Goal: Task Accomplishment & Management: Manage account settings

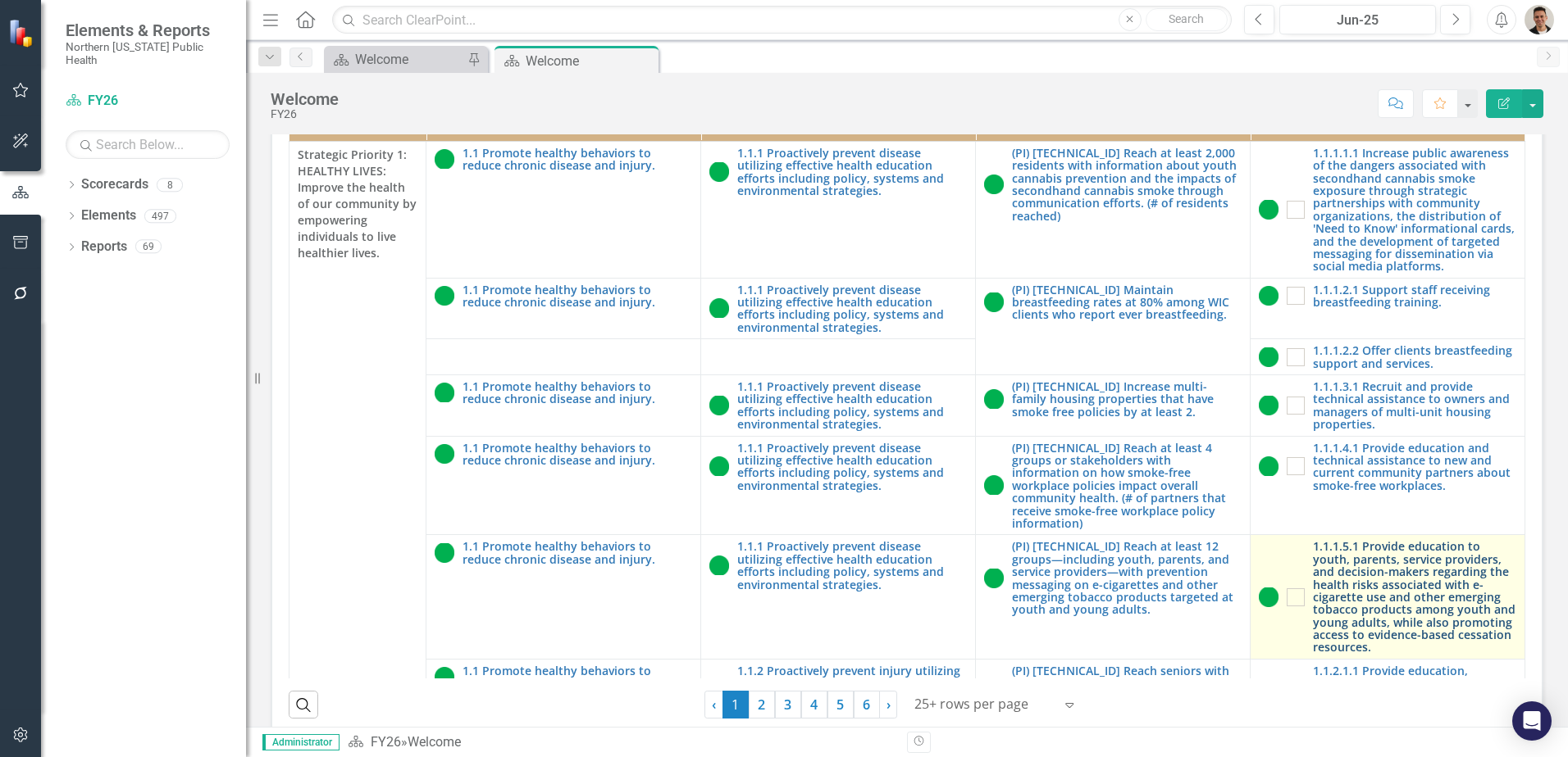
scroll to position [468, 0]
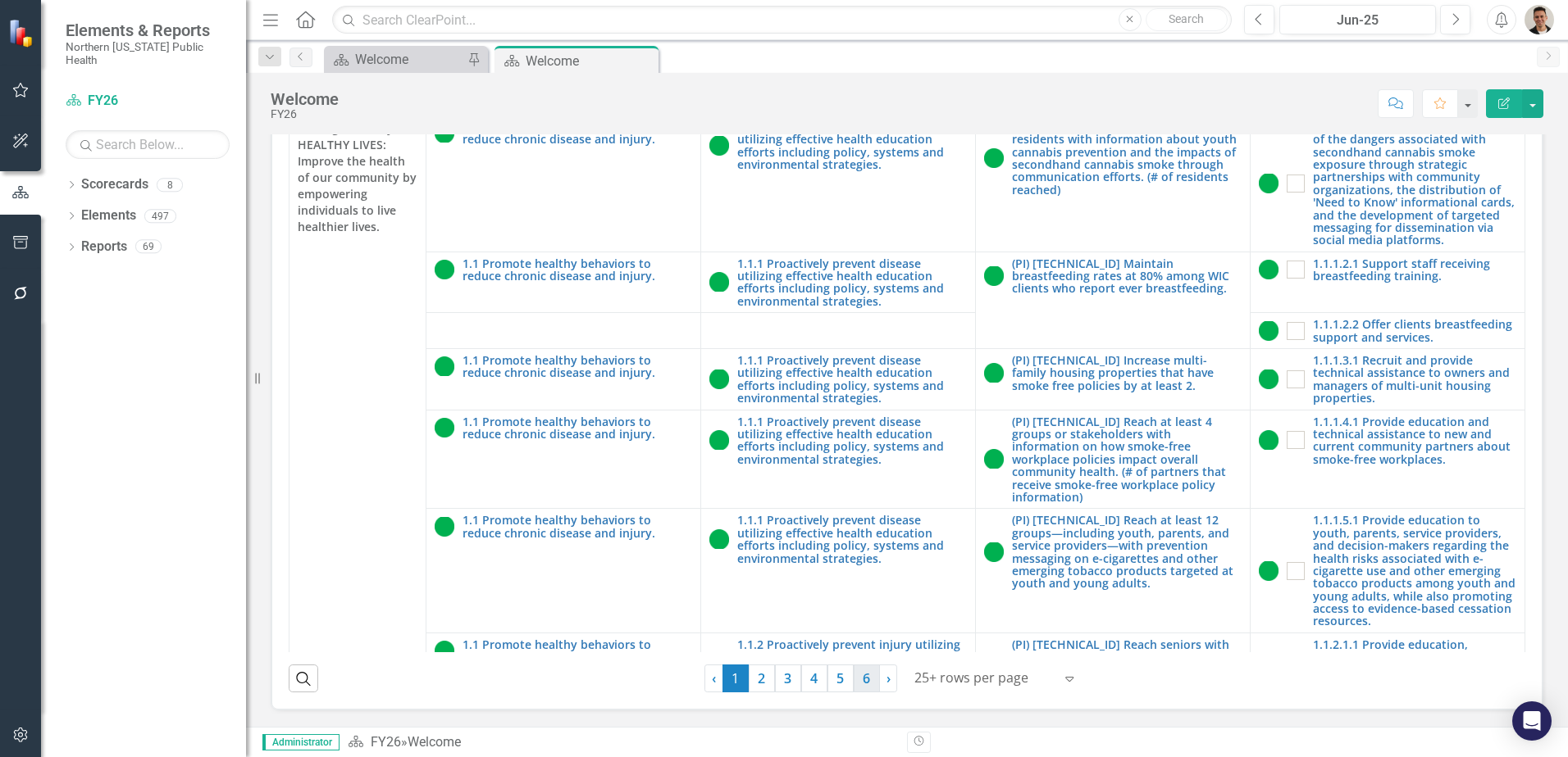
click at [856, 684] on link "6" at bounding box center [867, 678] width 26 height 28
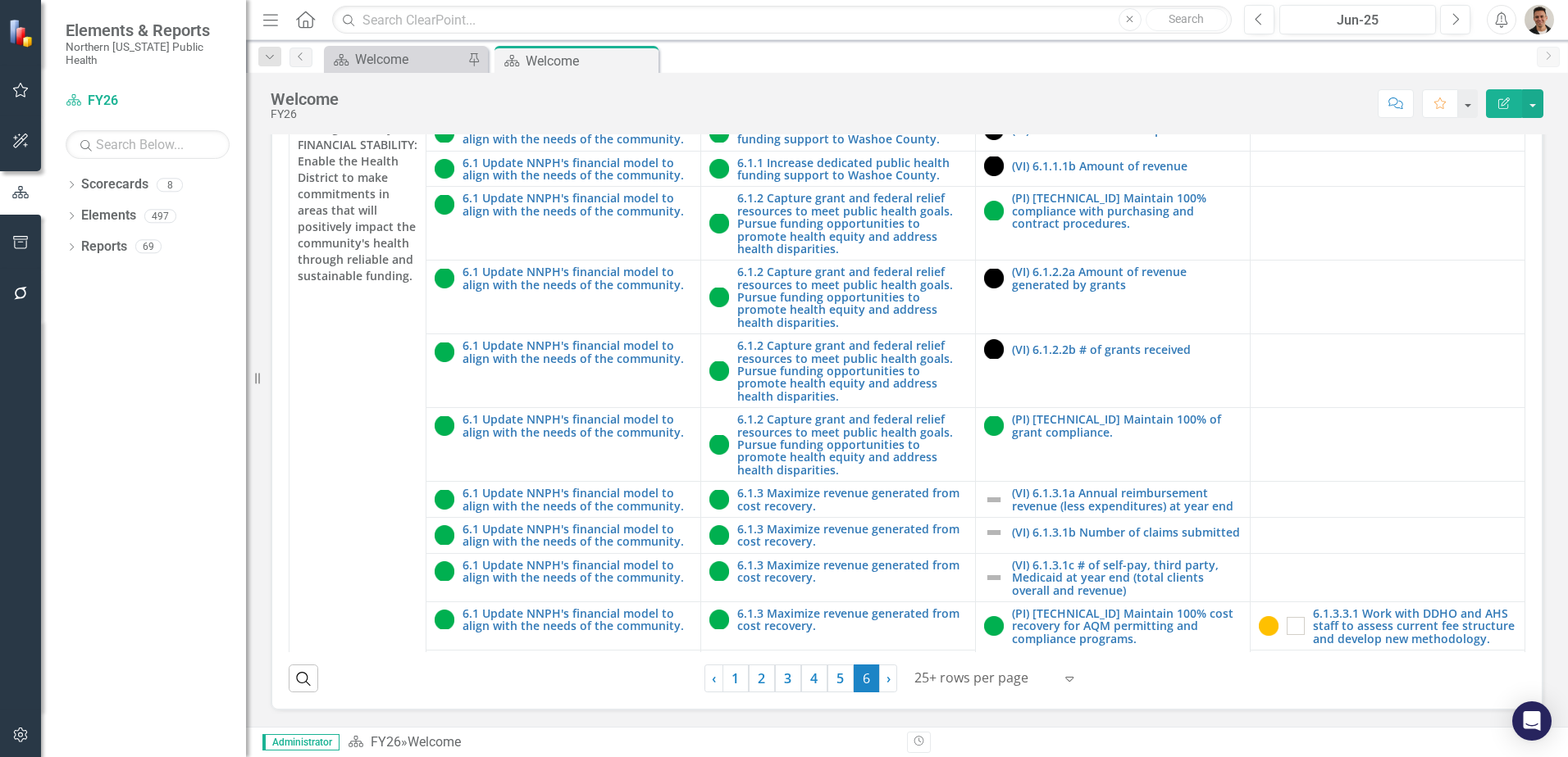
scroll to position [205, 0]
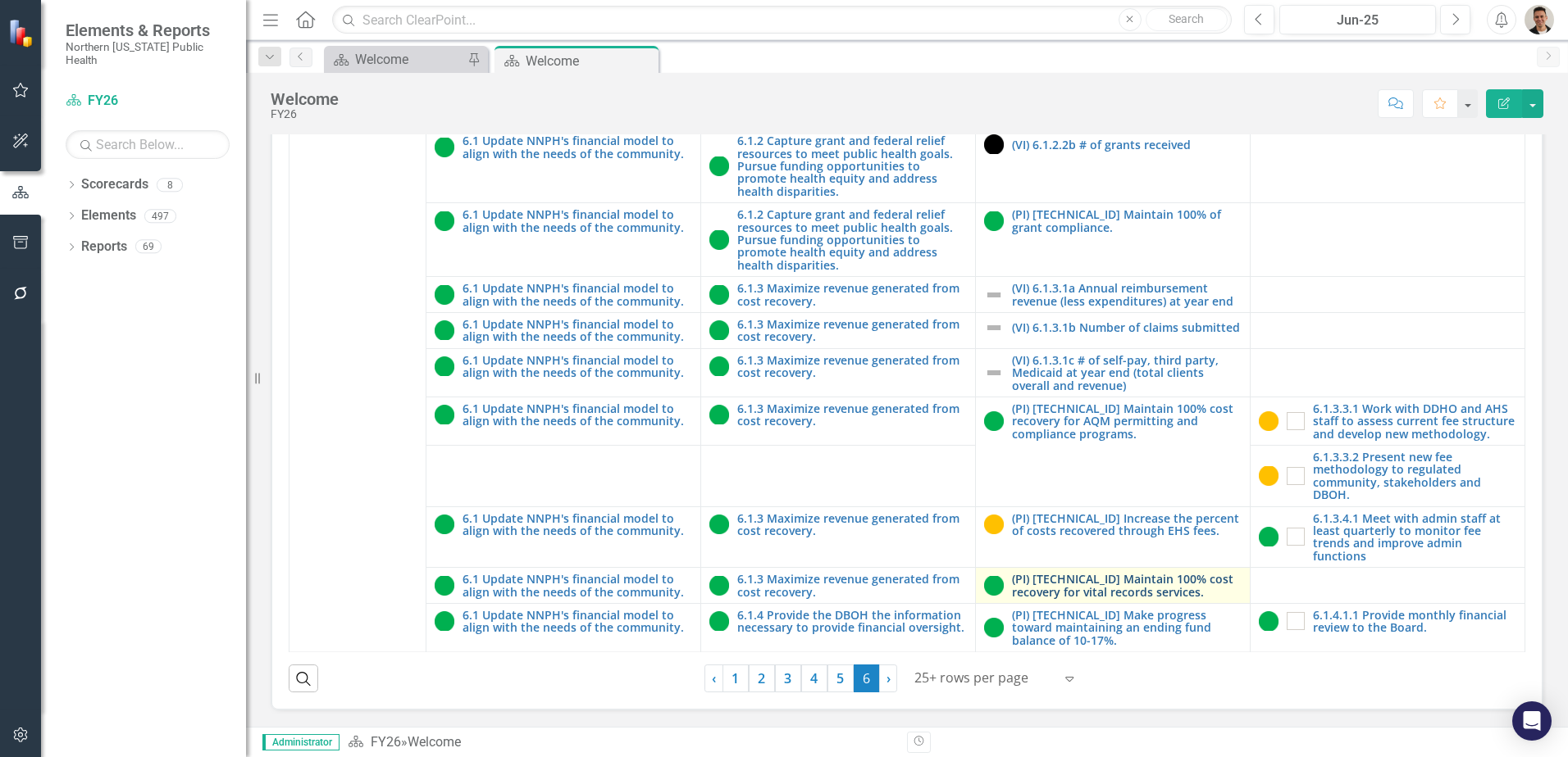
click at [1106, 595] on link "(PI) [TECHNICAL_ID] Maintain 100% cost recovery for vital records services." at bounding box center [1127, 585] width 230 height 25
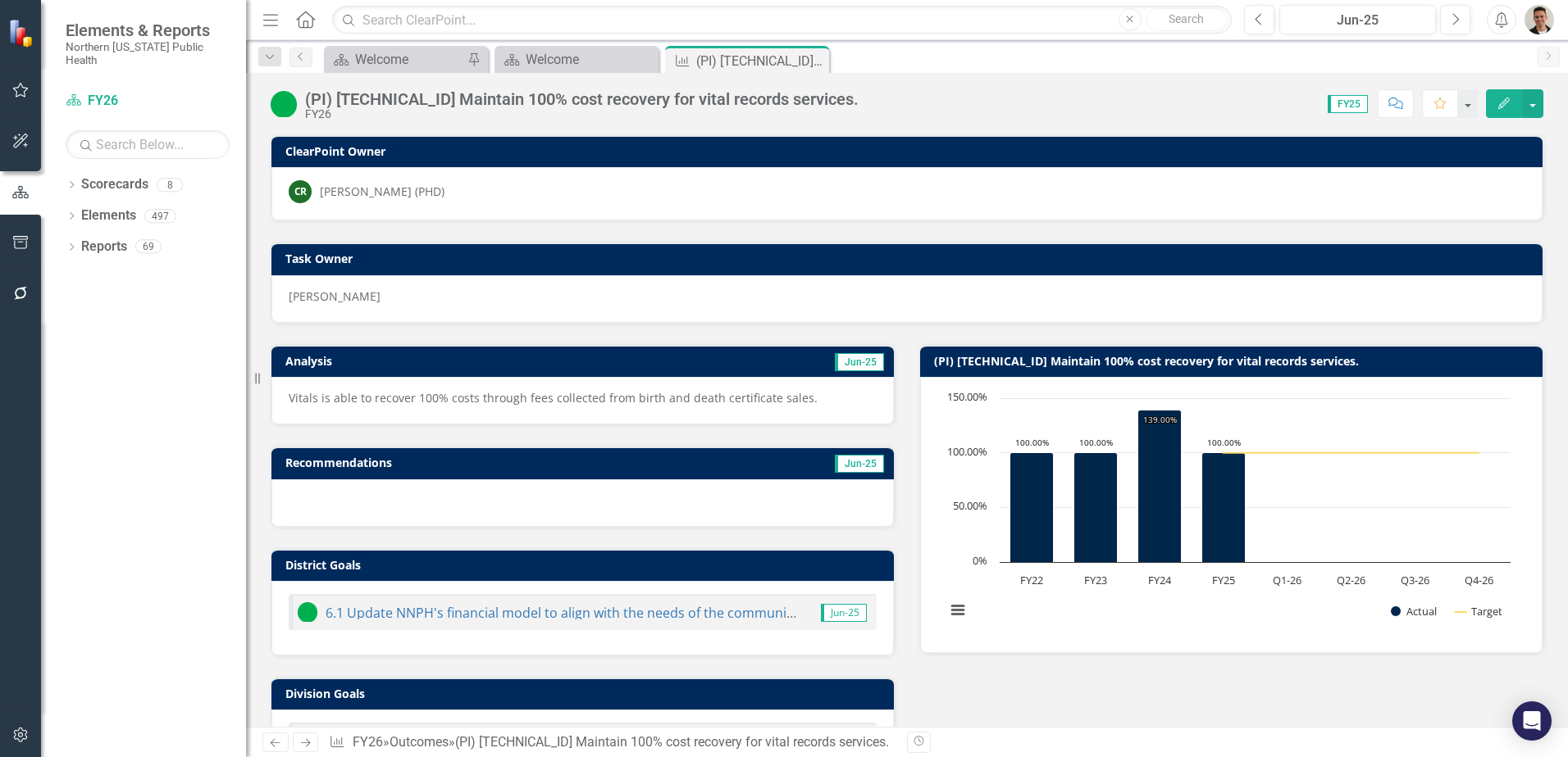
scroll to position [440, 0]
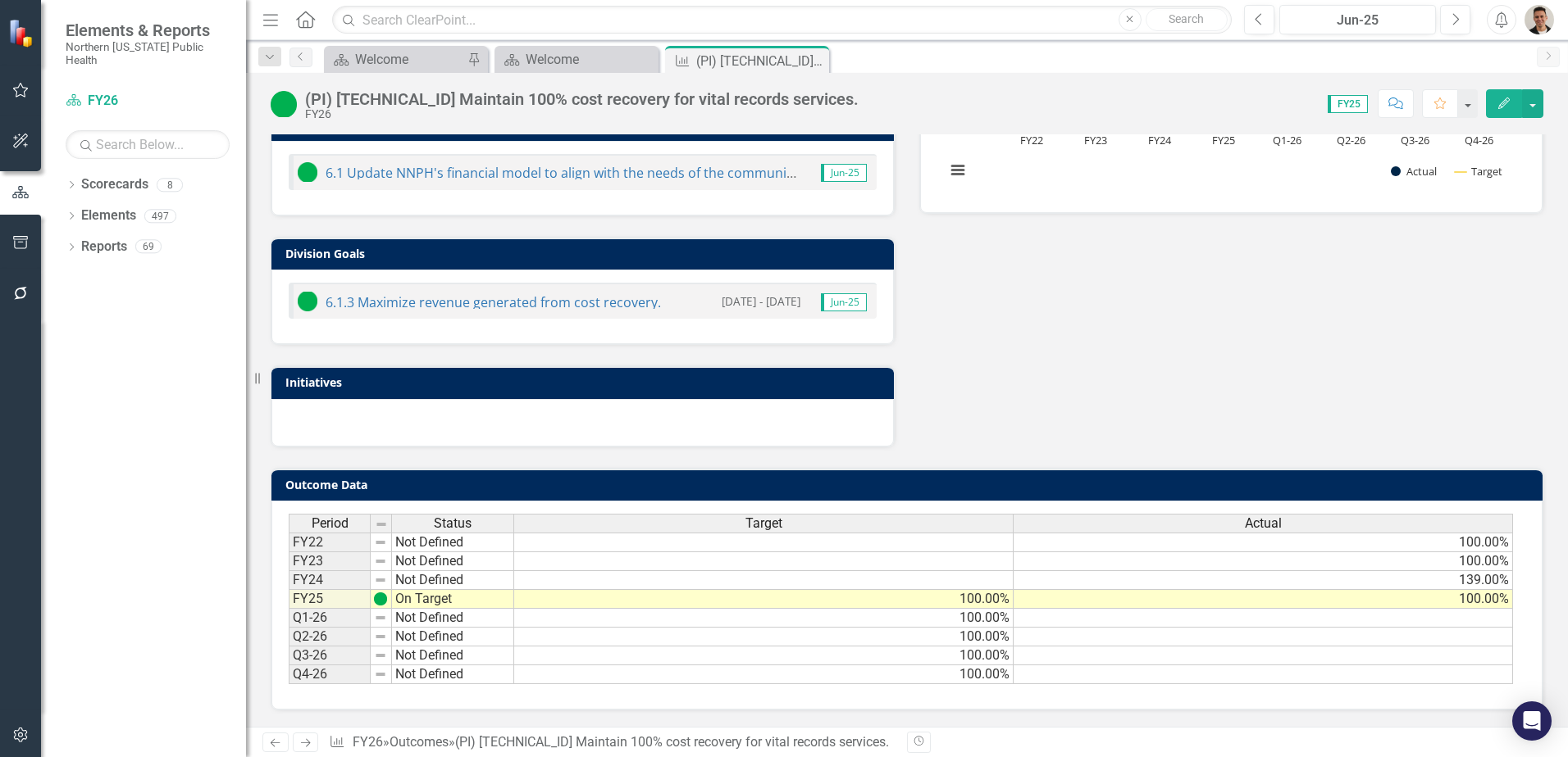
click at [1487, 599] on td "100.00%" at bounding box center [1263, 600] width 499 height 19
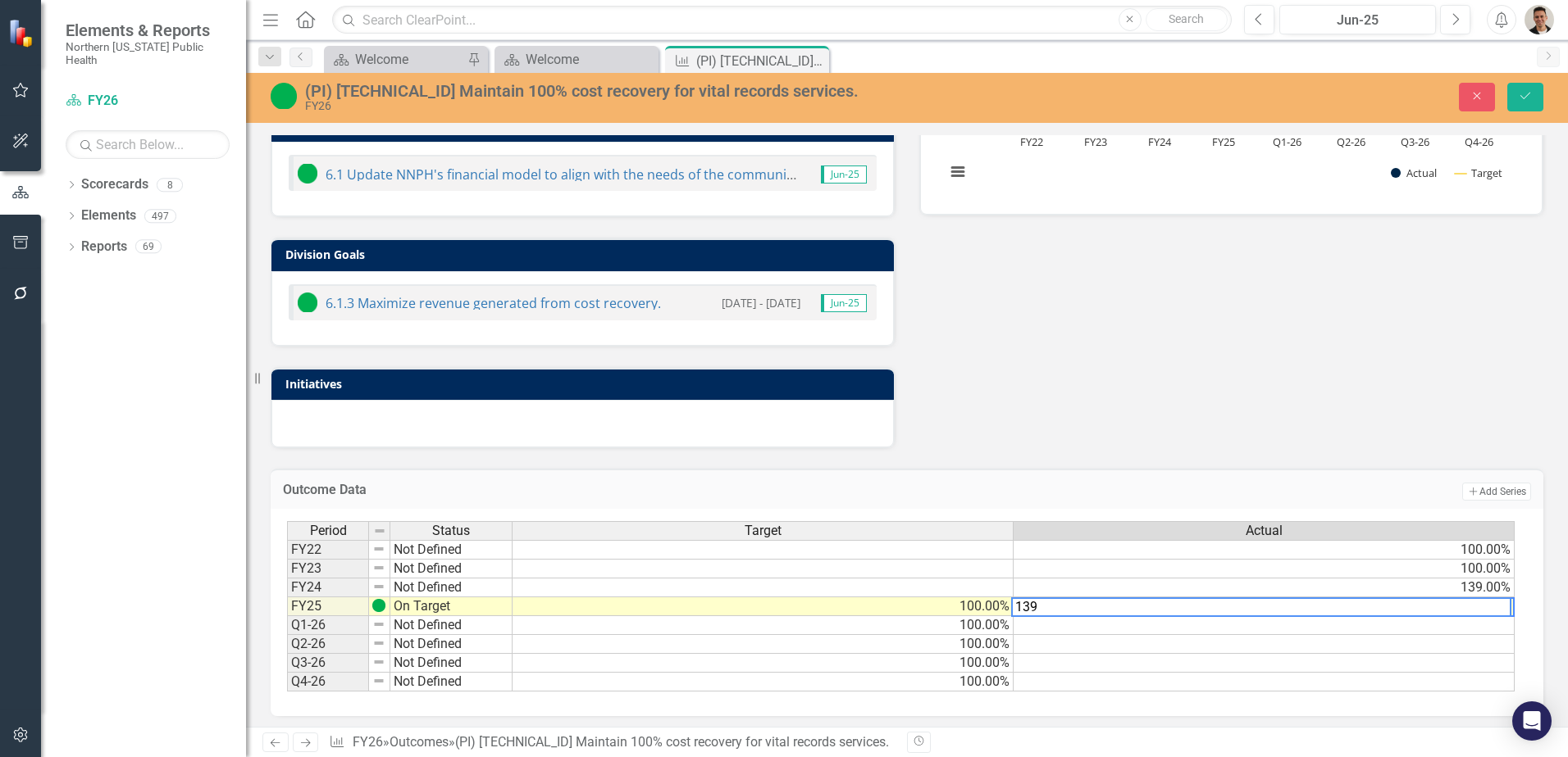
type textarea "139"
click at [1393, 439] on div "Analysis Jun-25 Vitals is able to recover 100% costs through fees collected fro…" at bounding box center [907, 166] width 1297 height 564
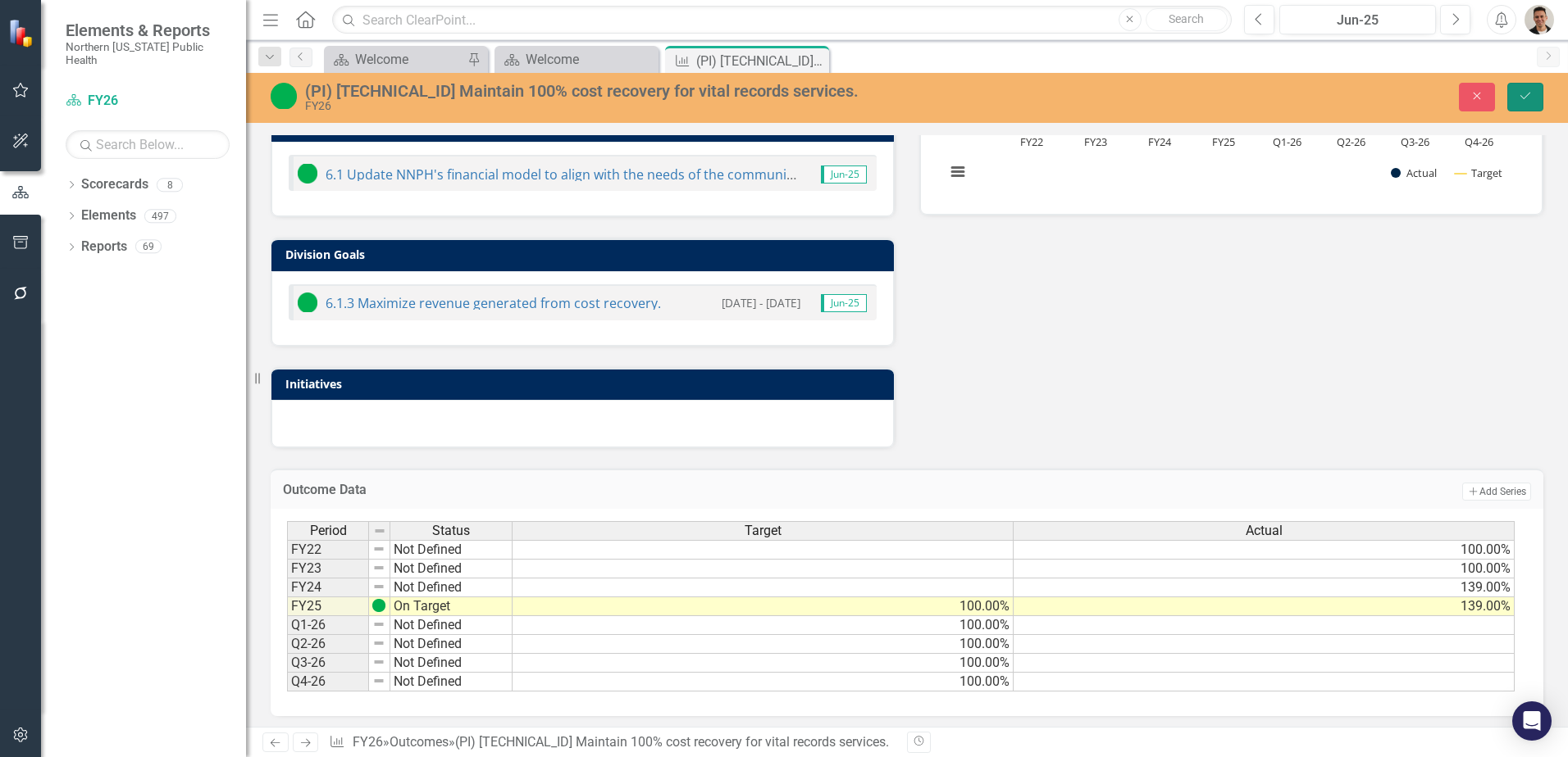
click at [1520, 104] on button "Save" at bounding box center [1525, 97] width 36 height 28
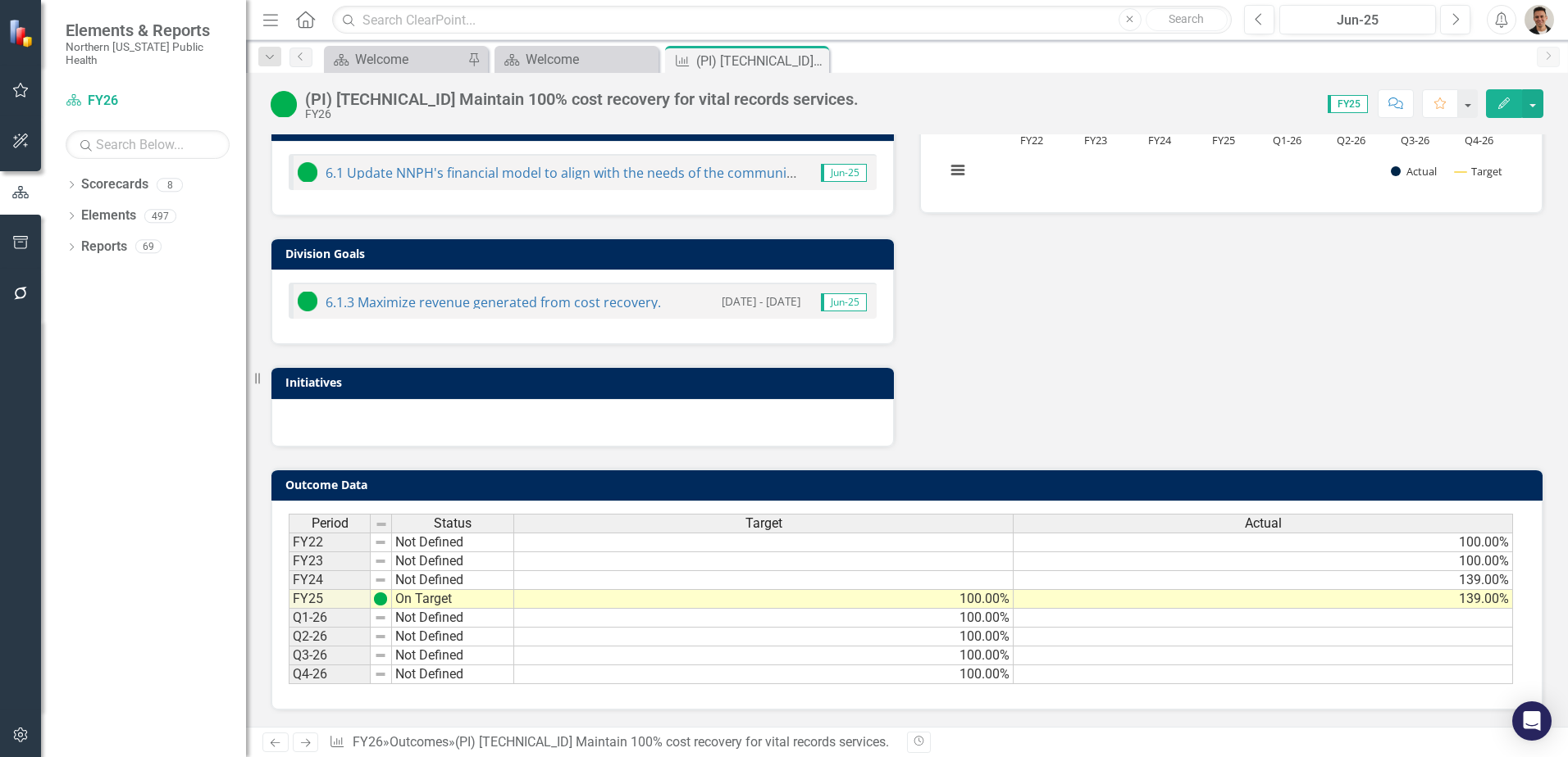
scroll to position [0, 0]
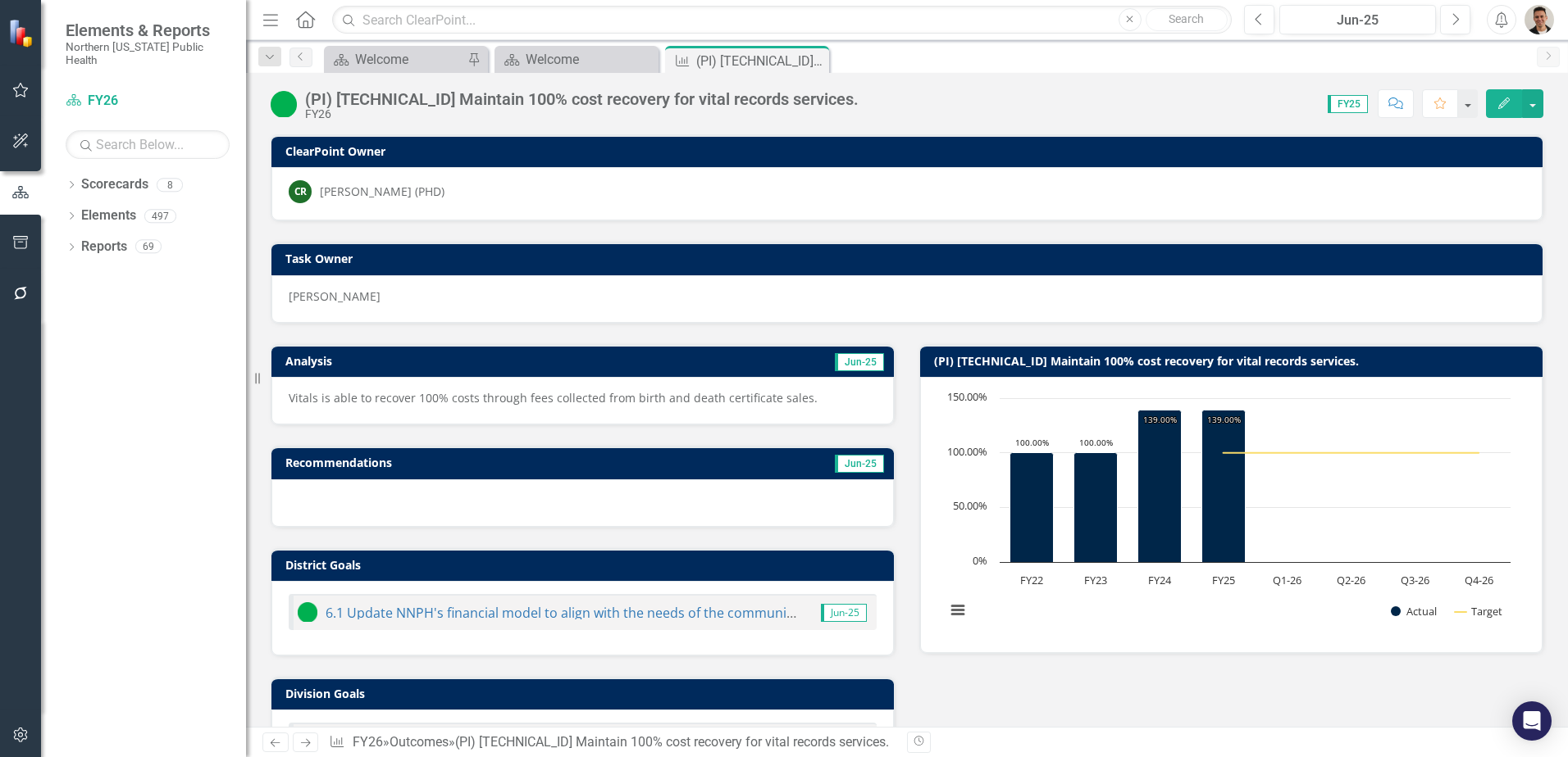
drag, startPoint x: 814, startPoint y: 57, endPoint x: 680, endPoint y: 59, distance: 134.0
click at [0, 0] on icon "Close" at bounding box center [0, 0] width 0 height 0
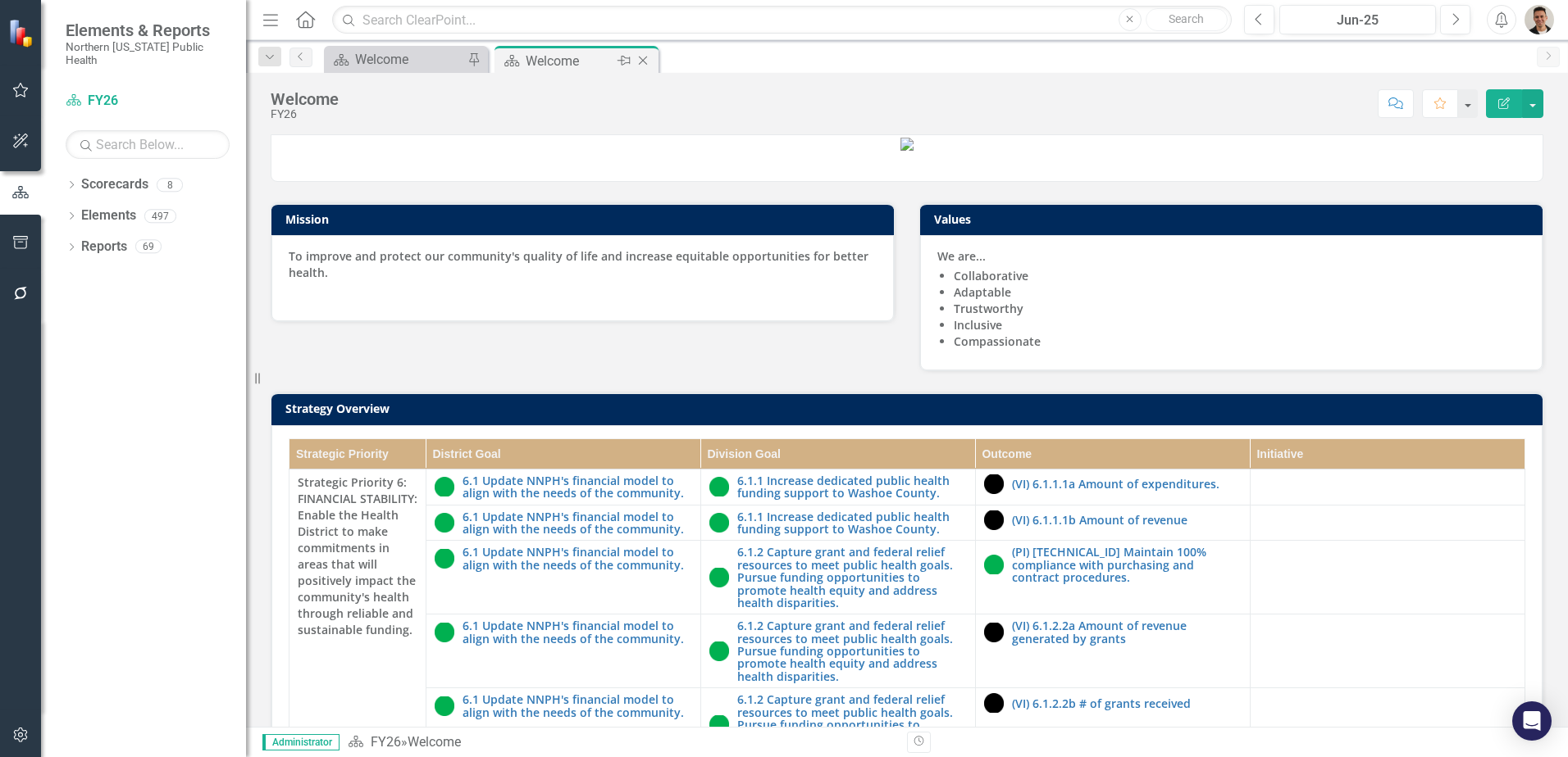
click at [643, 61] on icon at bounding box center [643, 61] width 9 height 9
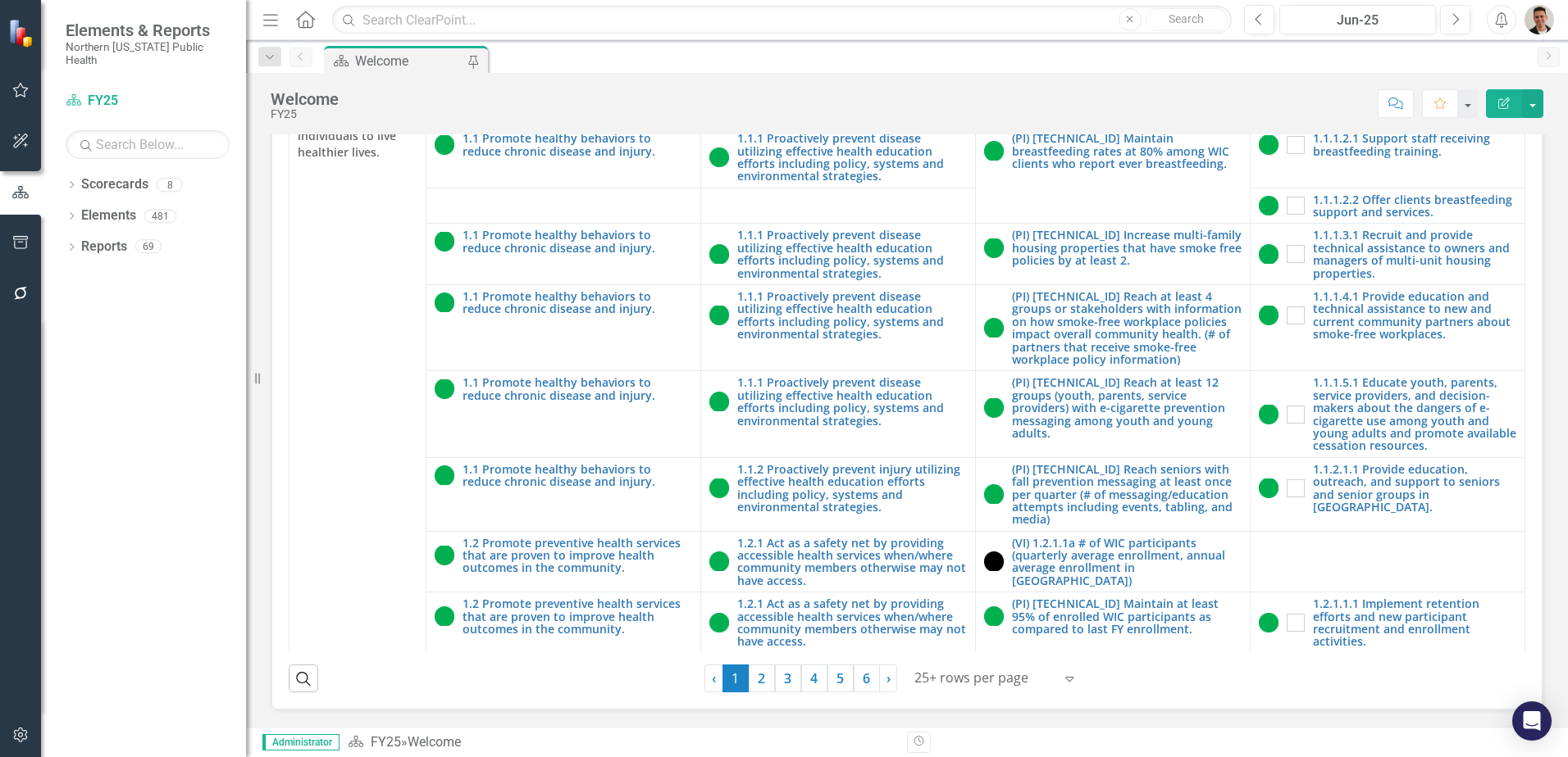
scroll to position [82, 0]
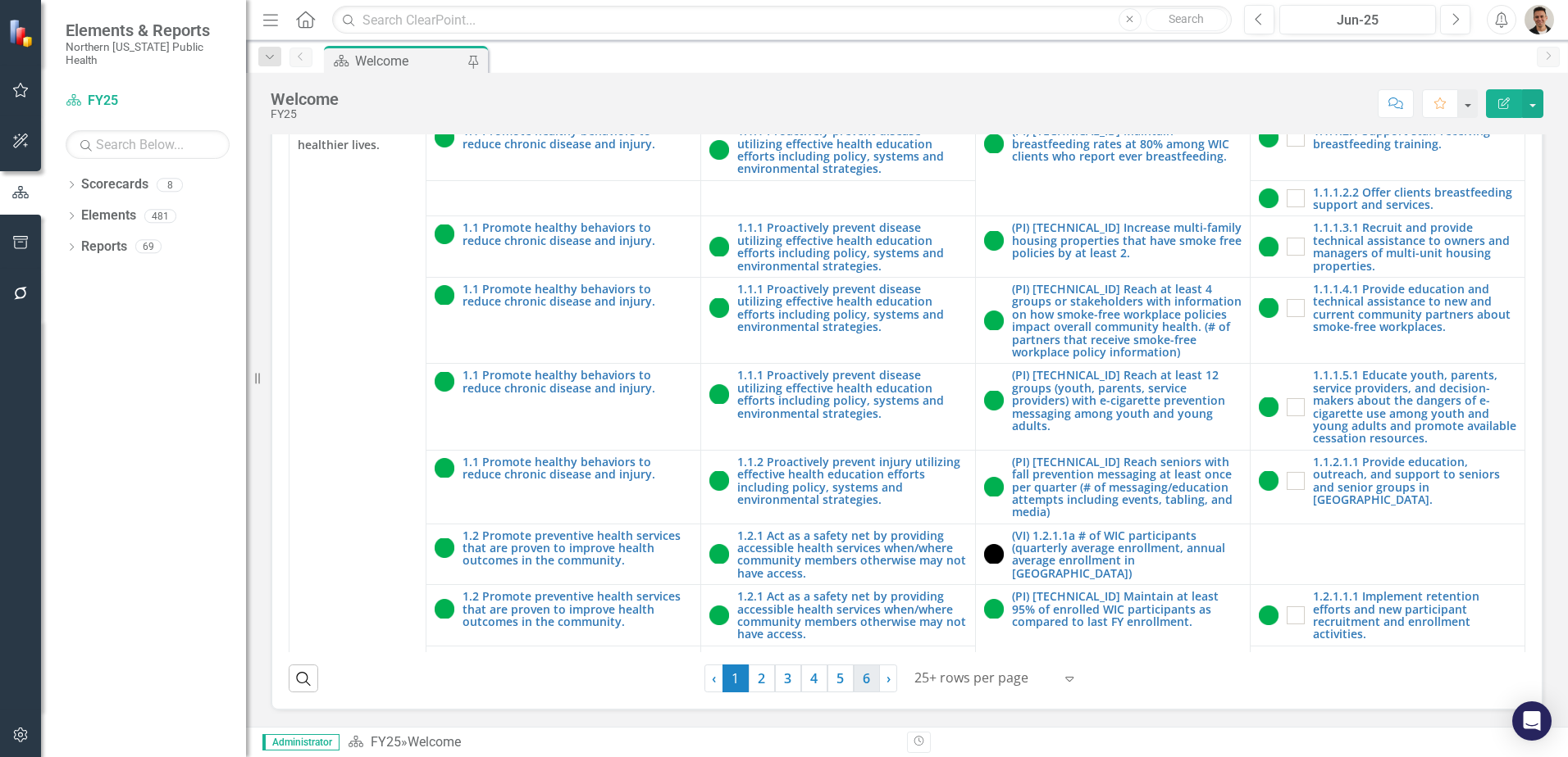
click at [861, 685] on link "6" at bounding box center [867, 678] width 26 height 28
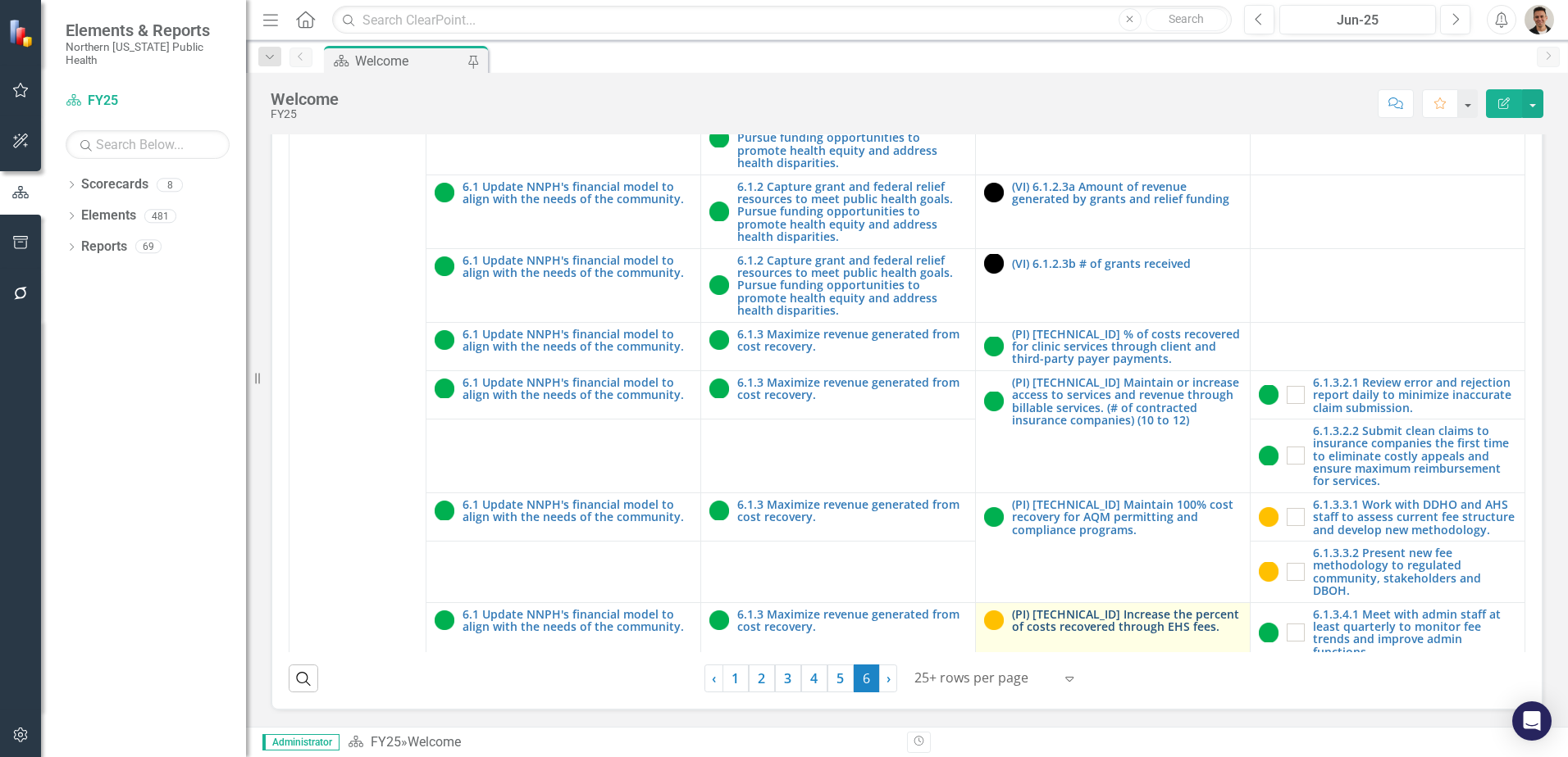
scroll to position [281, 0]
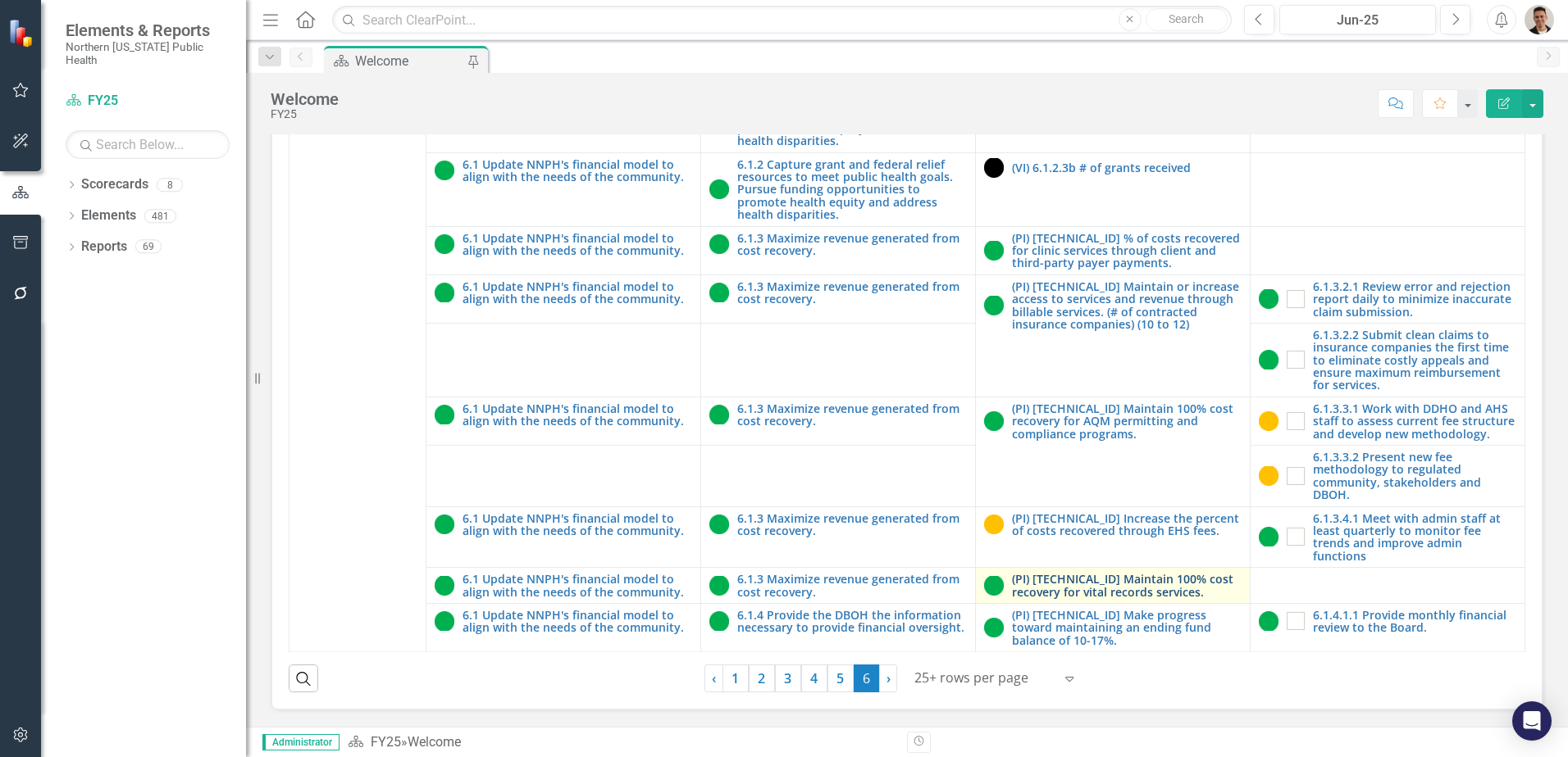
click at [1123, 579] on link "(PI) [TECHNICAL_ID] Maintain 100% cost recovery for vital records services." at bounding box center [1127, 585] width 230 height 25
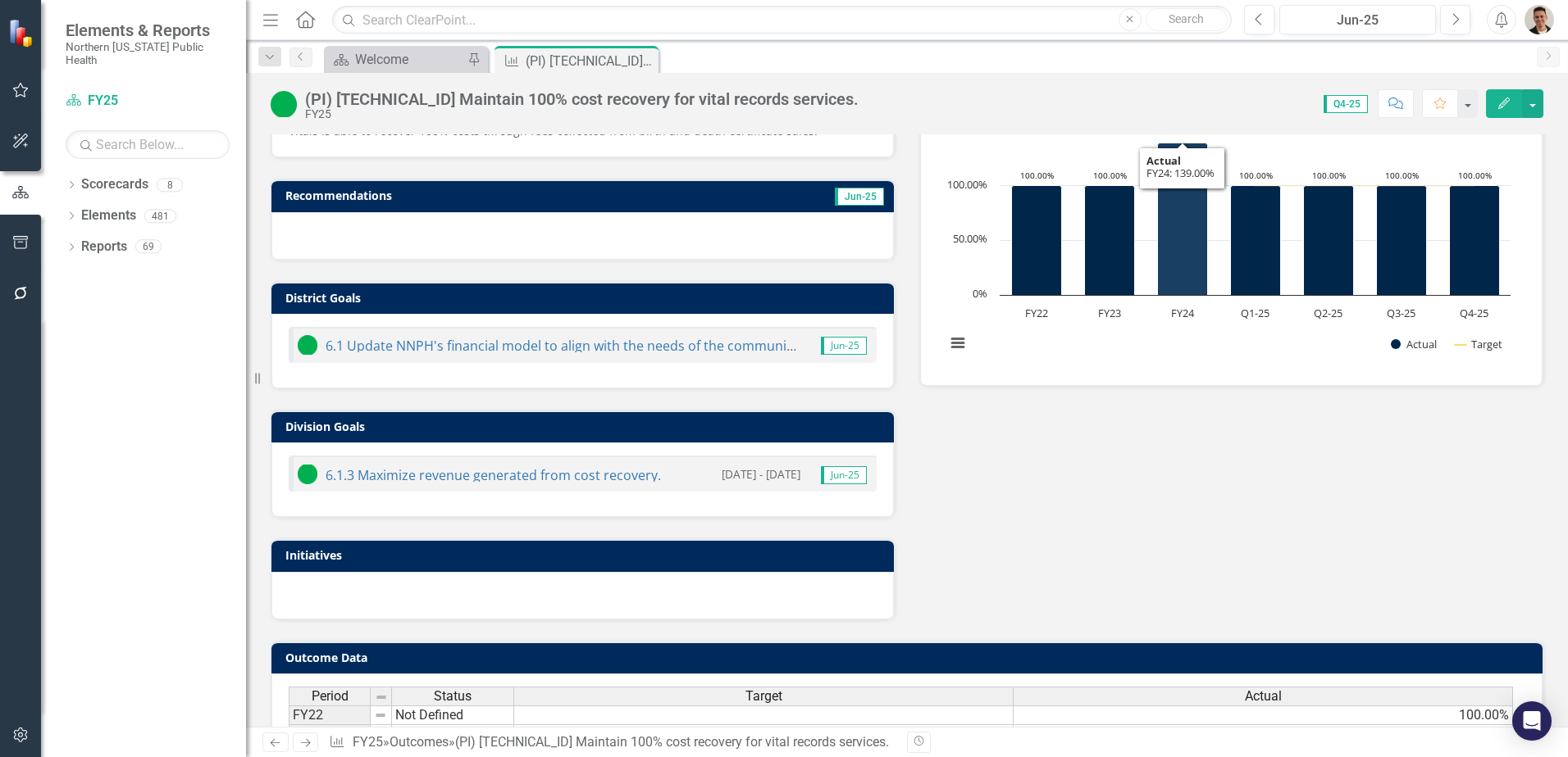
scroll to position [432, 0]
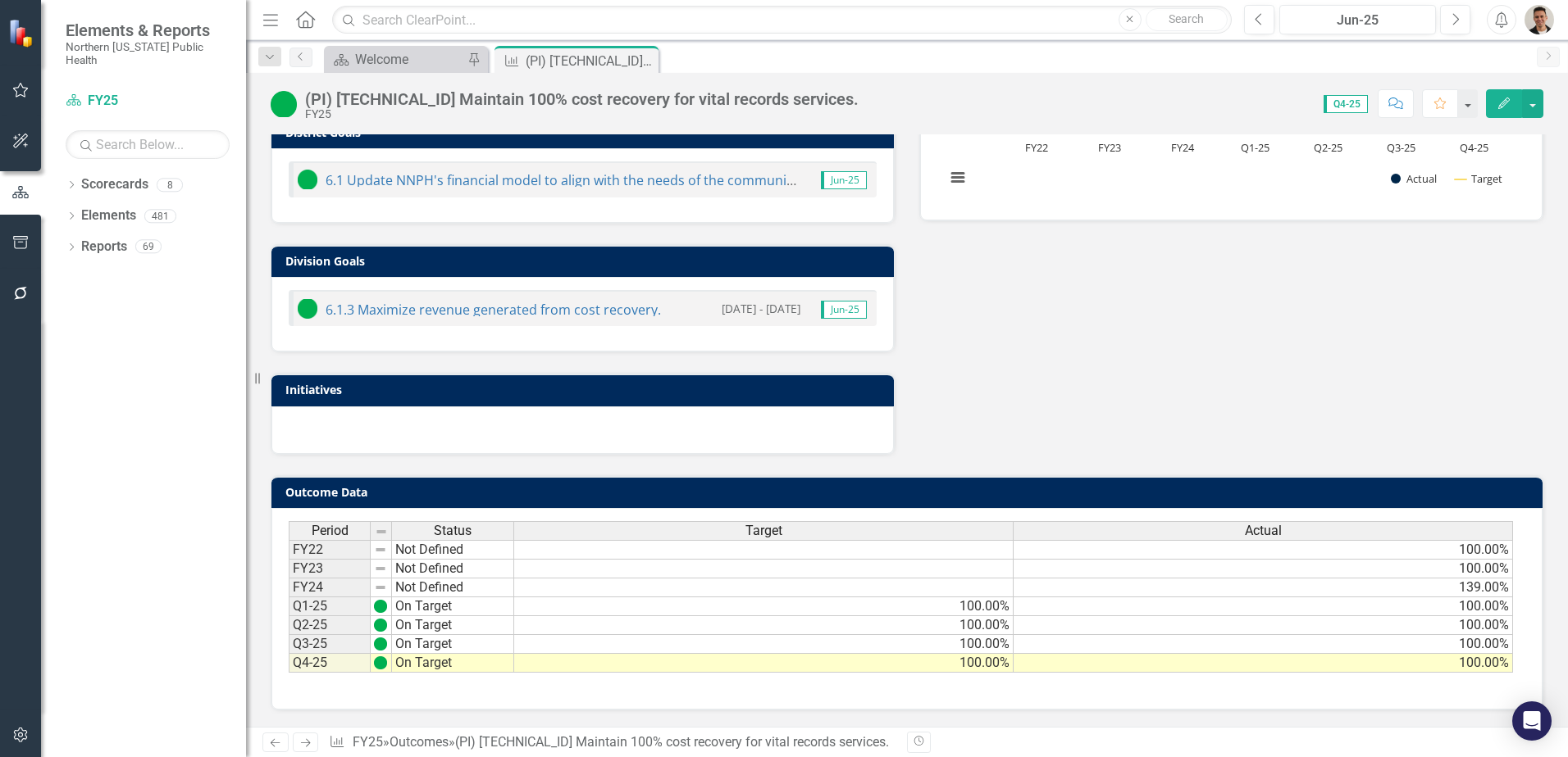
click at [1379, 663] on td "100.00%" at bounding box center [1263, 664] width 499 height 19
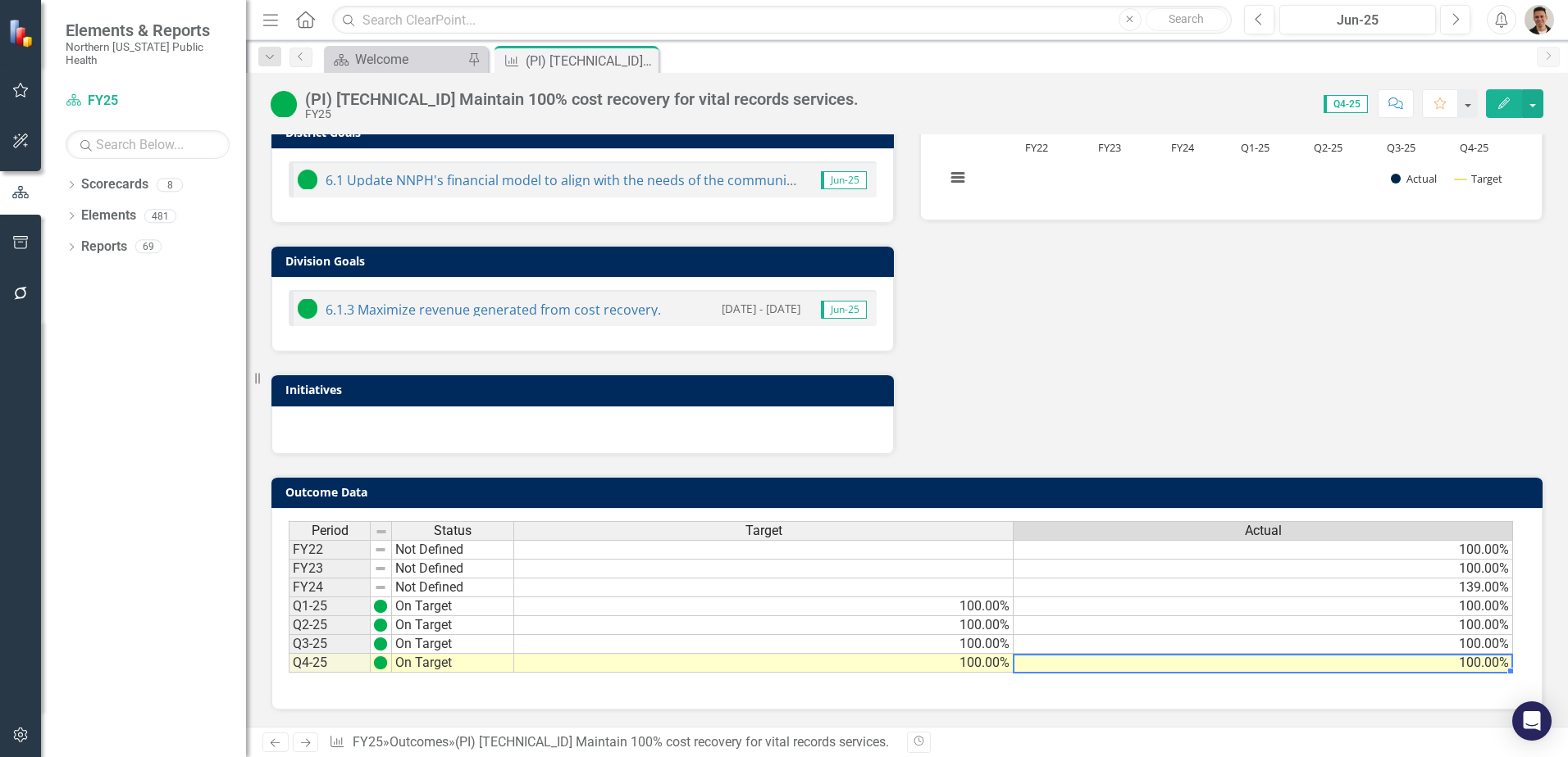
click at [1379, 663] on td "100.00%" at bounding box center [1263, 664] width 499 height 19
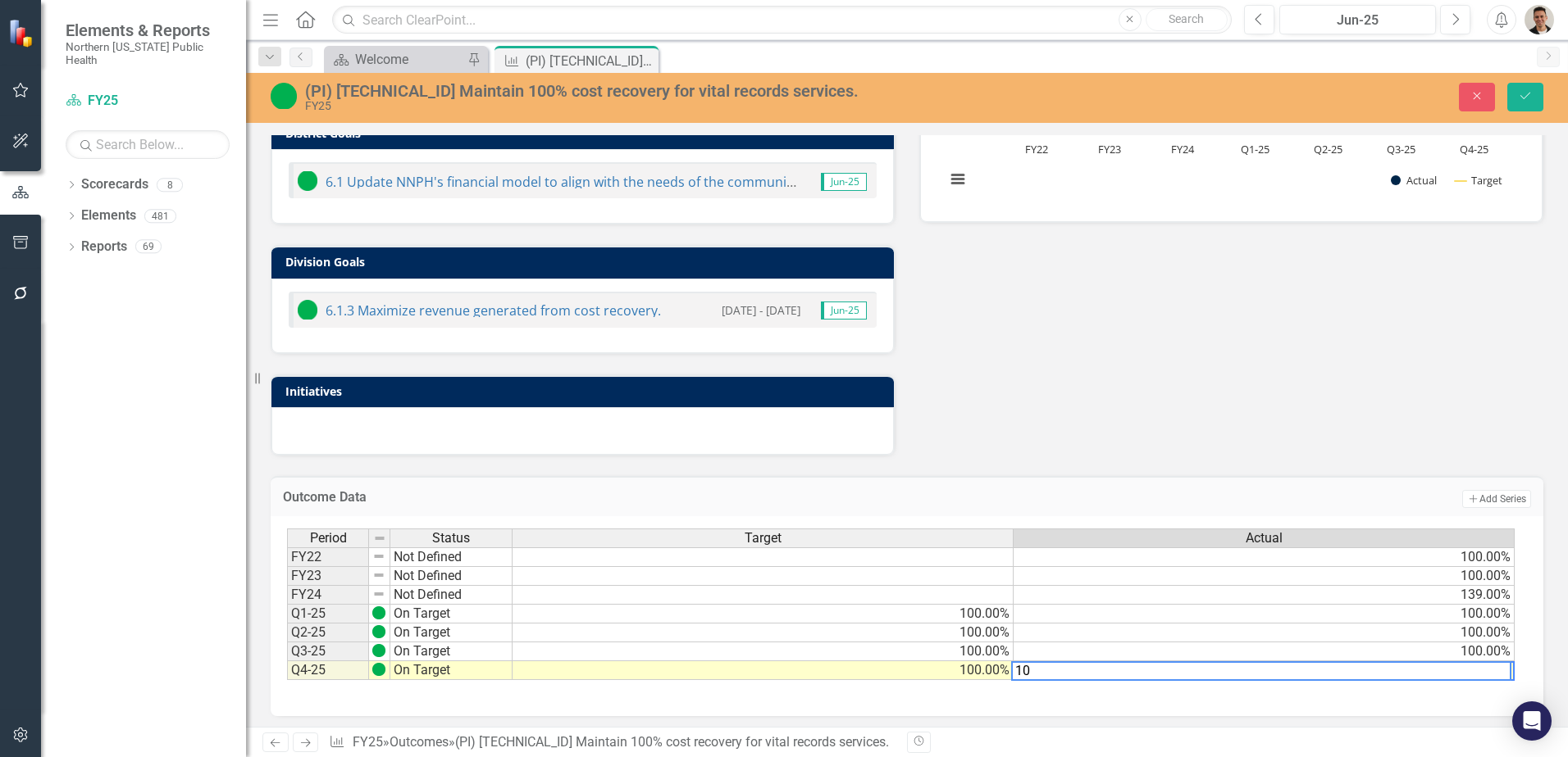
type textarea "1"
type textarea "139"
click at [1538, 97] on button "Save" at bounding box center [1525, 97] width 36 height 28
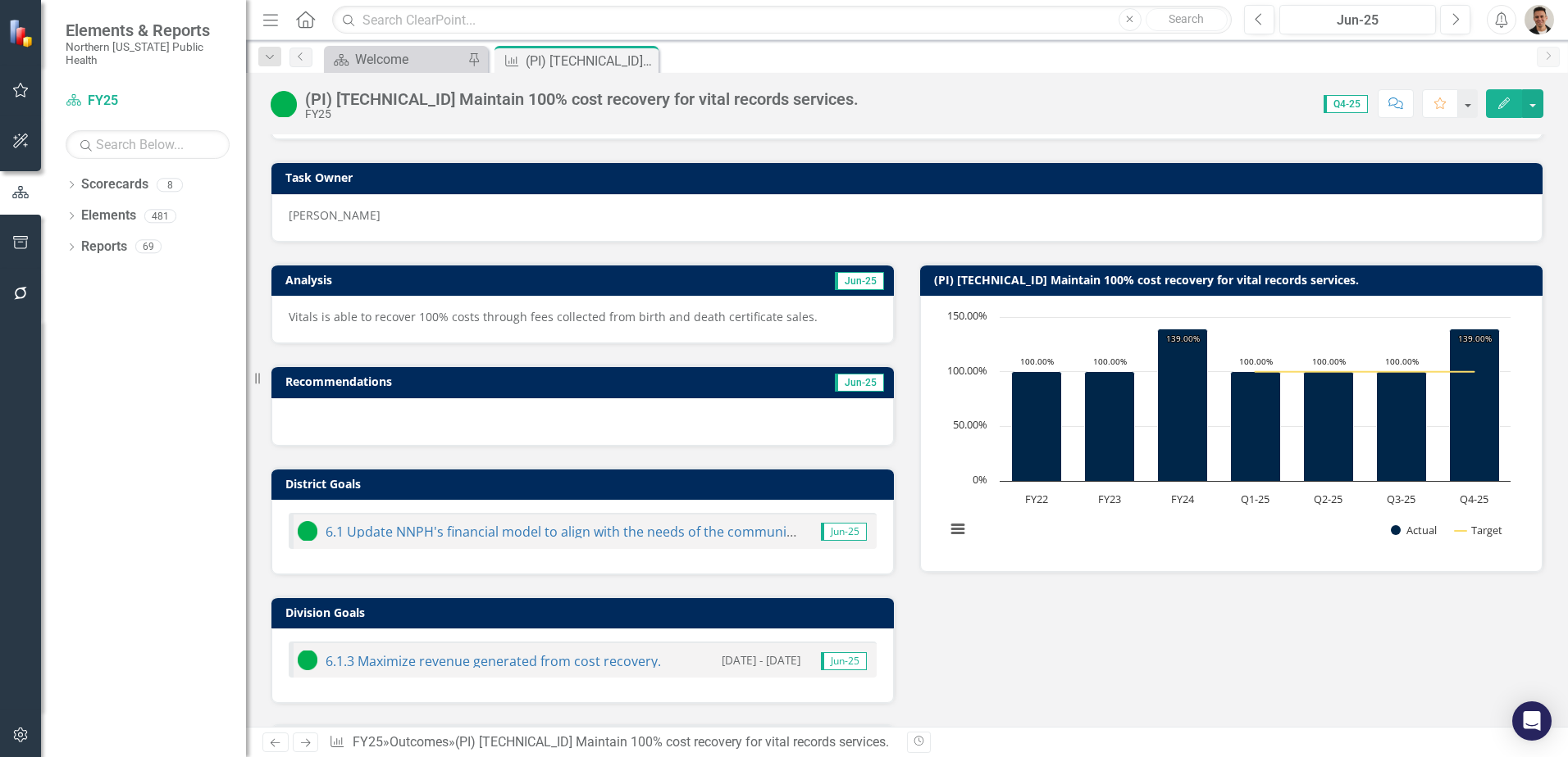
scroll to position [0, 0]
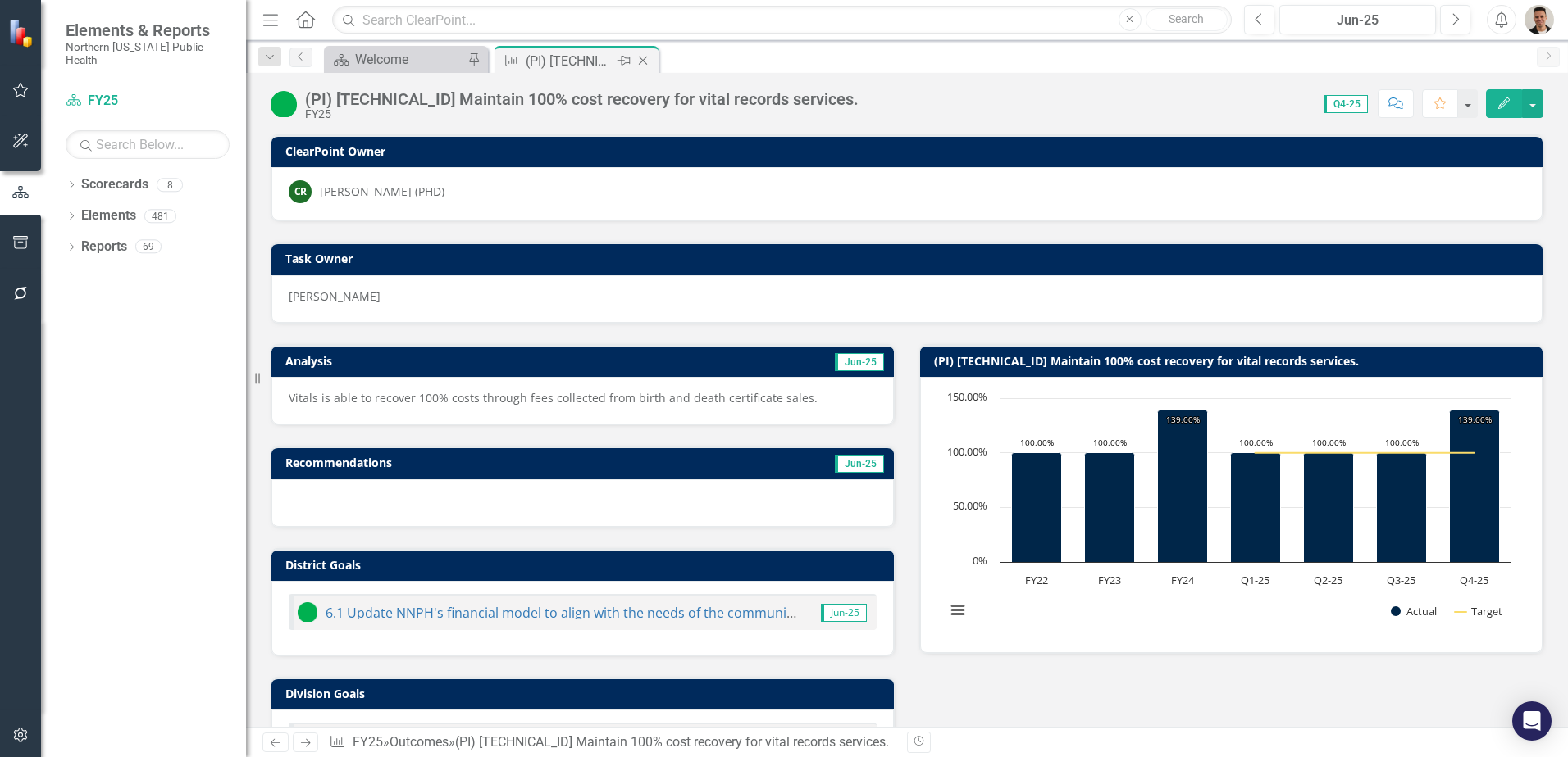
click at [645, 60] on icon "Close" at bounding box center [642, 60] width 16 height 13
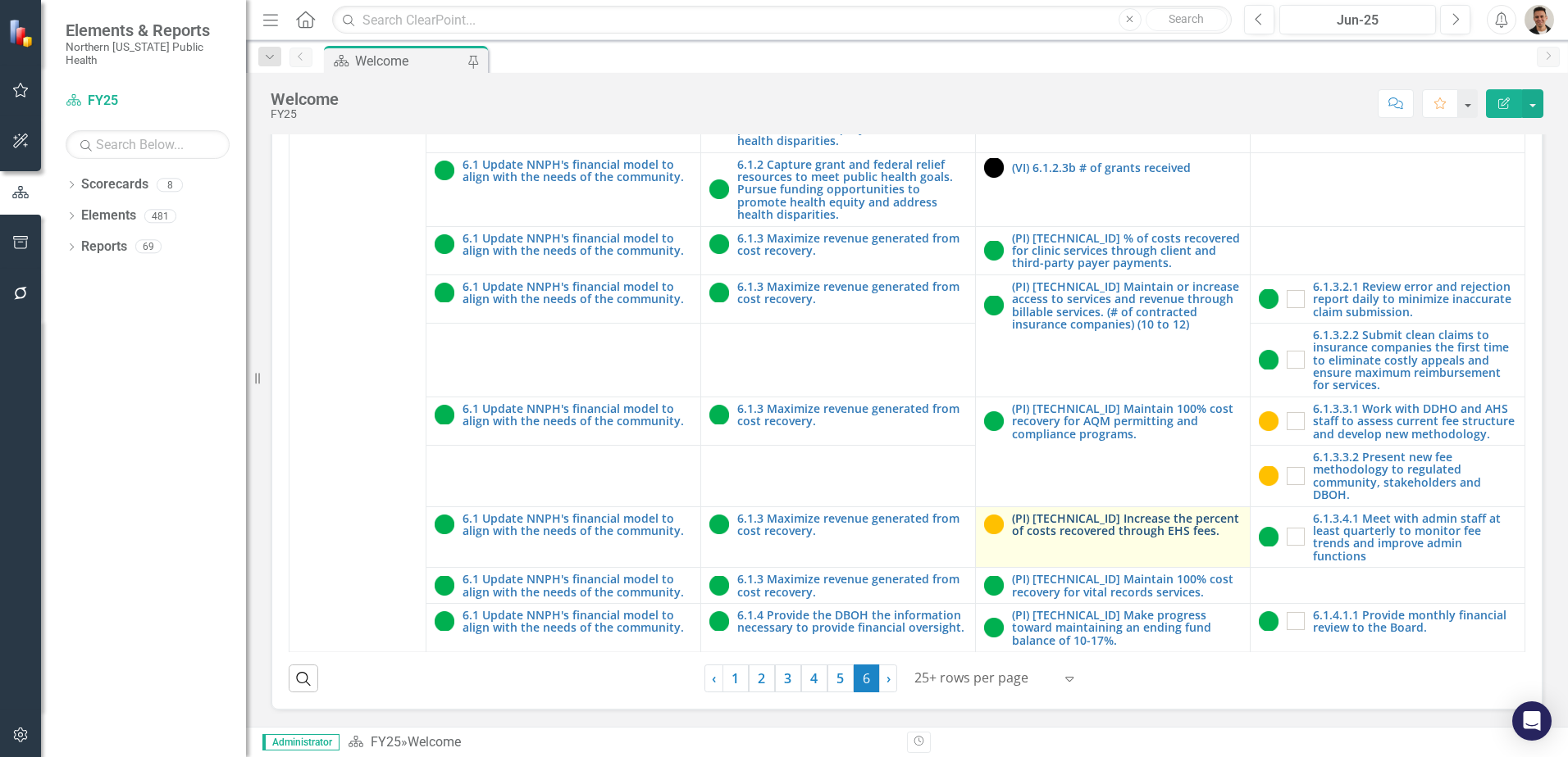
scroll to position [468, 0]
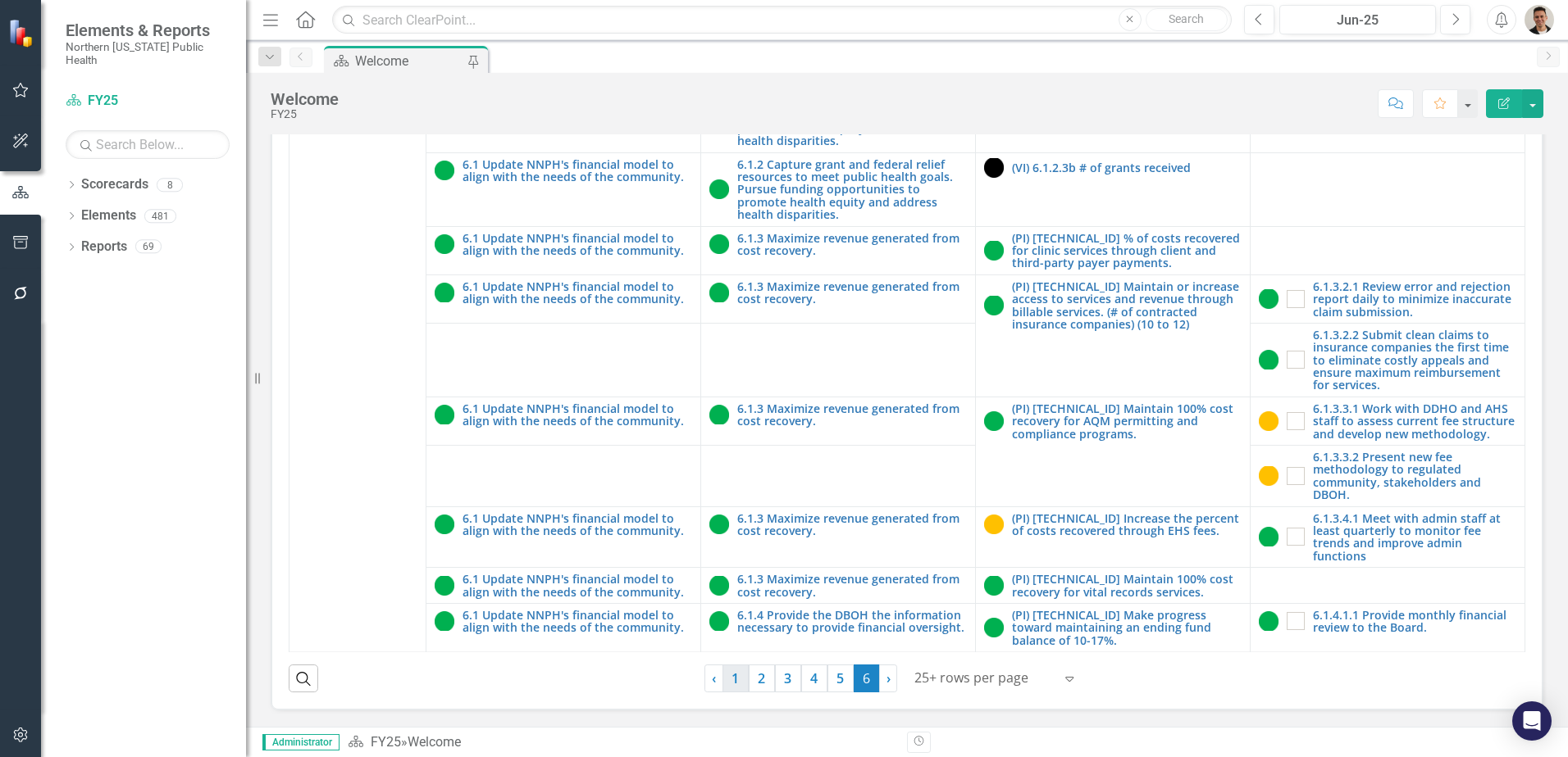
click at [731, 680] on link "1" at bounding box center [736, 678] width 26 height 28
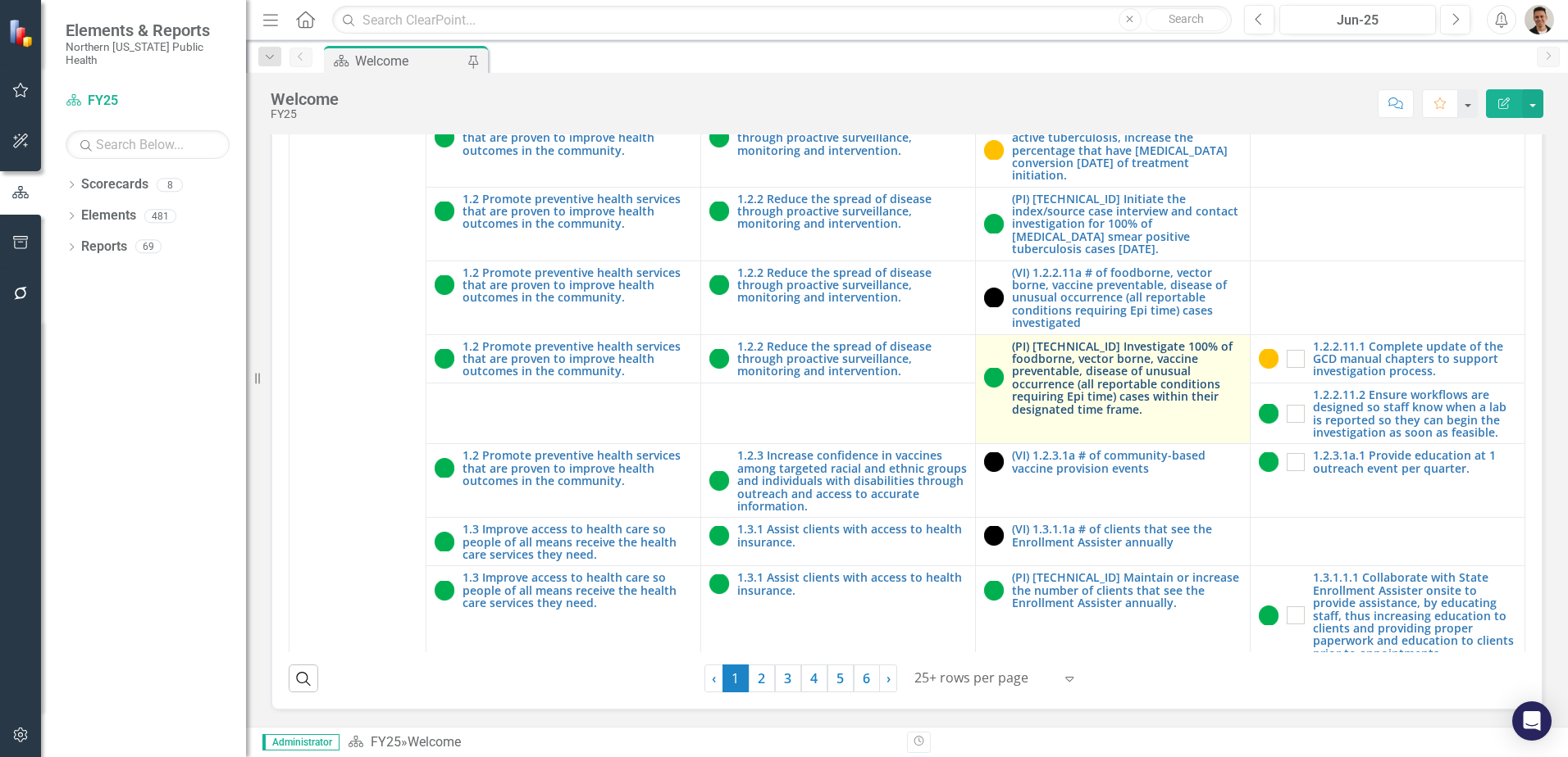
scroll to position [2049, 0]
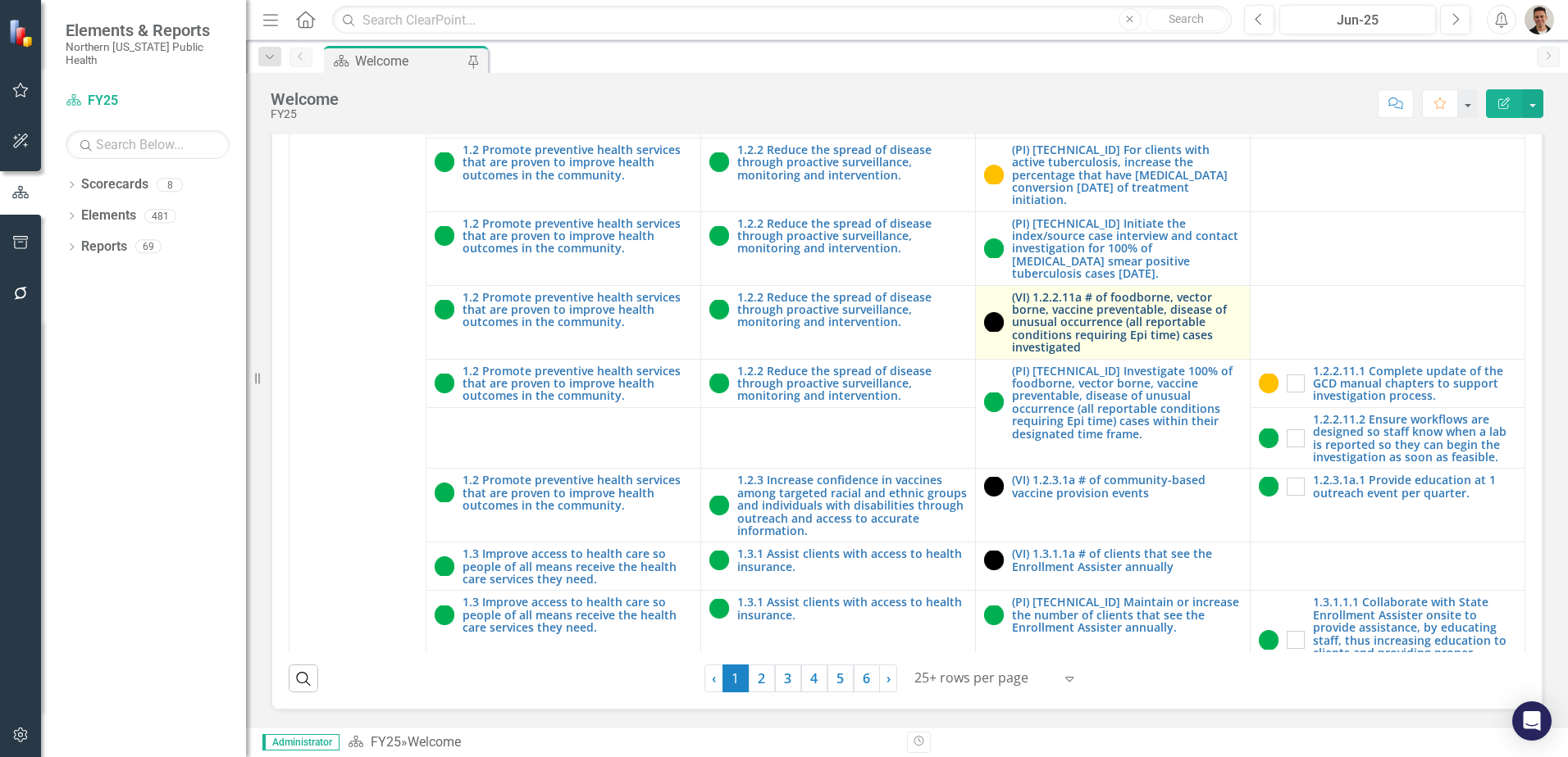
click at [1057, 291] on link "(VI) 1.2.2.11a # of foodborne, vector borne, vaccine preventable, disease of un…" at bounding box center [1127, 322] width 230 height 63
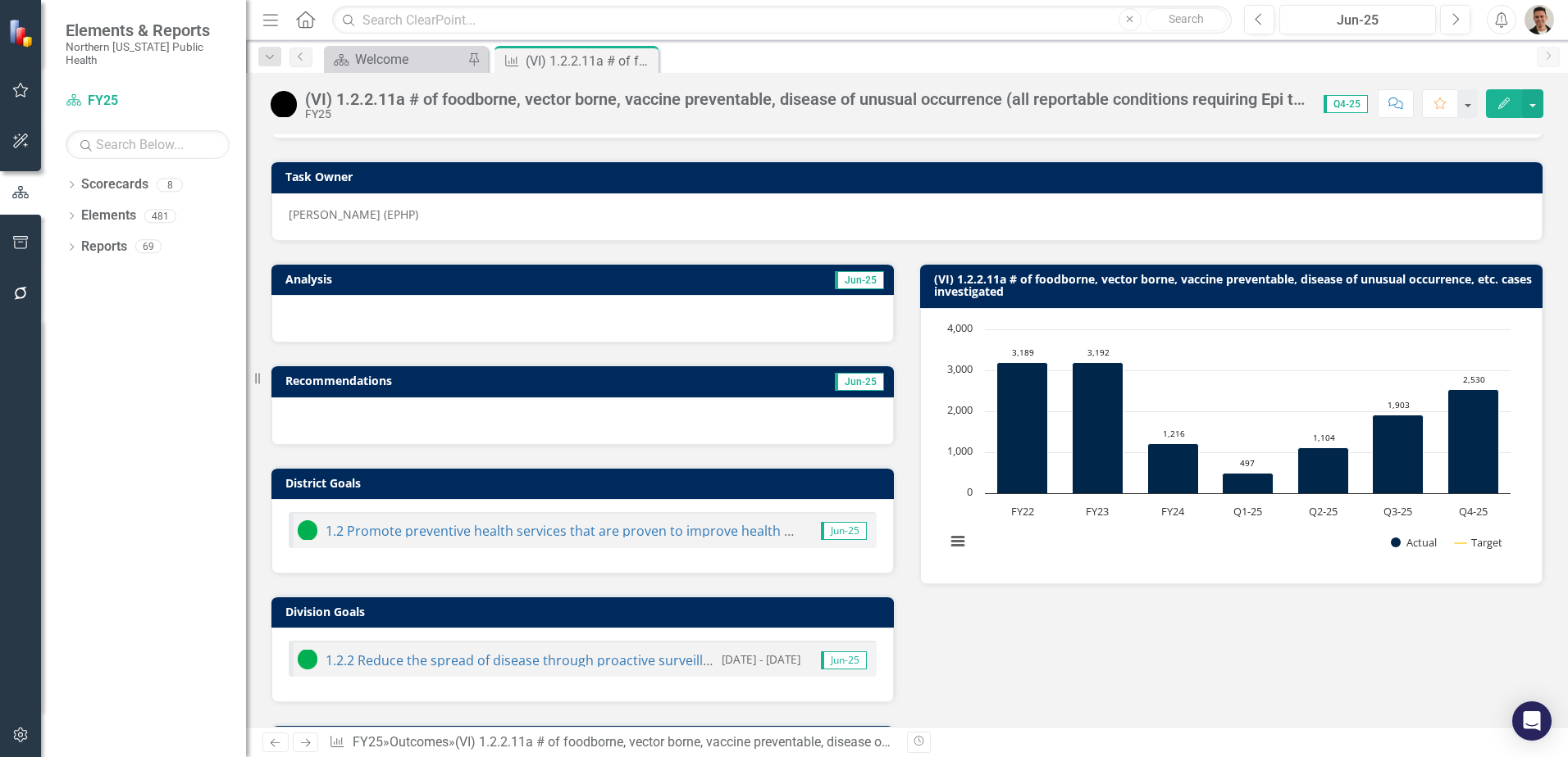
scroll to position [432, 0]
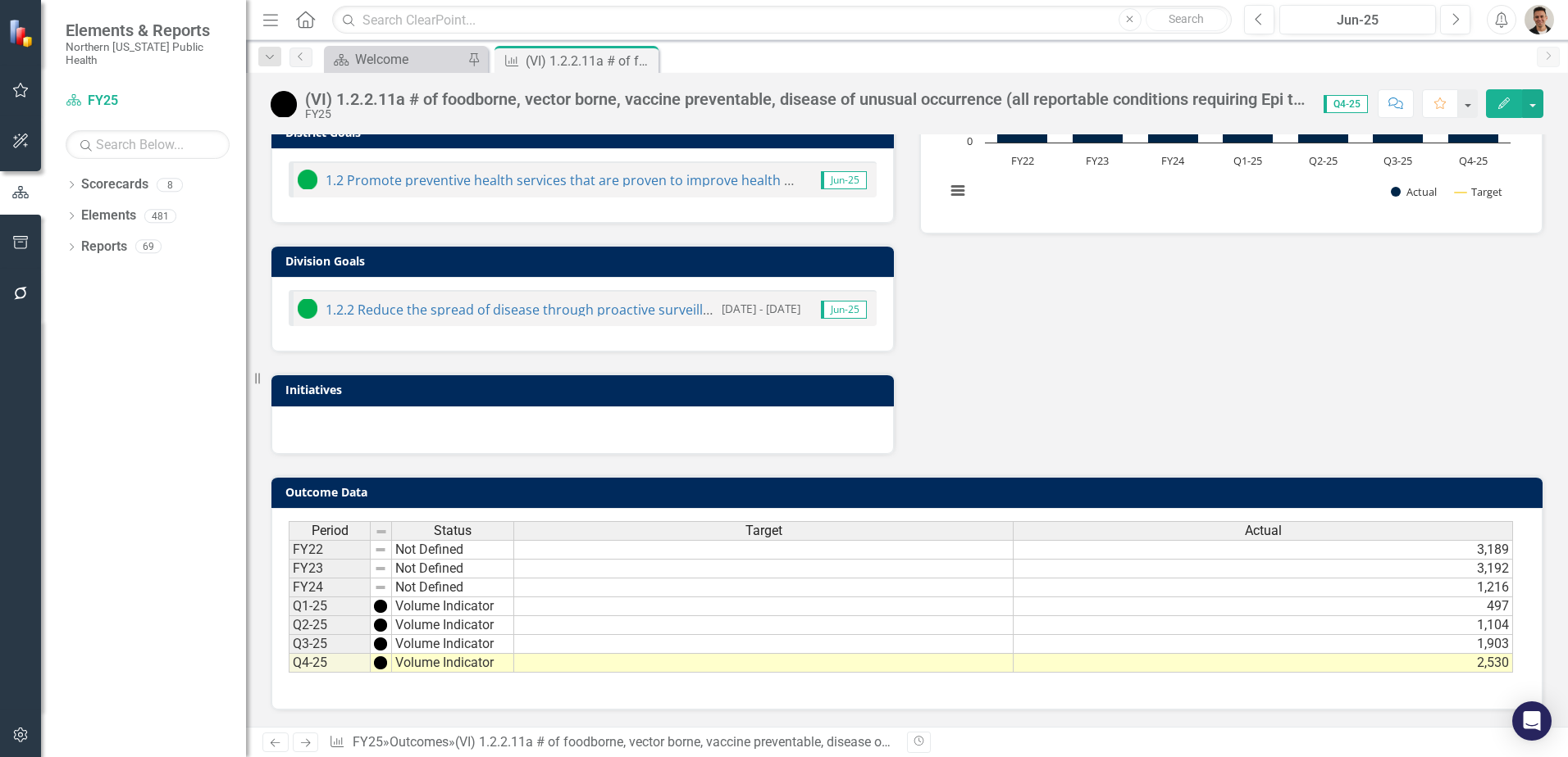
click at [1377, 589] on td "1,216" at bounding box center [1263, 588] width 499 height 19
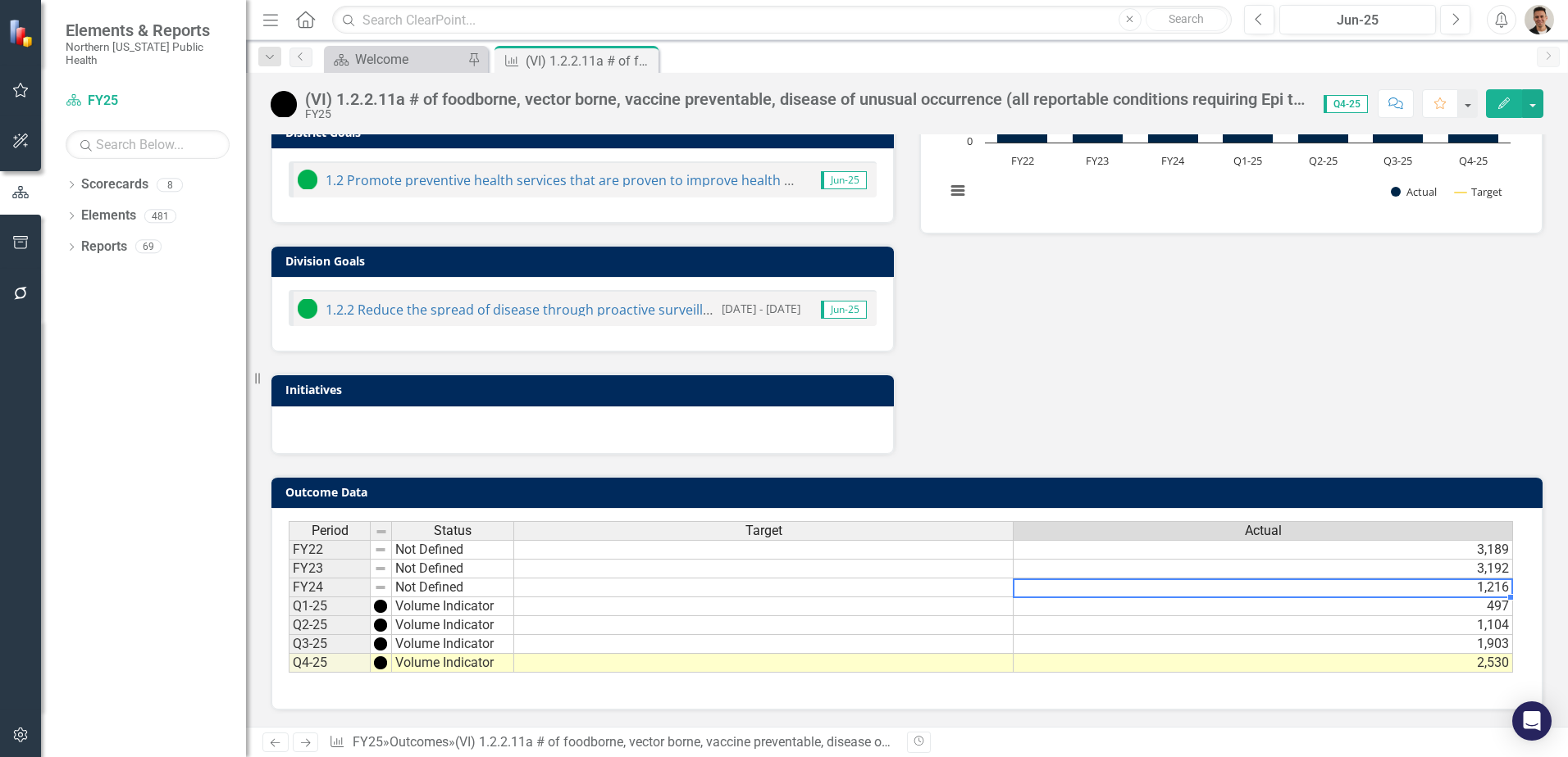
click at [1377, 589] on td "1,216" at bounding box center [1263, 588] width 499 height 19
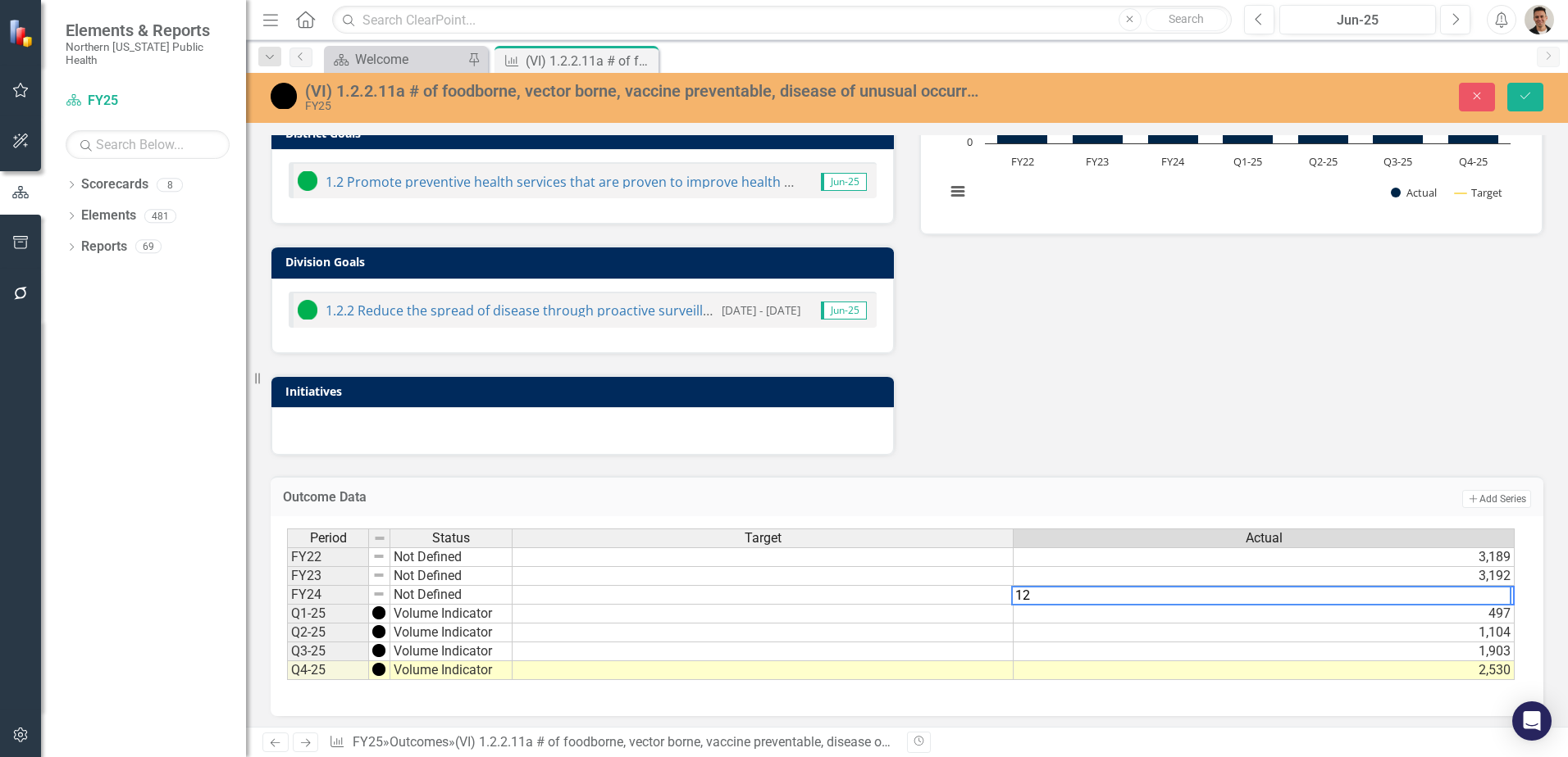
type textarea "1"
type textarea "2158"
click at [1521, 96] on icon "submit" at bounding box center [1525, 96] width 9 height 7
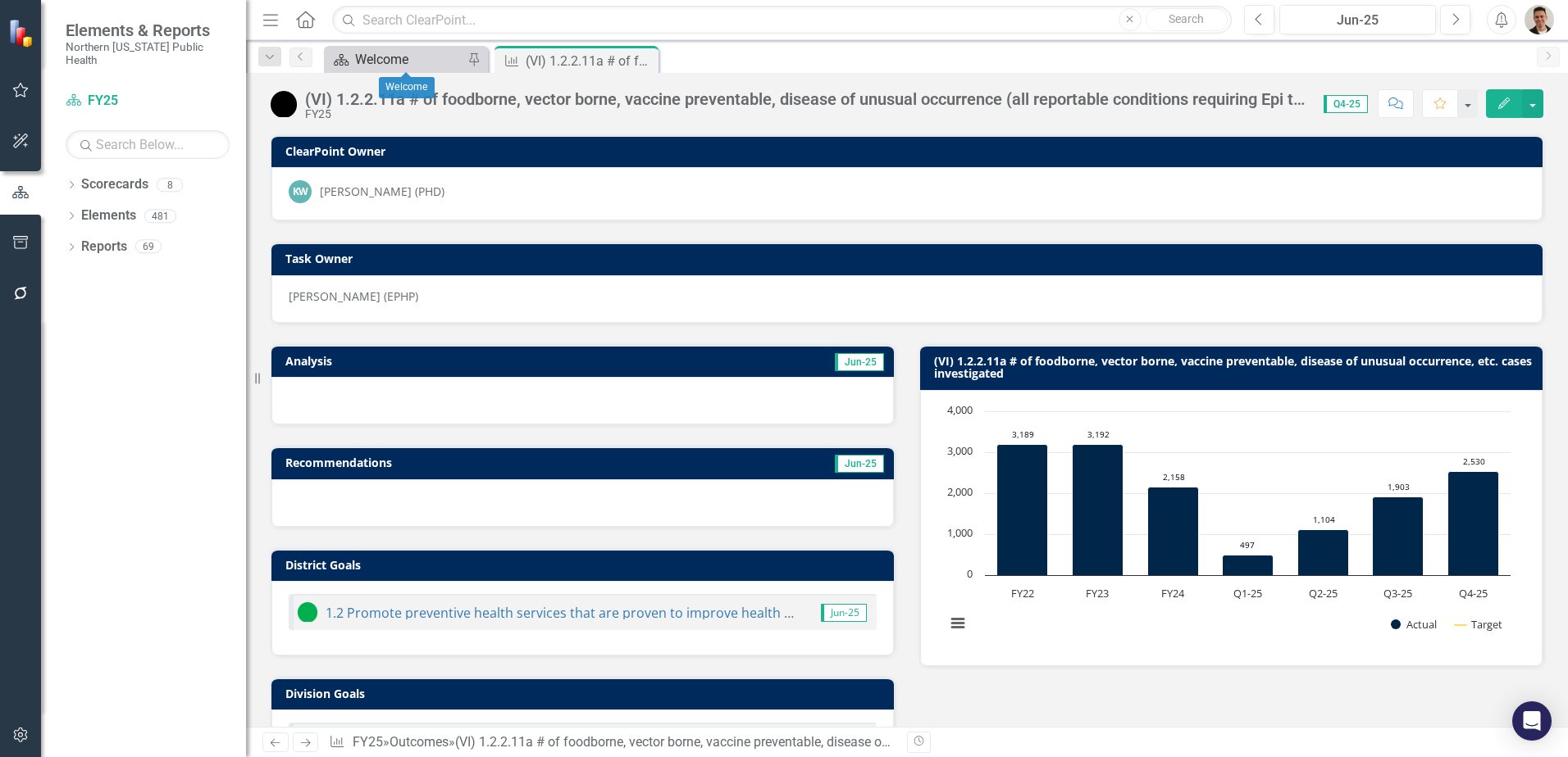
click at [425, 57] on div "Welcome" at bounding box center [408, 60] width 108 height 21
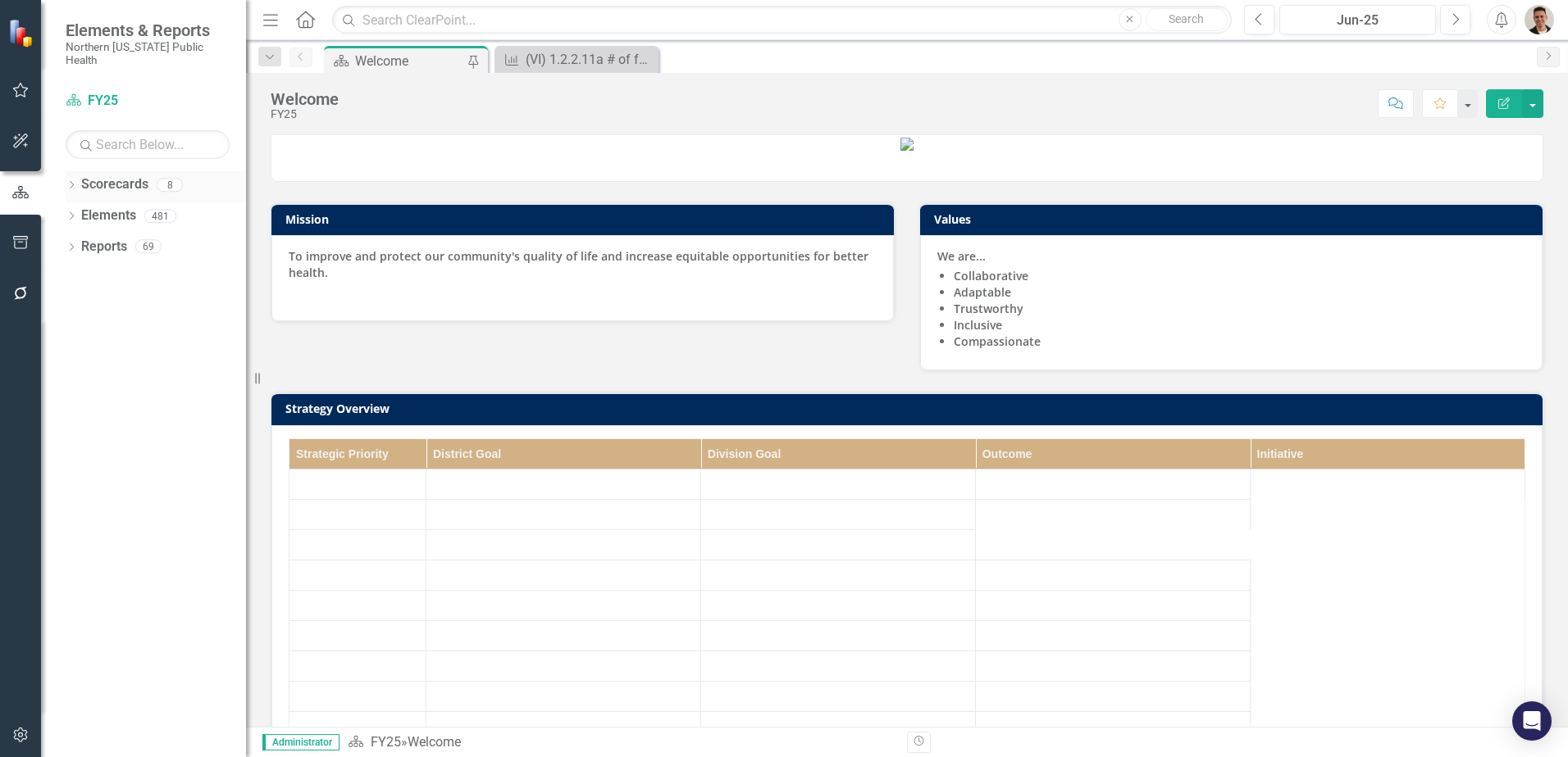
click at [72, 182] on icon "Dropdown" at bounding box center [71, 186] width 11 height 9
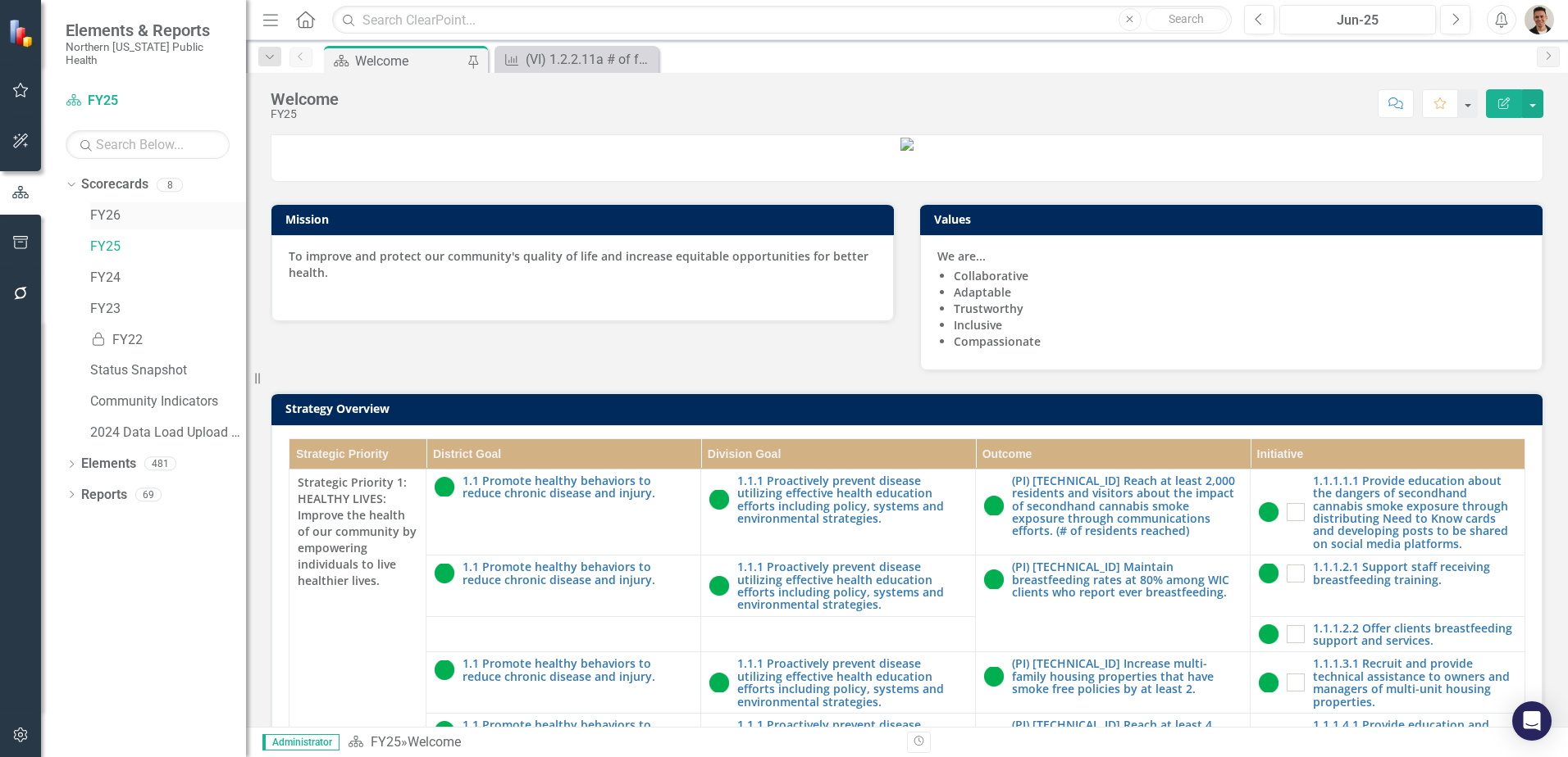
click at [111, 206] on link "FY26" at bounding box center [168, 216] width 155 height 19
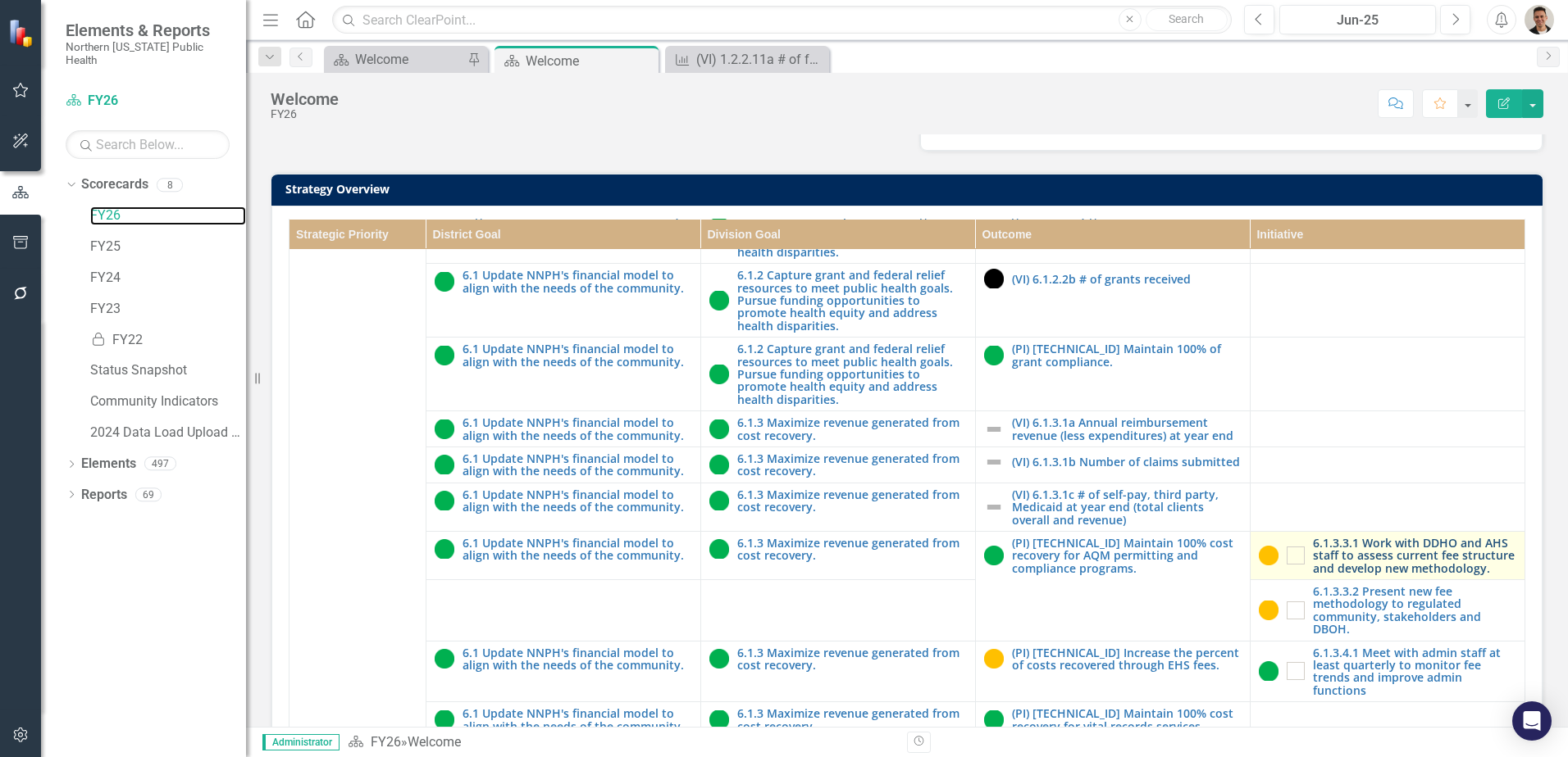
scroll to position [468, 0]
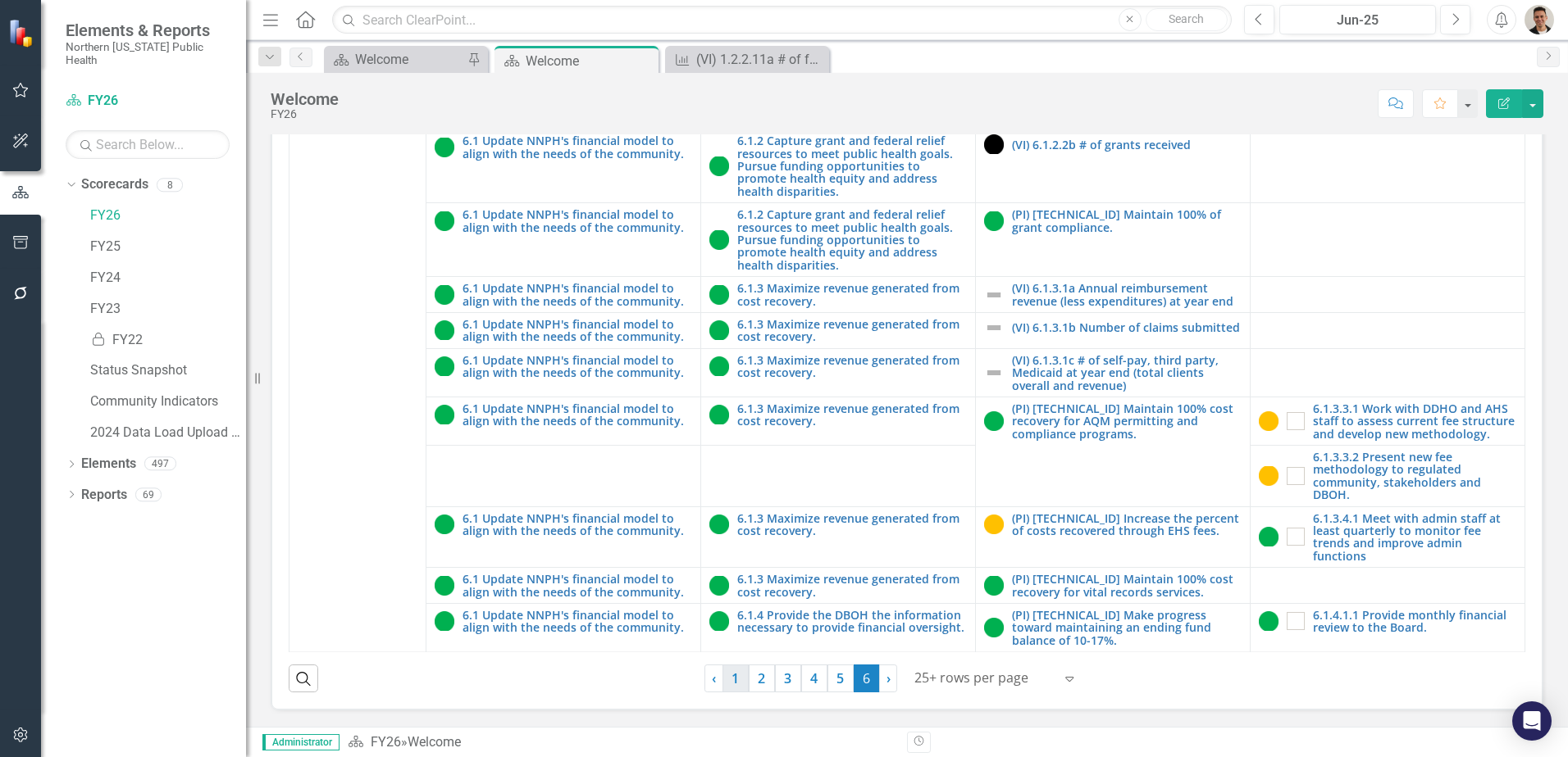
click at [728, 684] on link "1" at bounding box center [736, 678] width 26 height 28
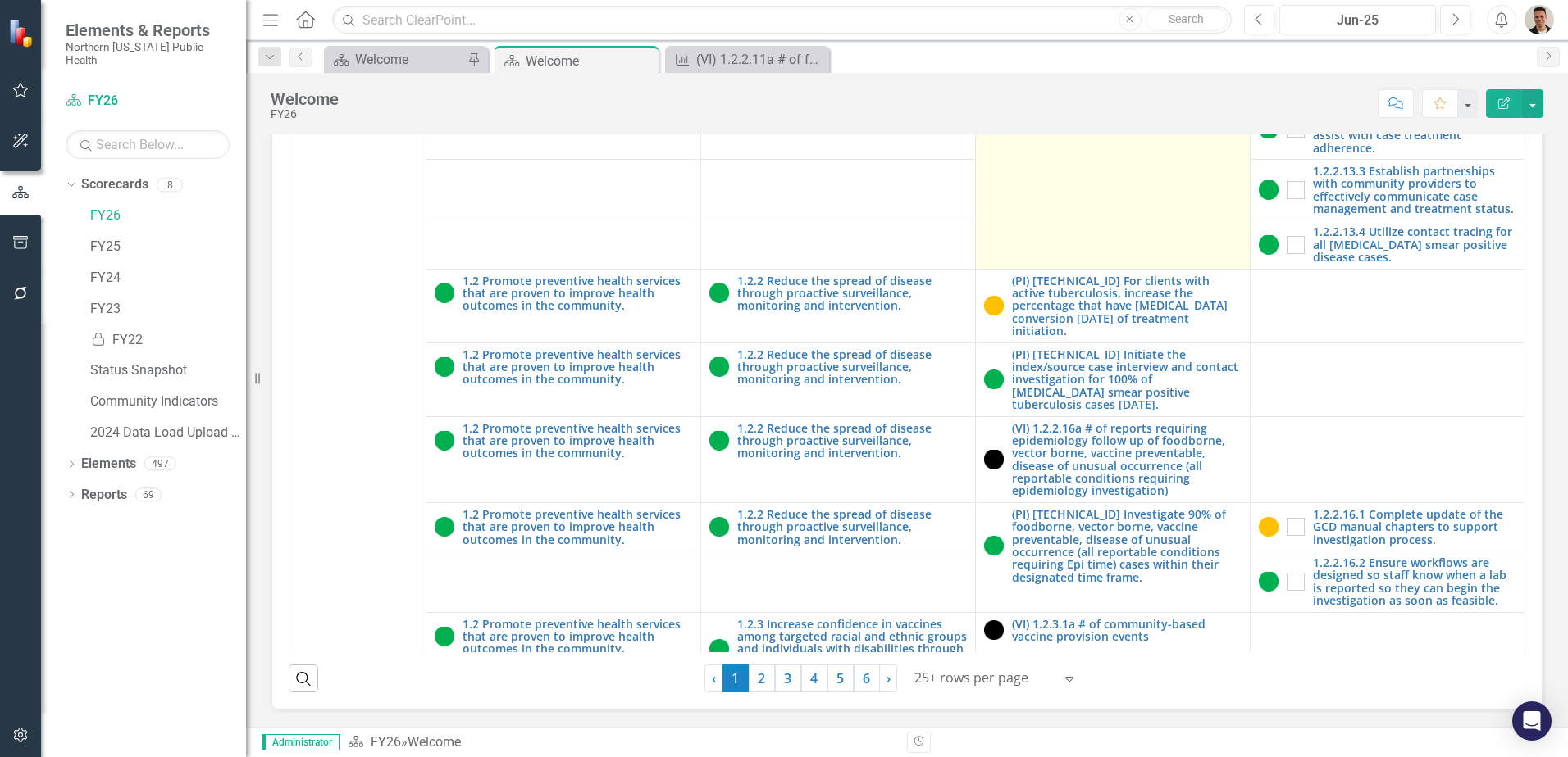
scroll to position [2459, 0]
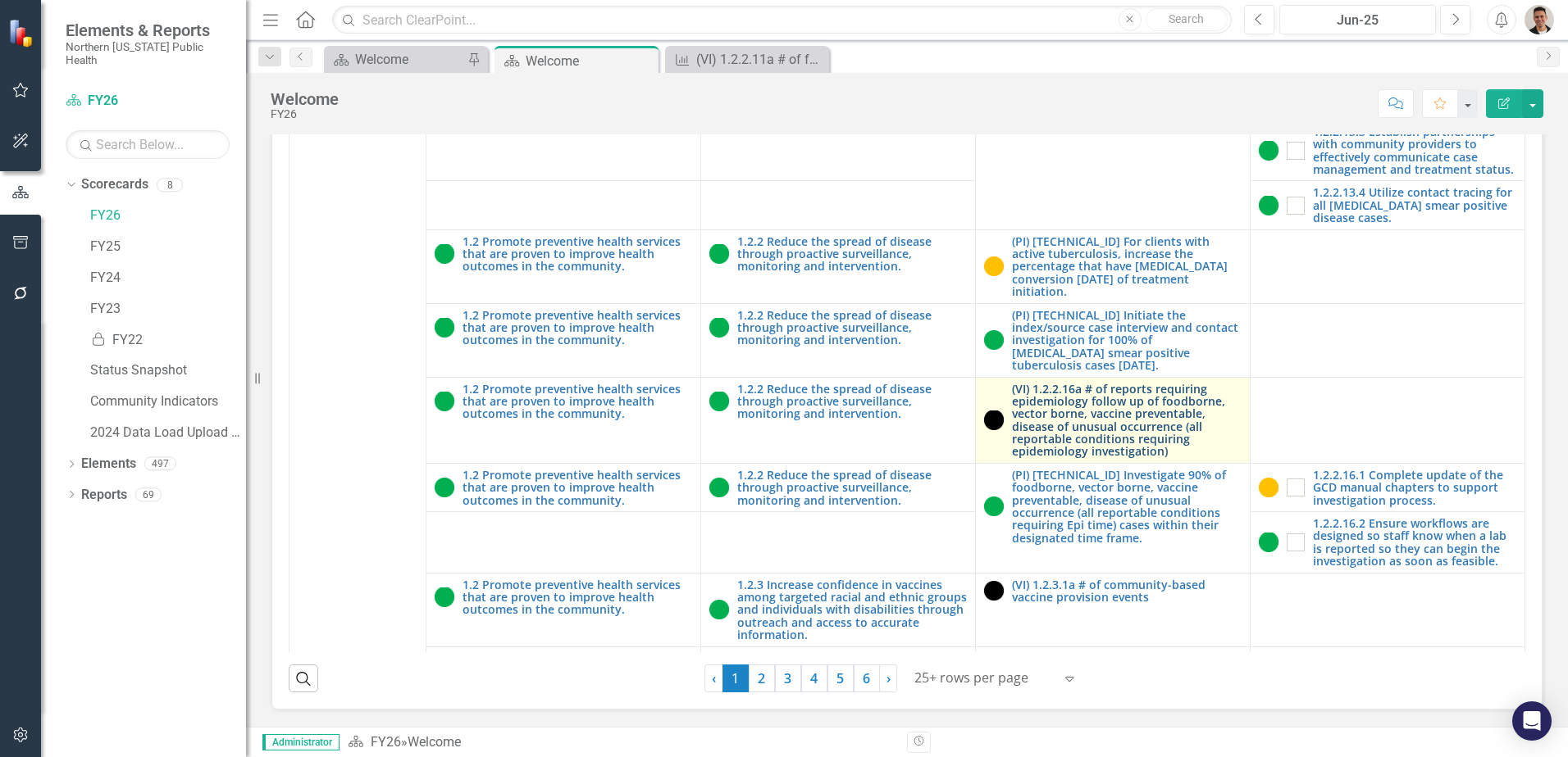
click at [1090, 382] on link "(VI) 1.2.2.16a # of reports requiring epidemiology follow up of foodborne, vect…" at bounding box center [1127, 420] width 230 height 75
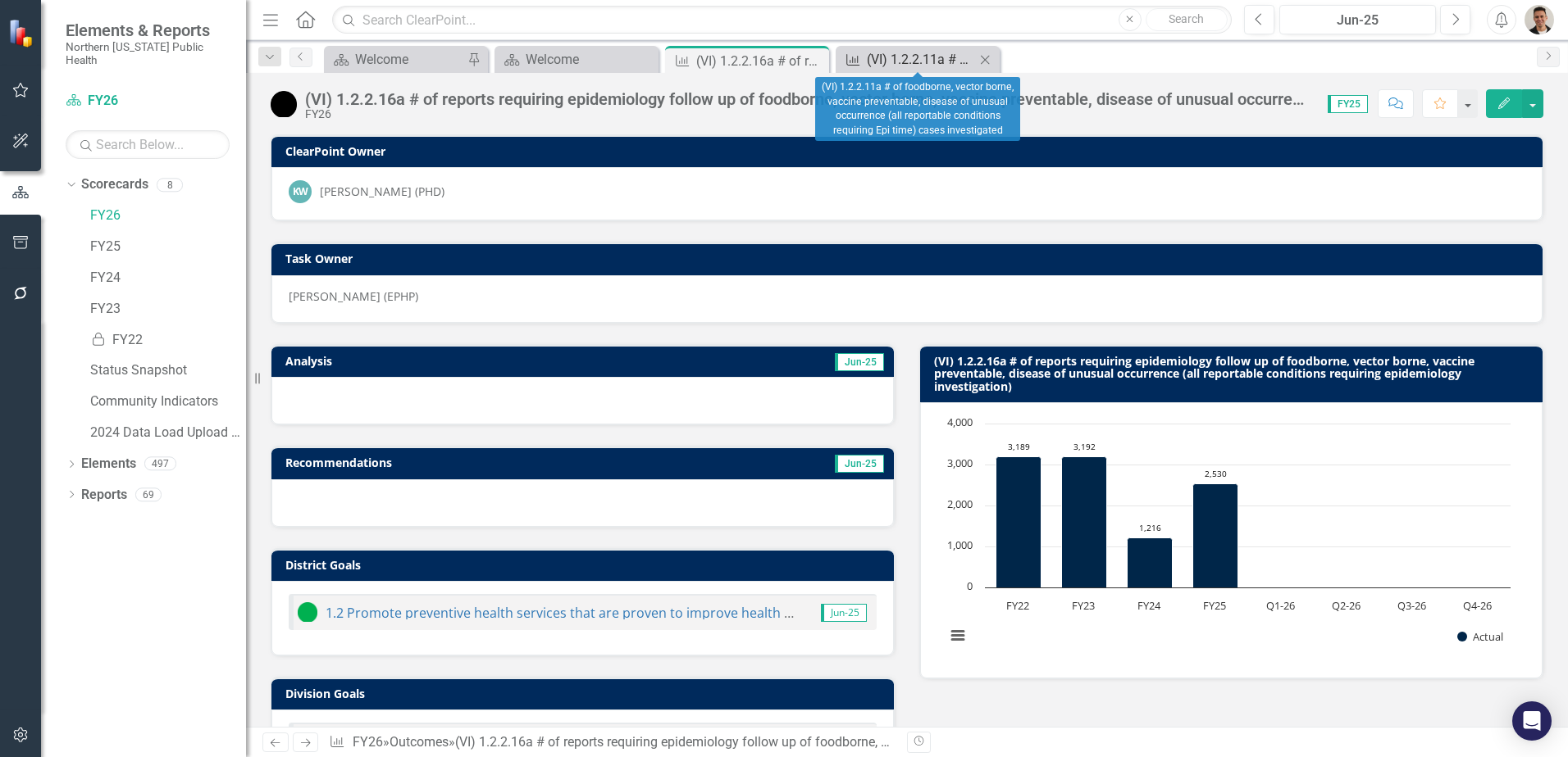
click at [873, 56] on div "(VI) 1.2.2.11a # of foodborne, vector borne, vaccine preventable, disease of un…" at bounding box center [920, 60] width 108 height 21
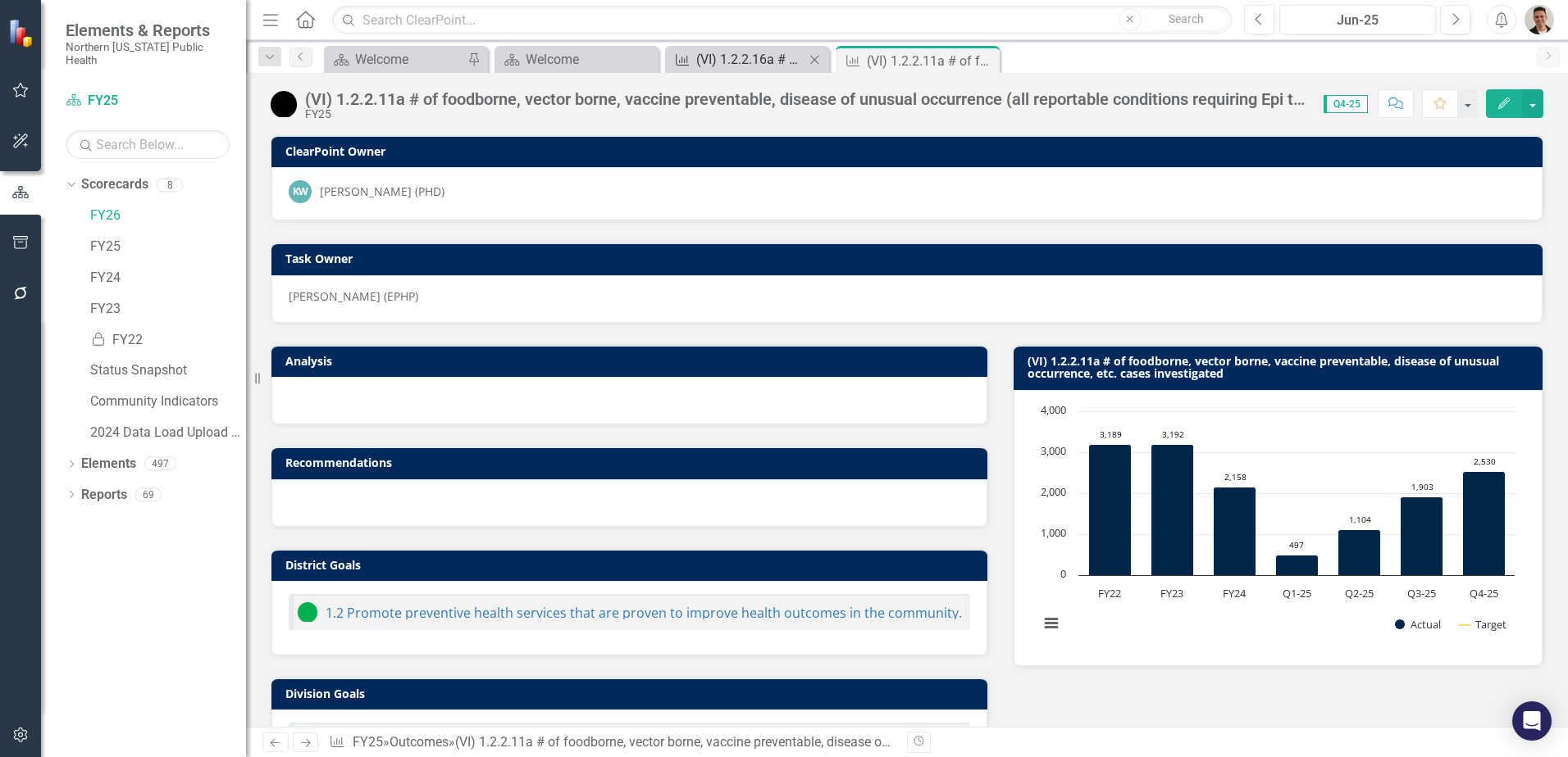
click at [747, 54] on div "(VI) 1.2.2.16a # of reports requiring epidemiology follow up of foodborne, vect…" at bounding box center [749, 60] width 108 height 21
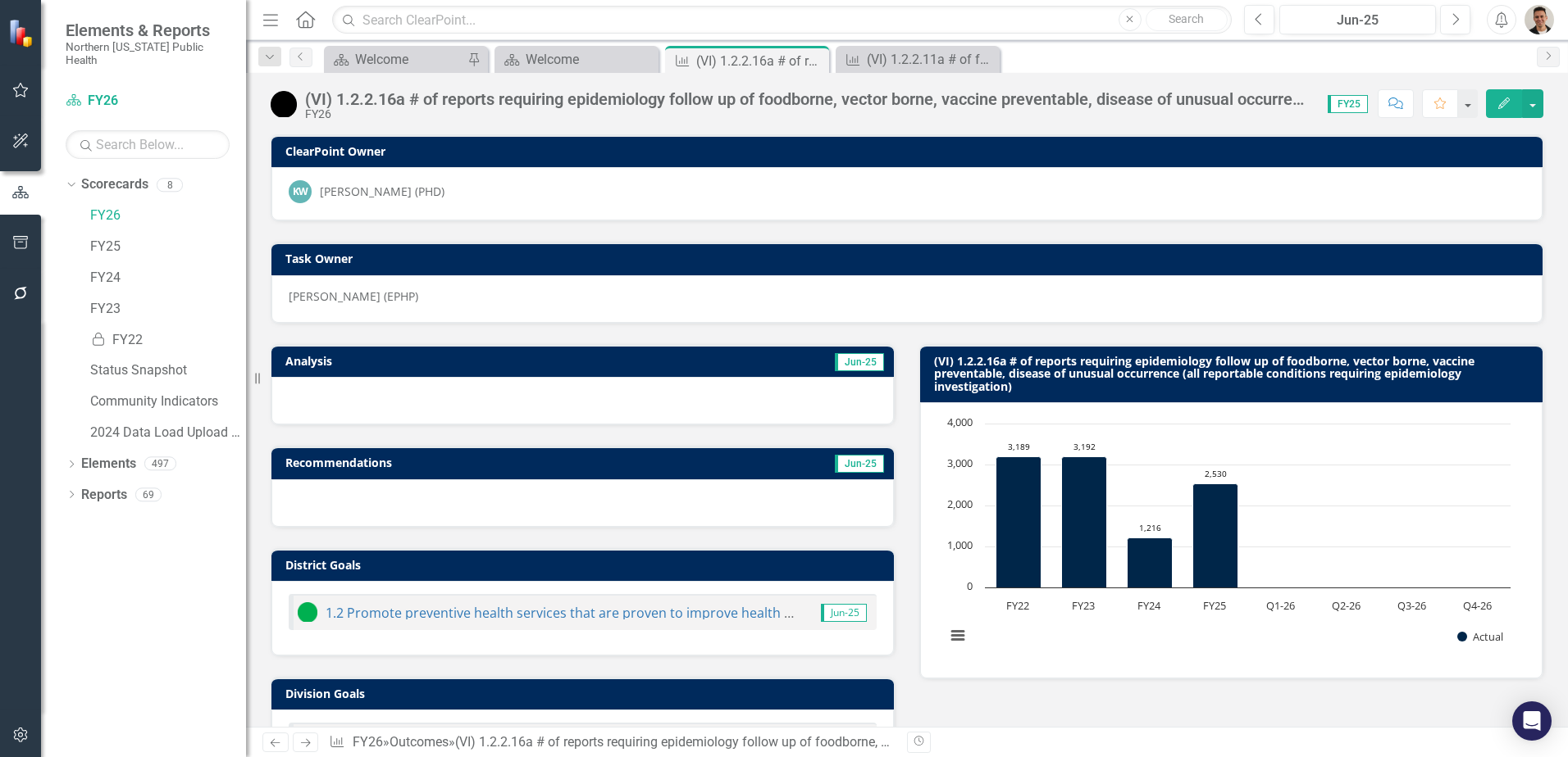
scroll to position [440, 0]
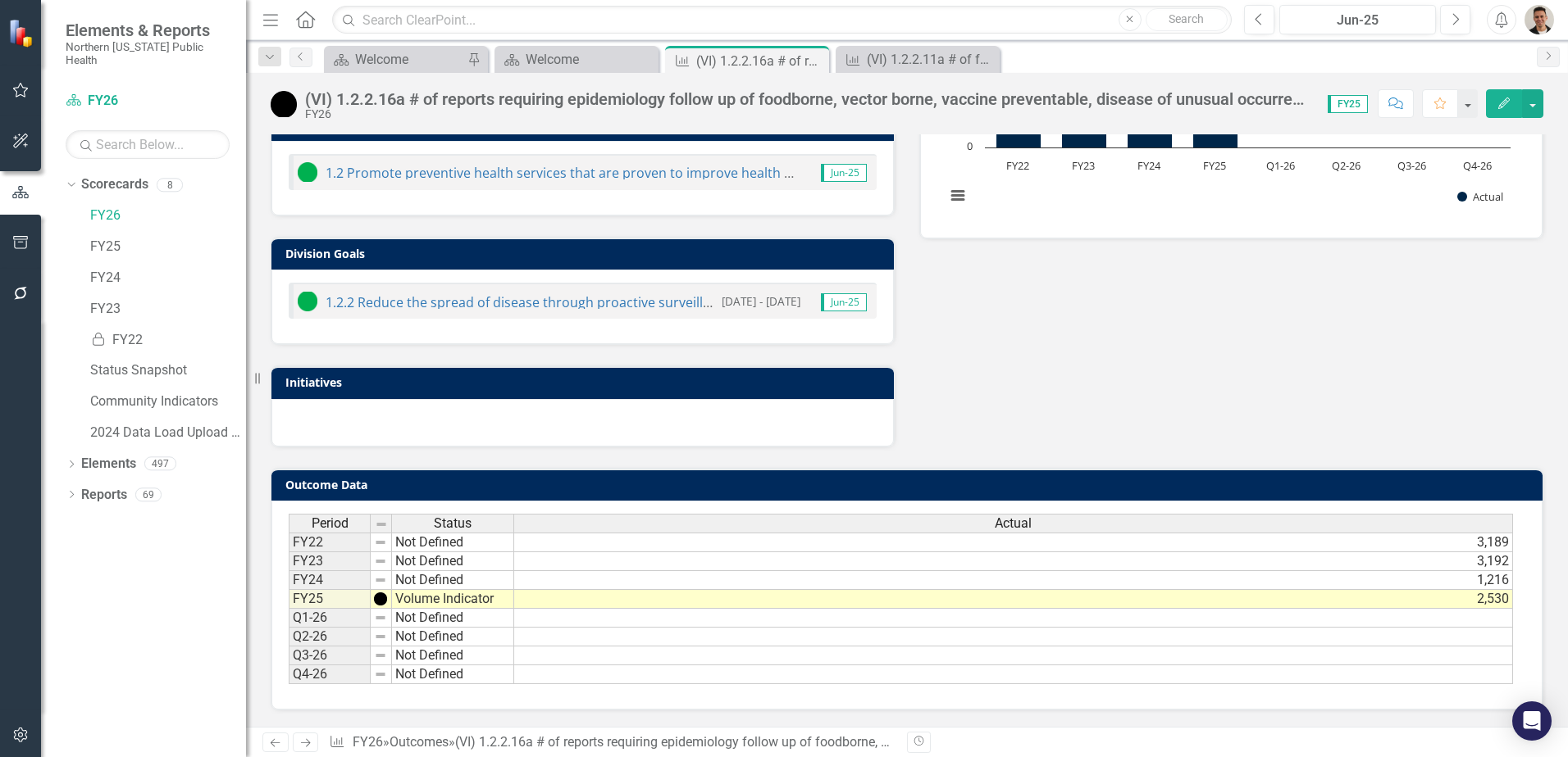
click at [1421, 581] on td "1,216" at bounding box center [1013, 581] width 999 height 19
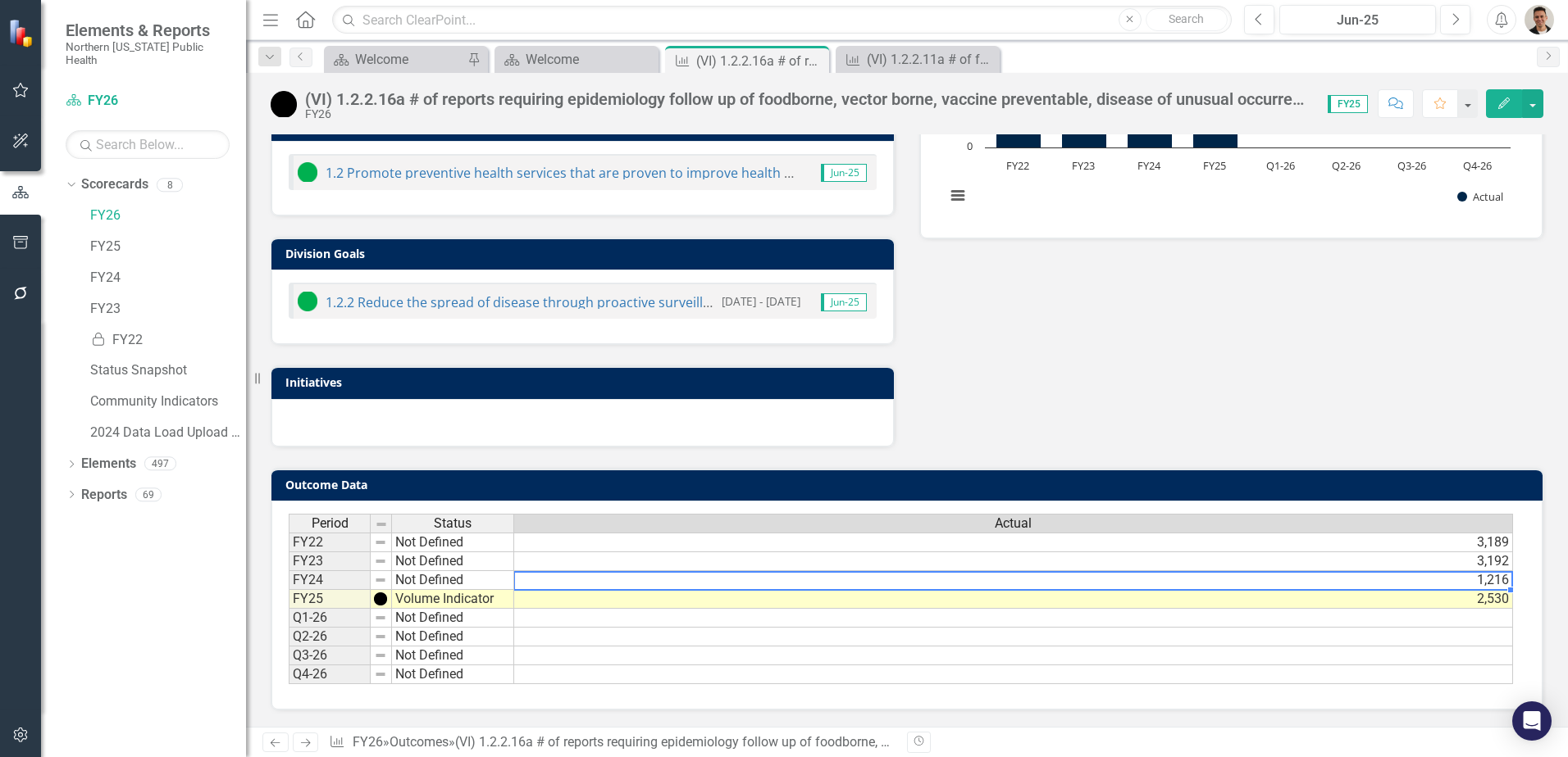
click at [1421, 581] on td "1,216" at bounding box center [1013, 581] width 999 height 19
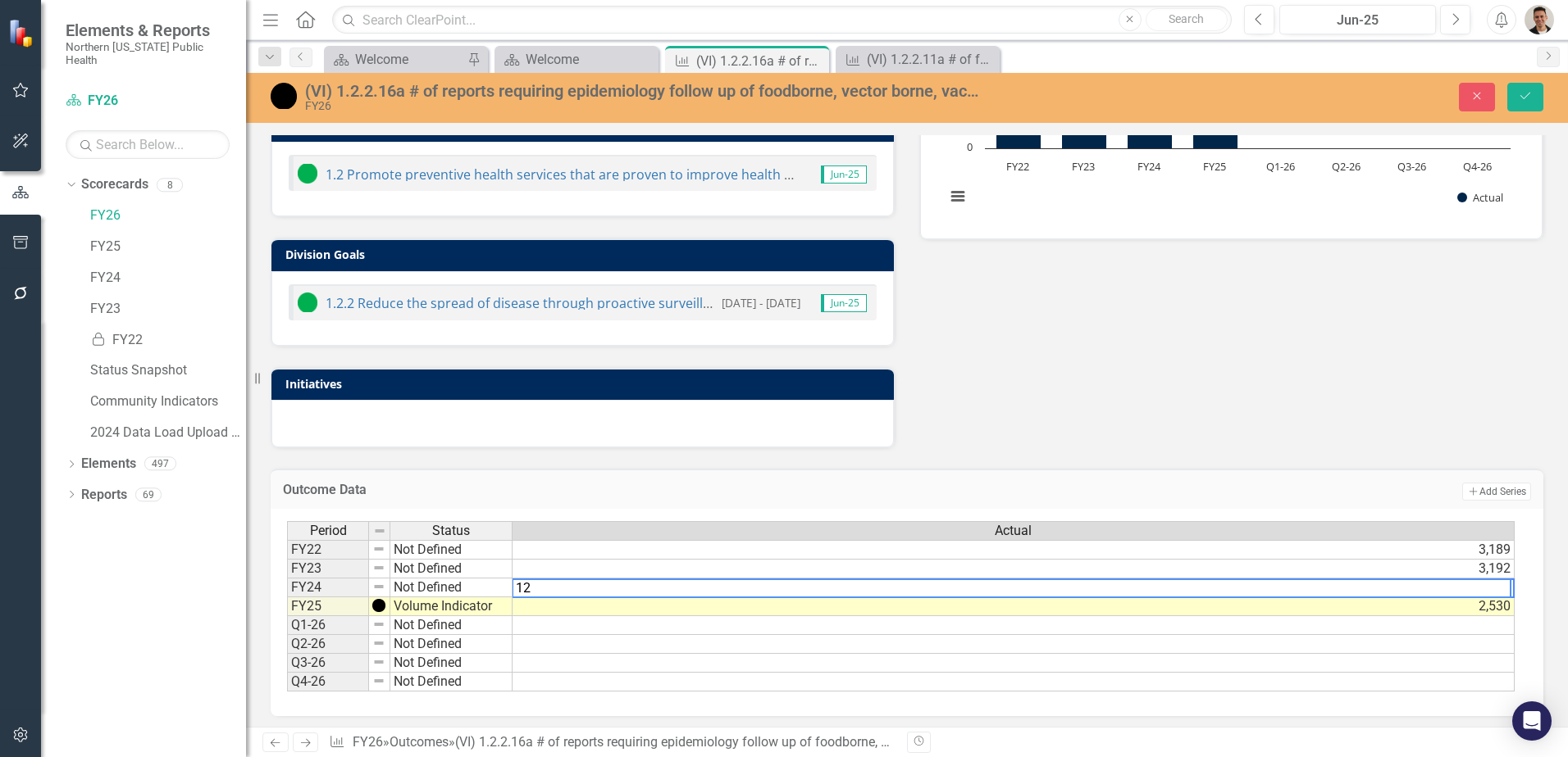
type textarea "1"
type textarea "2158"
click at [1528, 104] on button "Save" at bounding box center [1525, 97] width 36 height 28
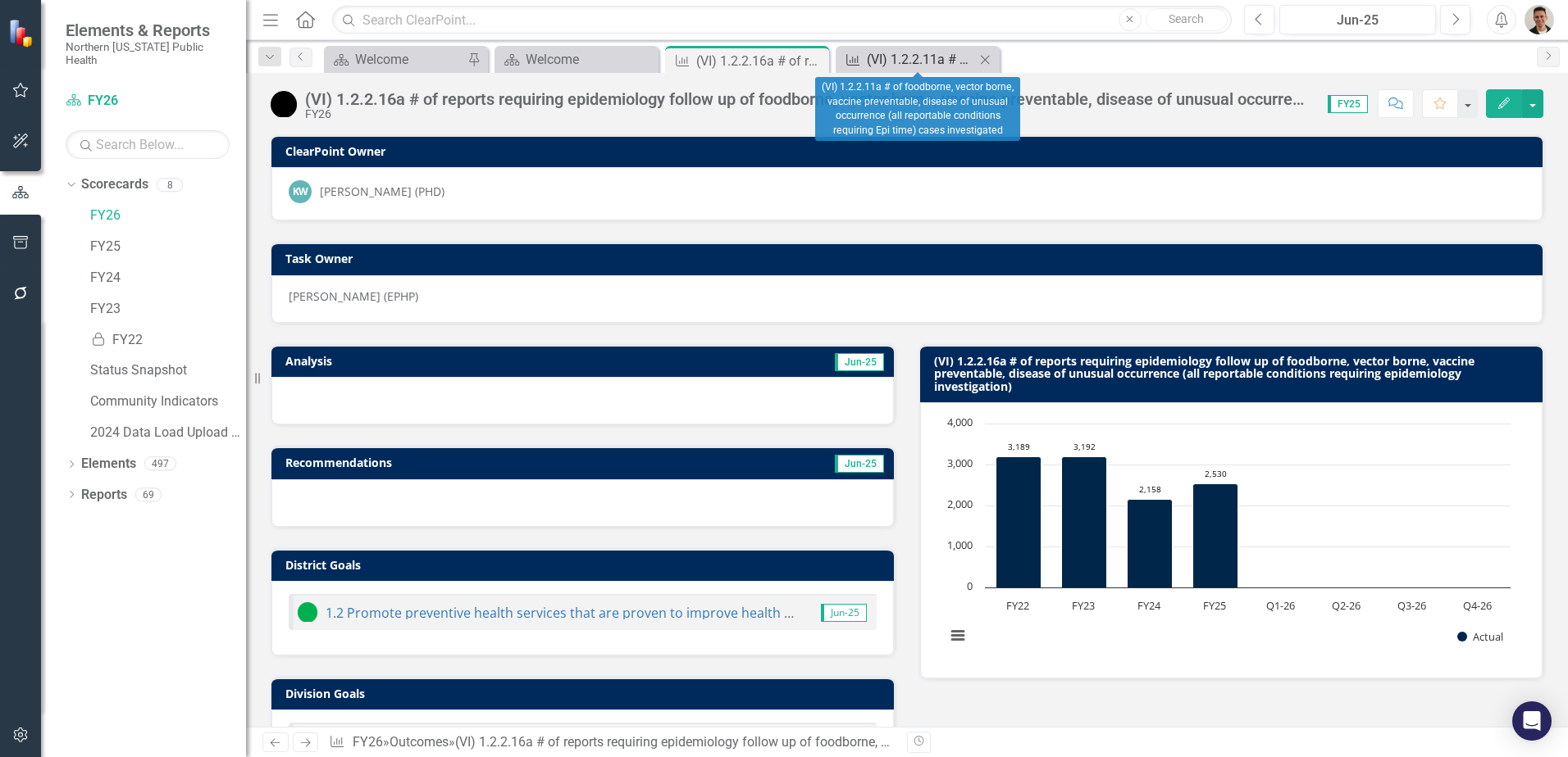
click at [912, 58] on div "(VI) 1.2.2.11a # of foodborne, vector borne, vaccine preventable, disease of un…" at bounding box center [920, 60] width 108 height 21
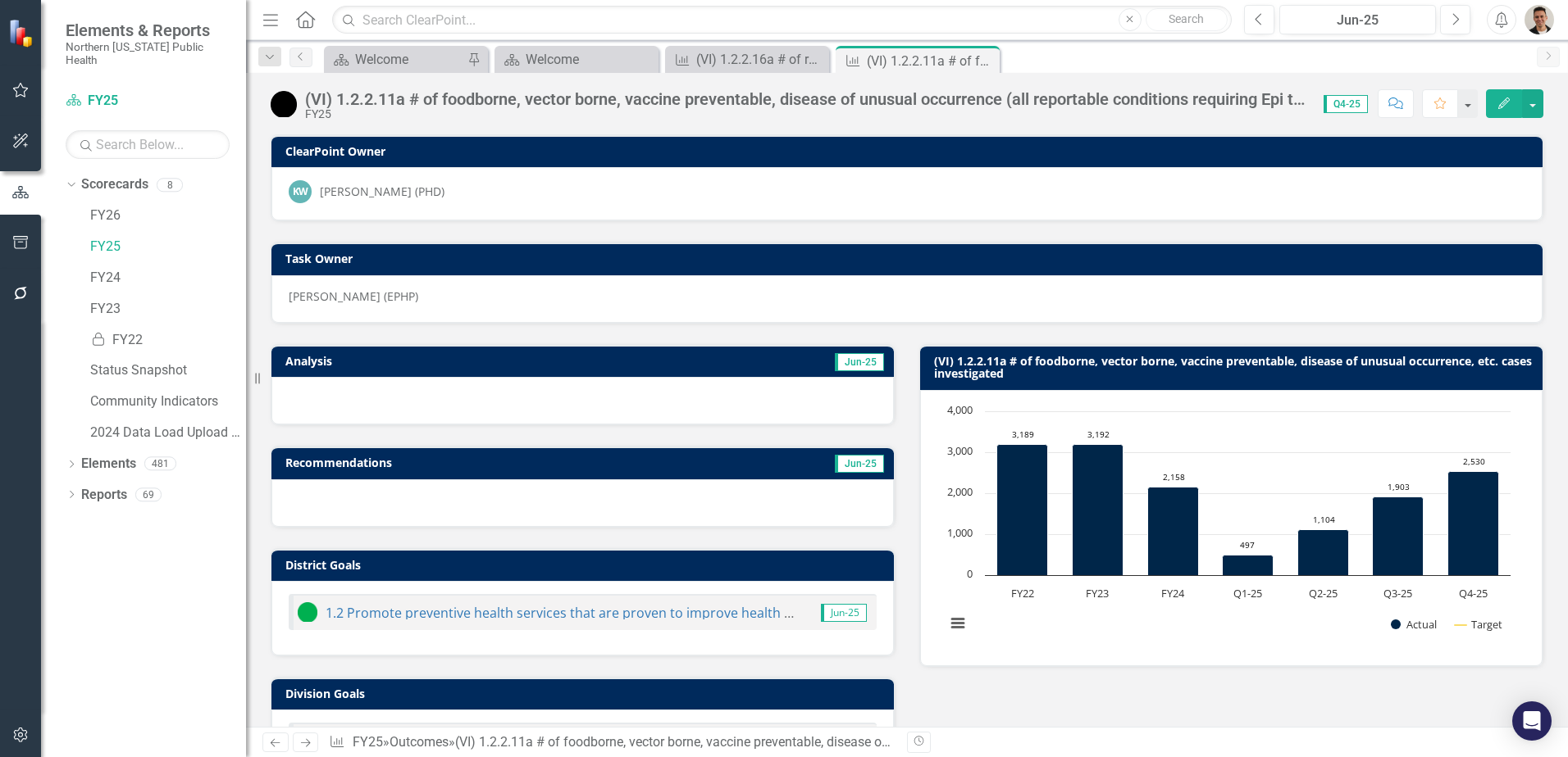
click at [0, 0] on icon "Close" at bounding box center [0, 0] width 0 height 0
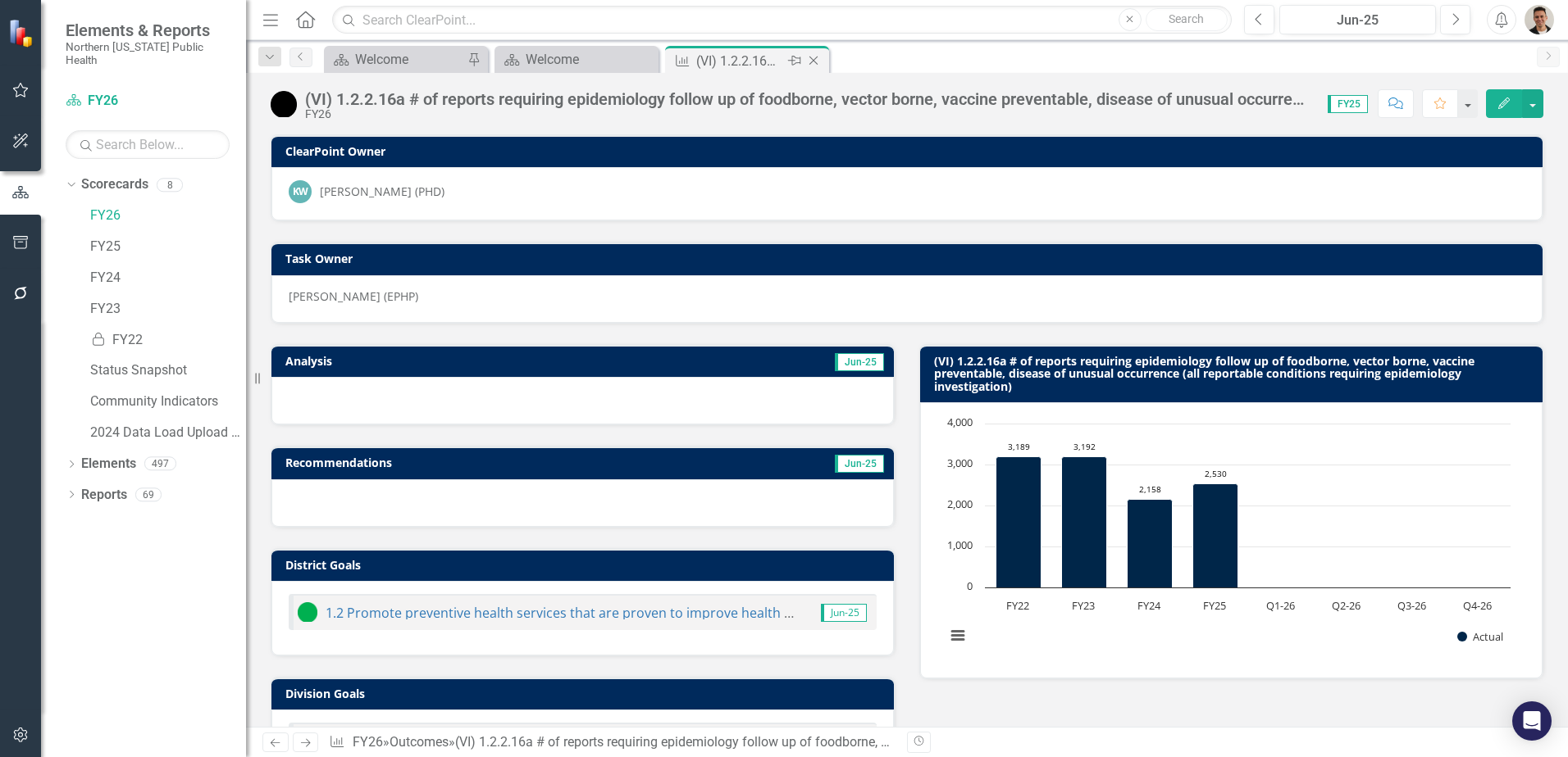
click at [815, 60] on icon "Close" at bounding box center [813, 60] width 16 height 13
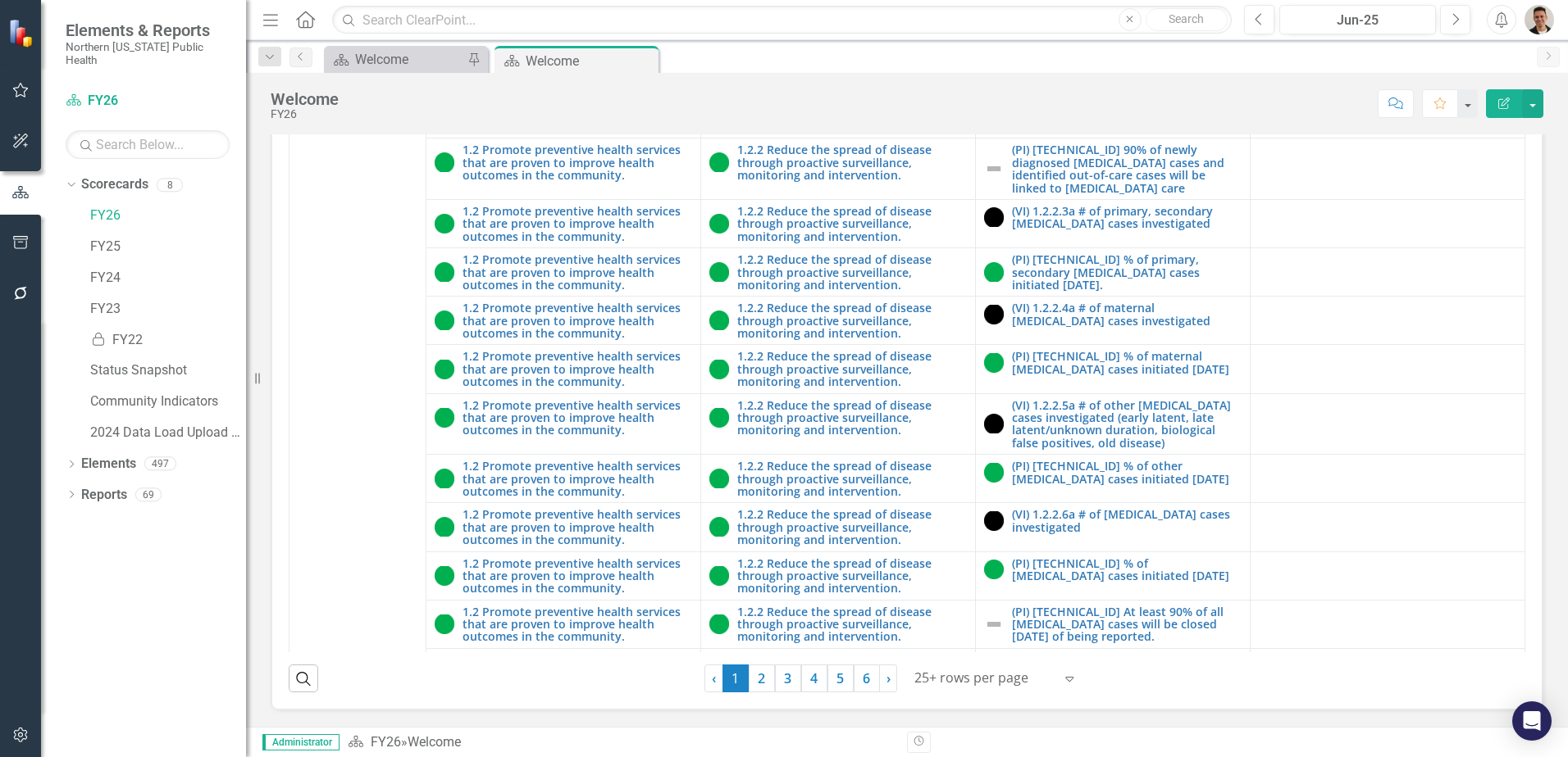
scroll to position [1311, 0]
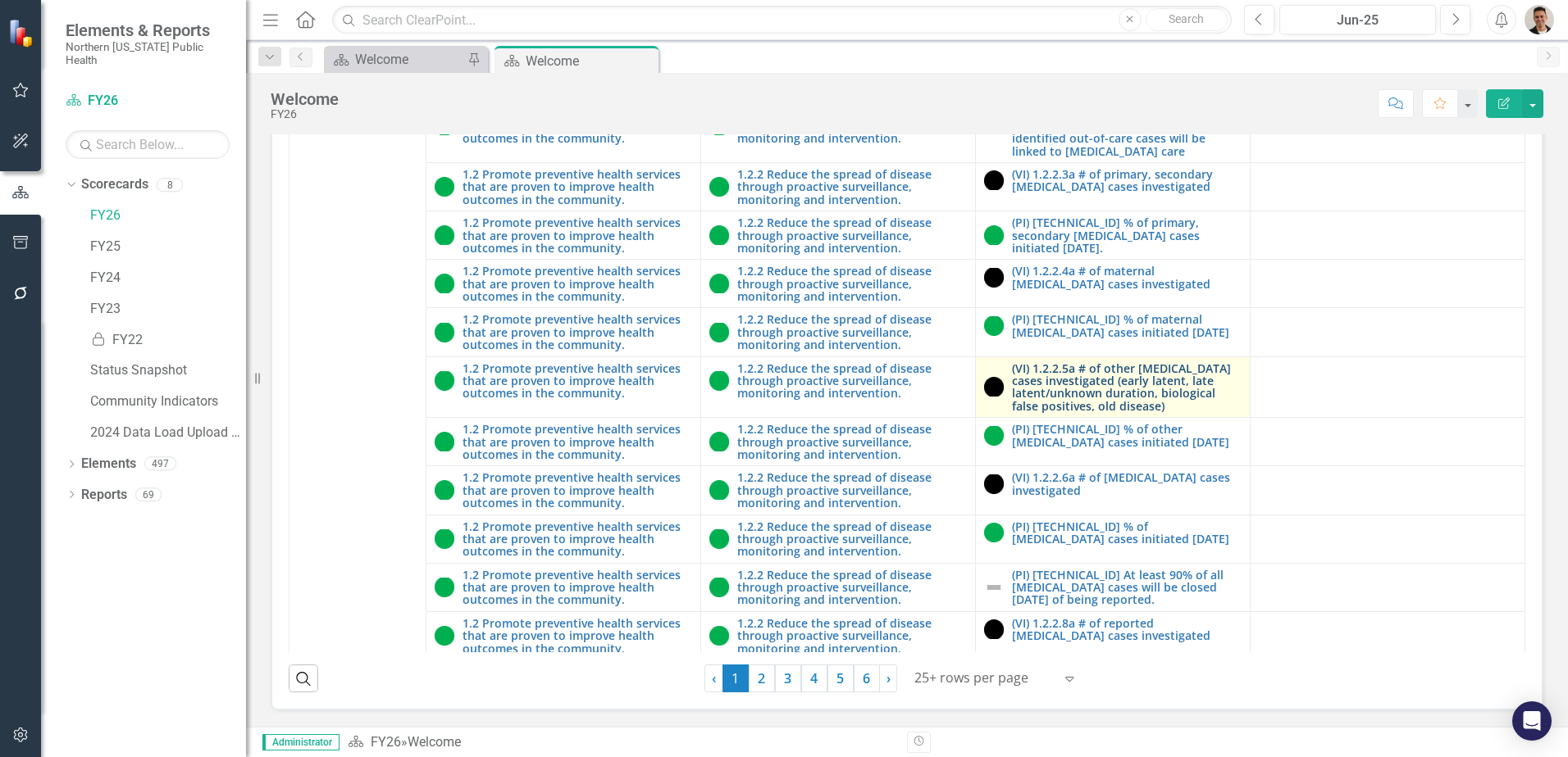
click at [1112, 413] on link "(VI) 1.2.2.5a # of other [MEDICAL_DATA] cases investigated (early latent, late …" at bounding box center [1127, 388] width 230 height 51
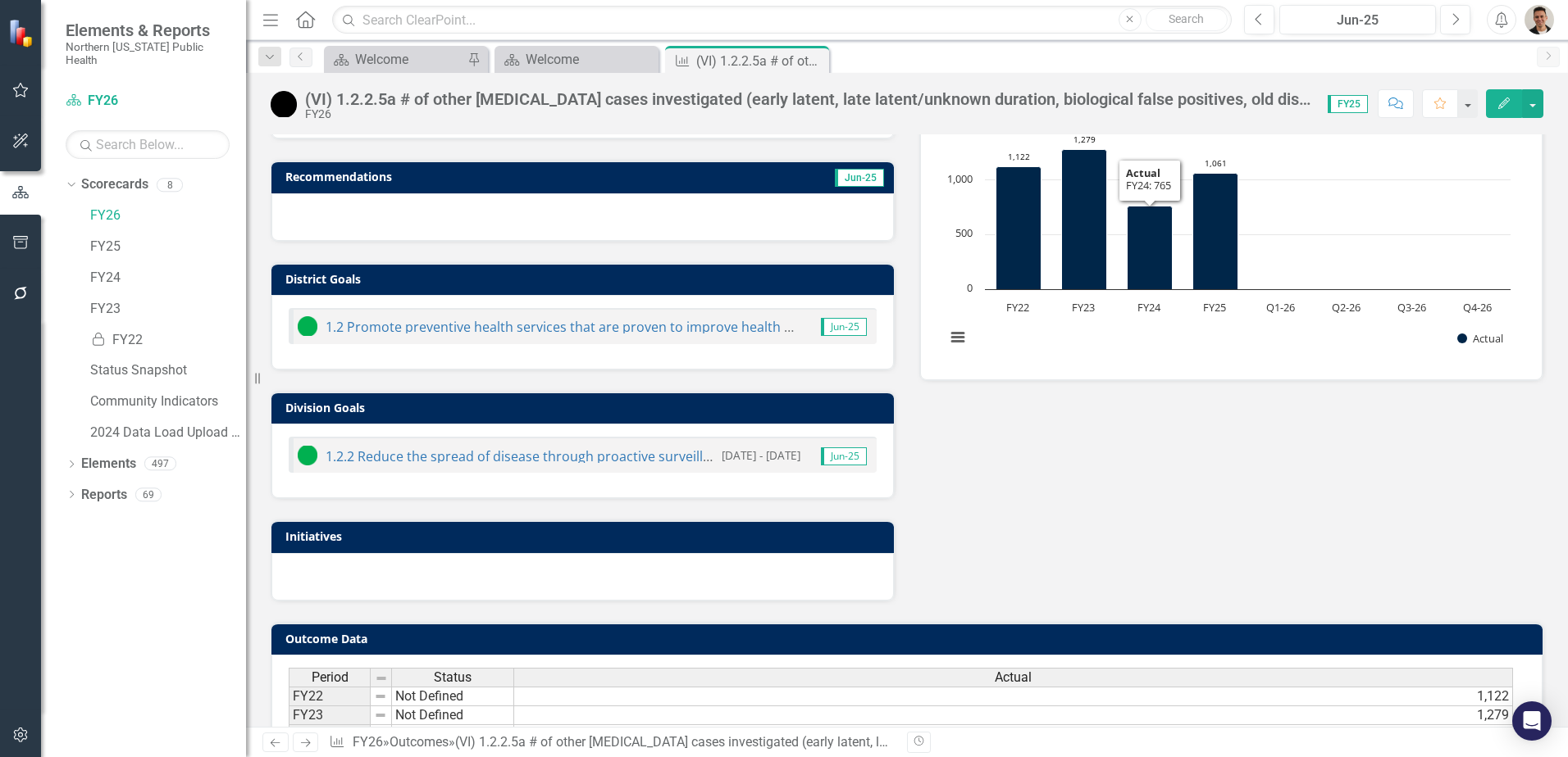
scroll to position [440, 0]
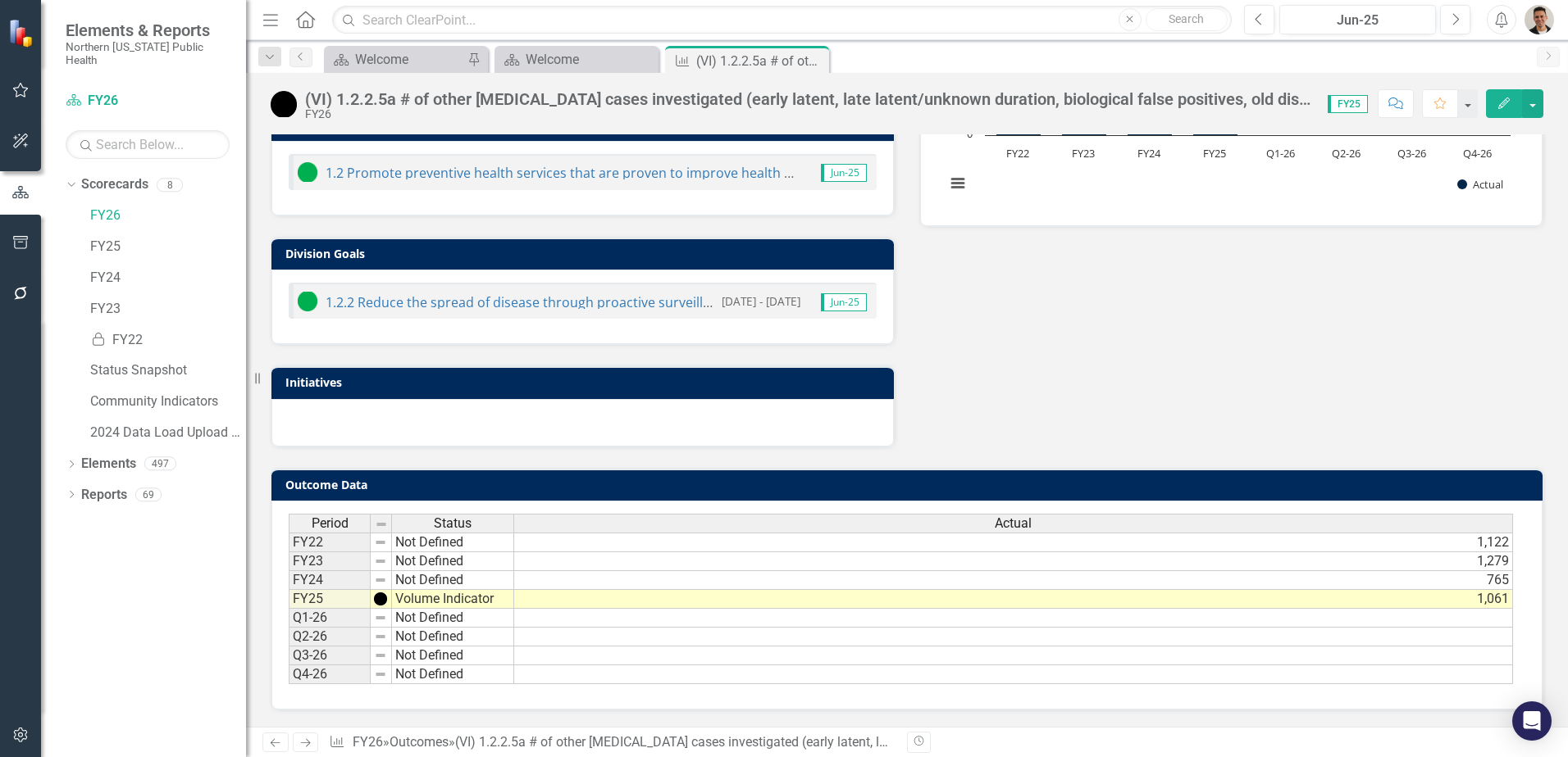
click at [1469, 575] on td "765" at bounding box center [1013, 581] width 999 height 19
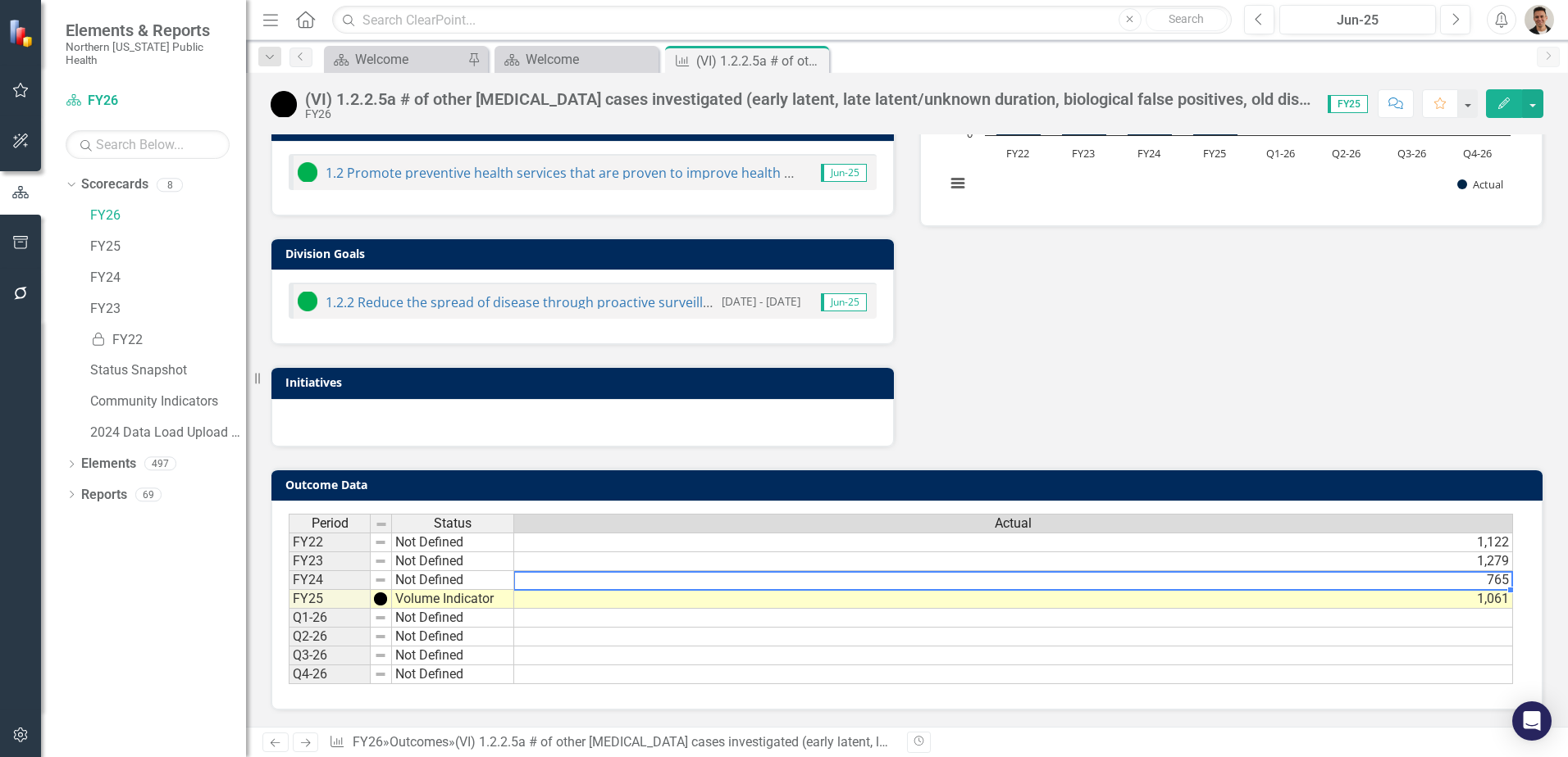
click at [1469, 575] on td "765" at bounding box center [1013, 581] width 999 height 19
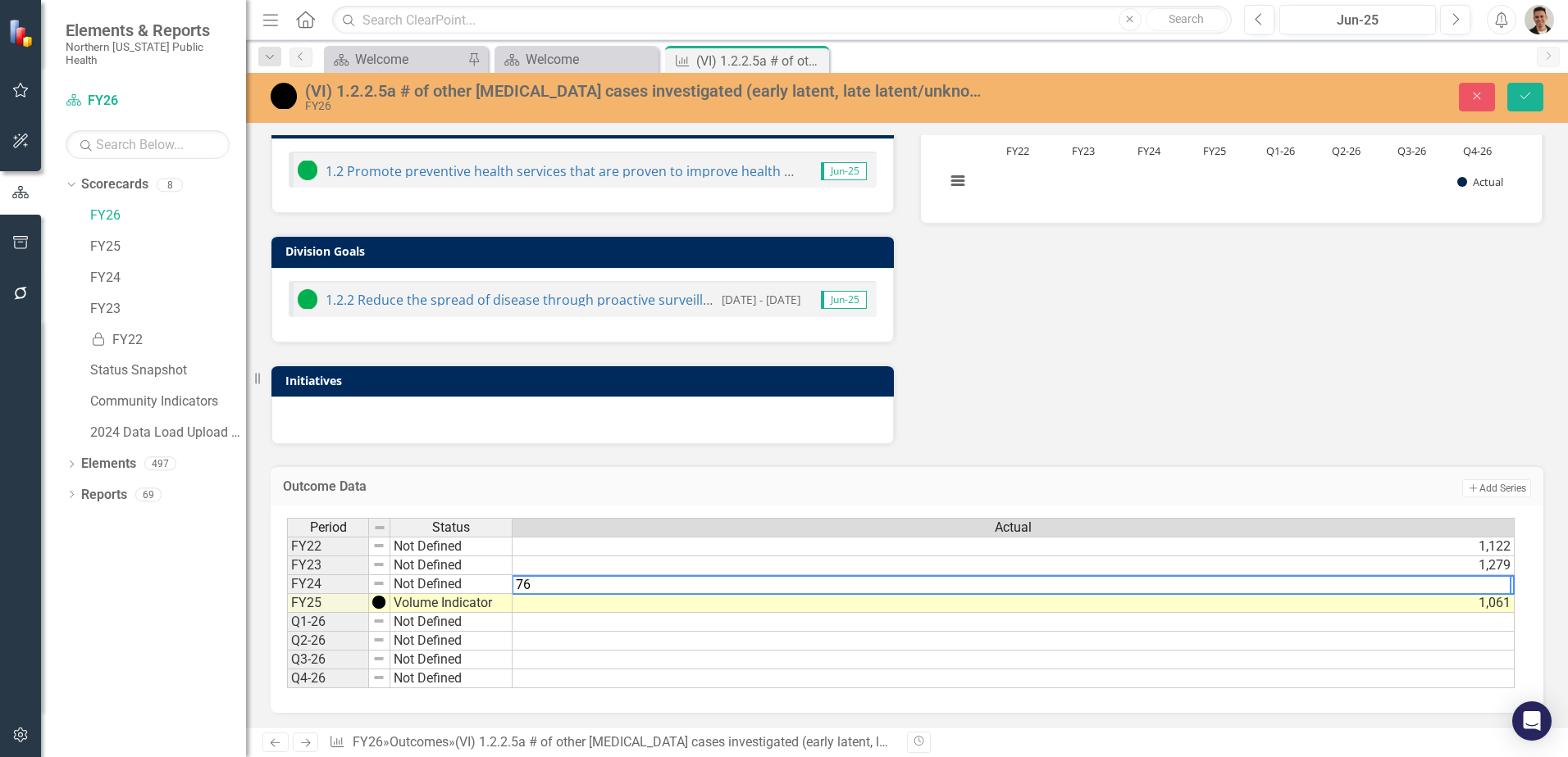
type textarea "7"
type textarea "946"
click at [1517, 100] on button "Save" at bounding box center [1525, 97] width 36 height 28
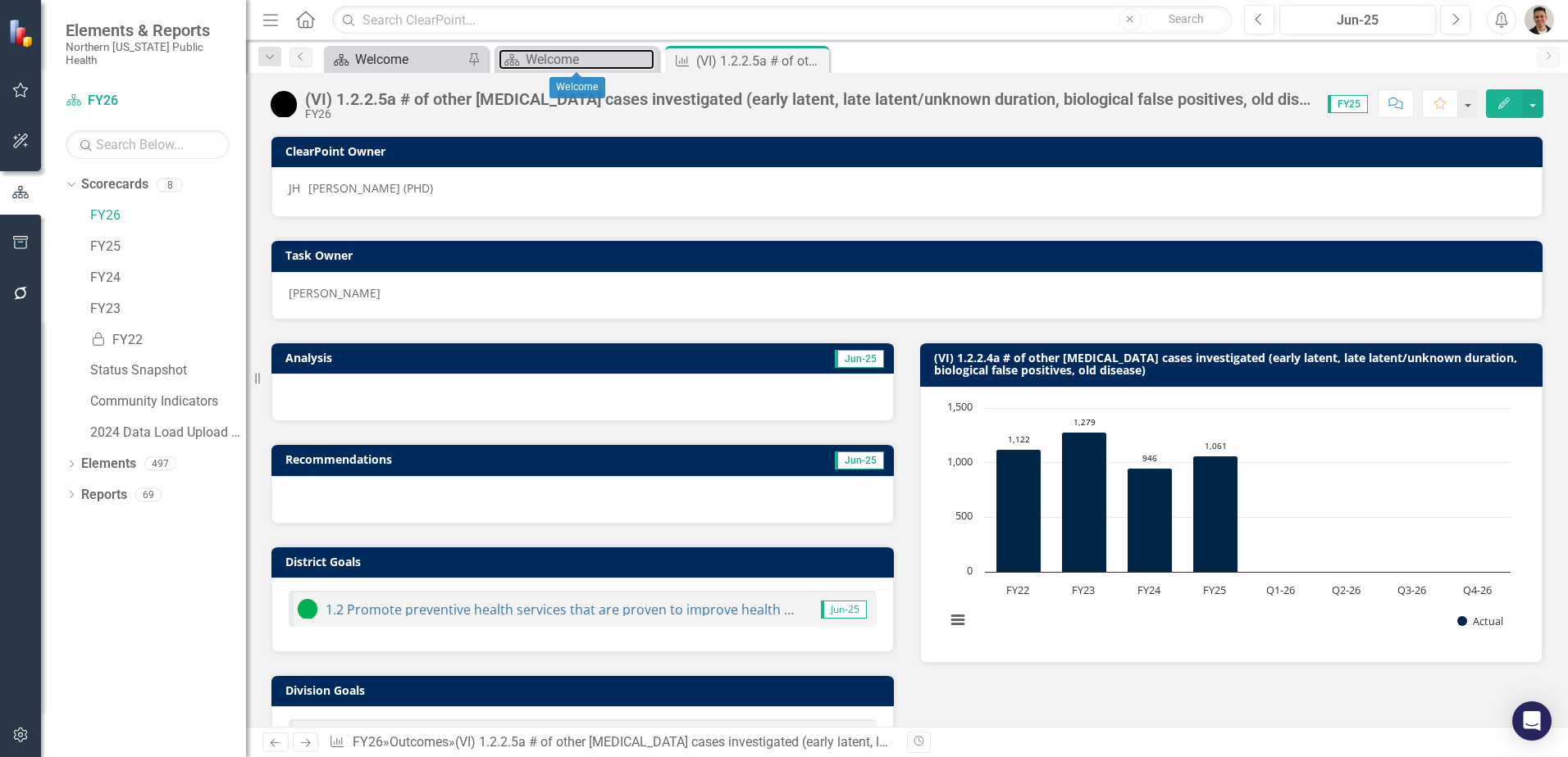
drag, startPoint x: 541, startPoint y: 55, endPoint x: 438, endPoint y: 53, distance: 103.0
click at [541, 55] on div "Welcome" at bounding box center [590, 60] width 129 height 21
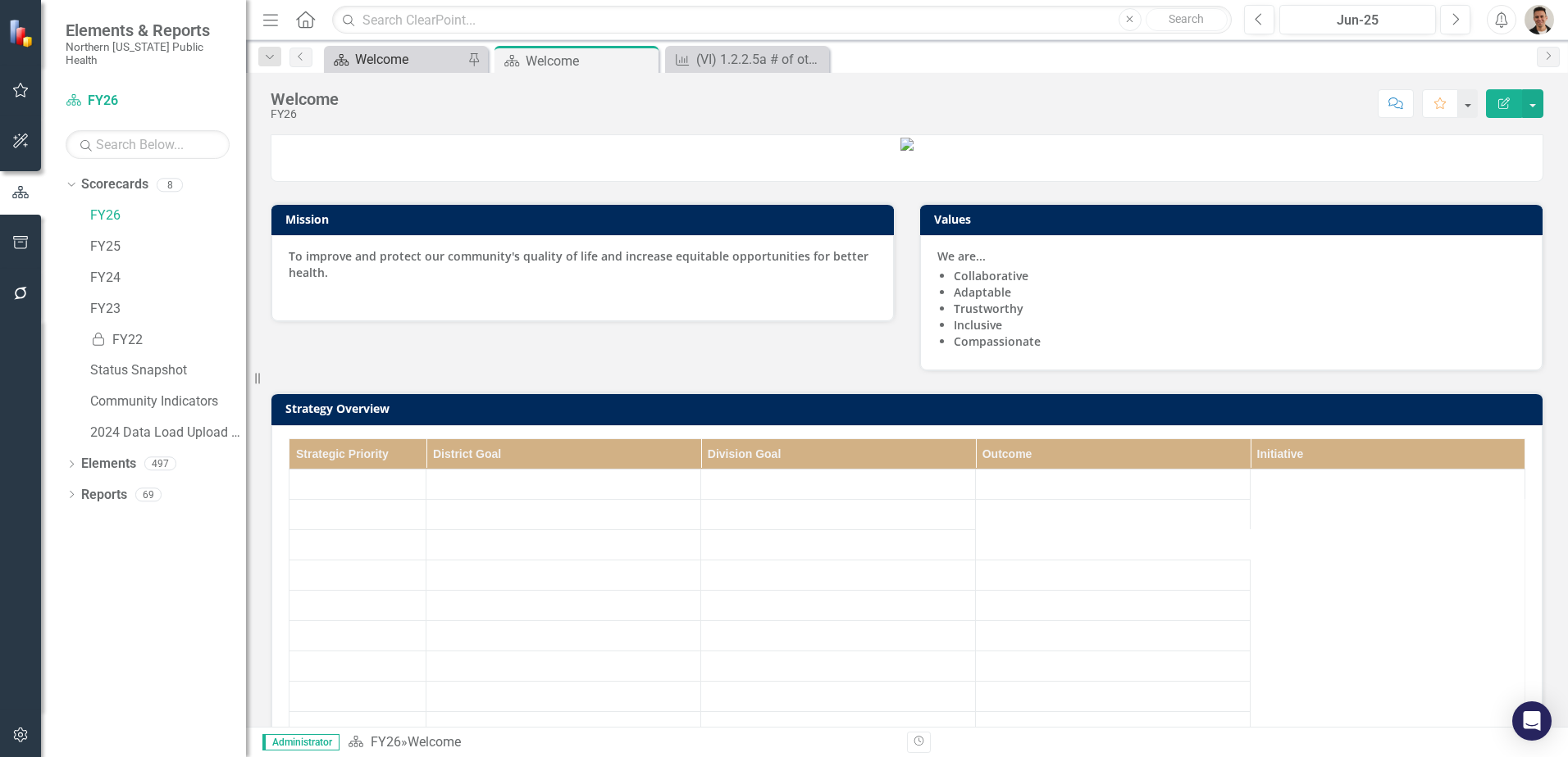
click at [407, 53] on div "Welcome" at bounding box center [408, 60] width 108 height 21
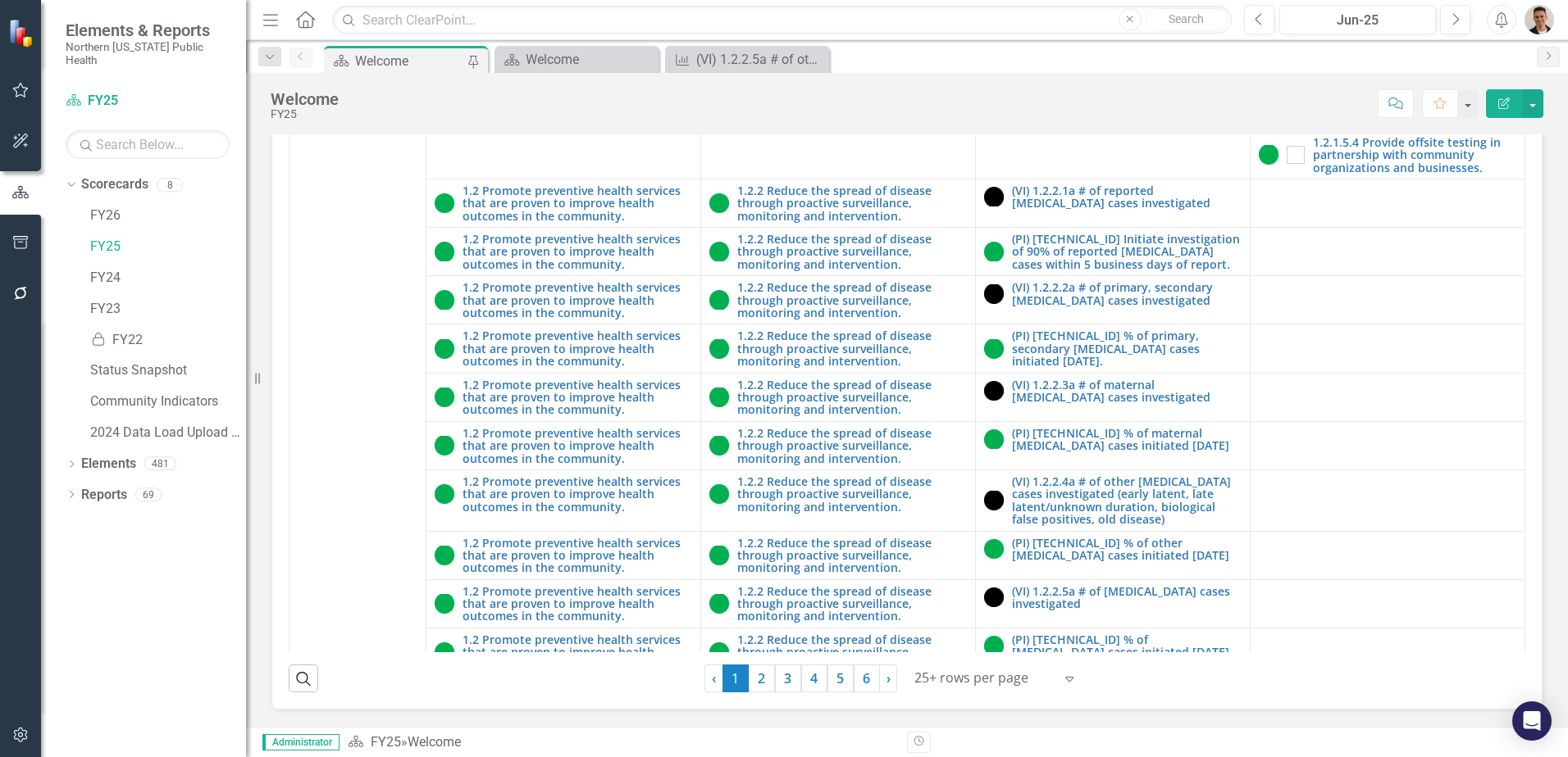
scroll to position [1066, 0]
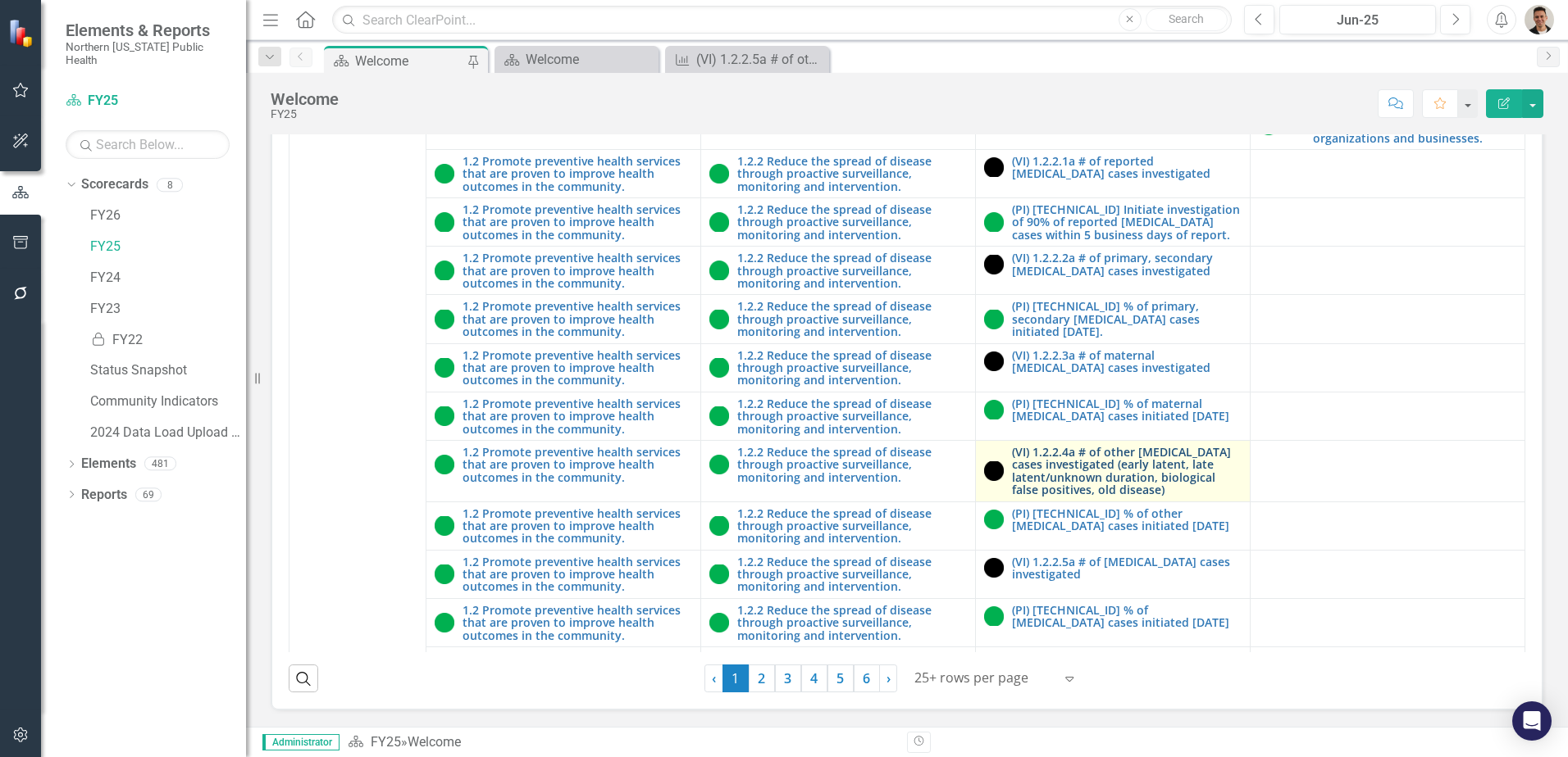
click at [1100, 496] on link "(VI) 1.2.2.4a # of other [MEDICAL_DATA] cases investigated (early latent, late …" at bounding box center [1127, 471] width 230 height 51
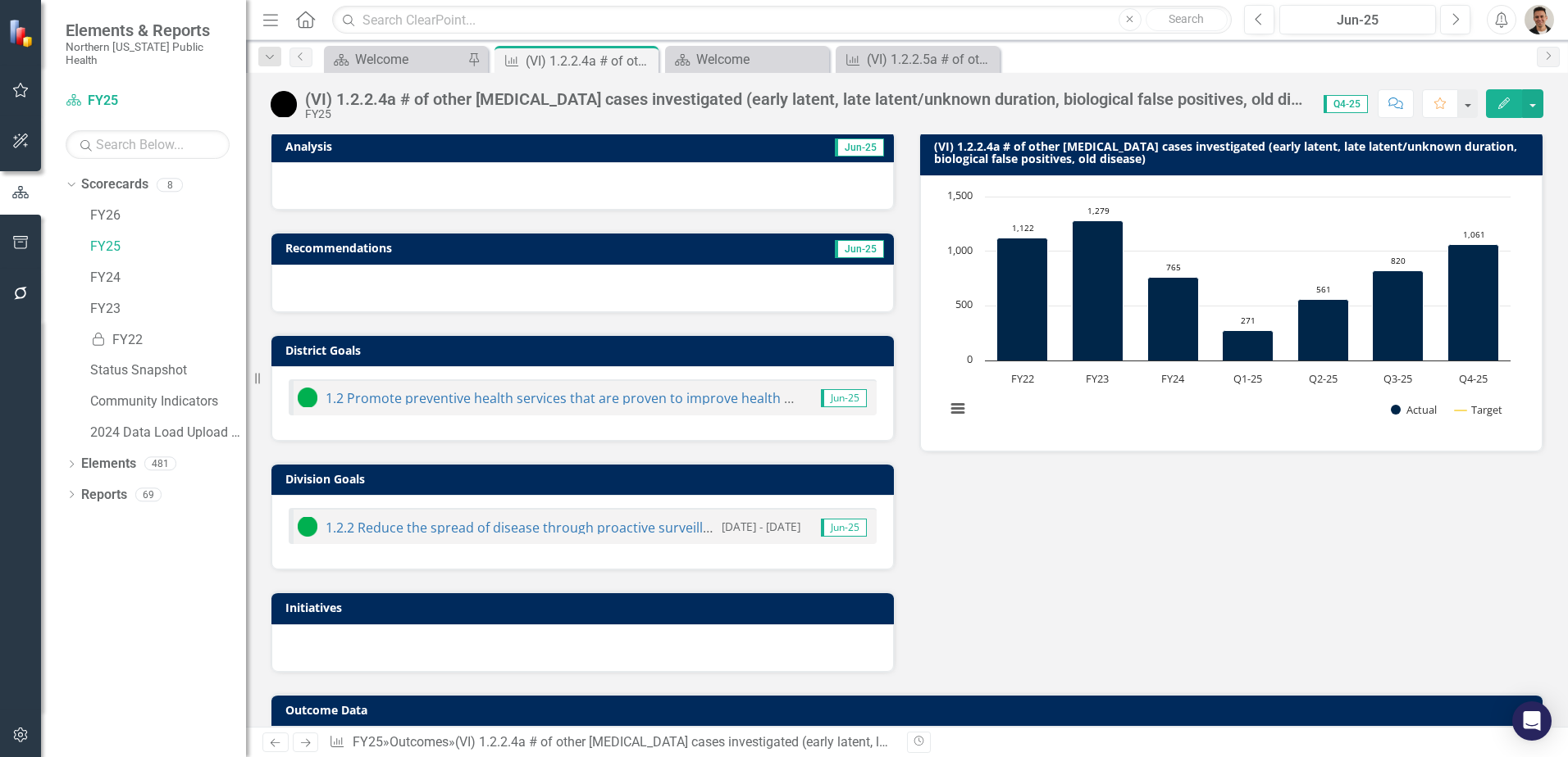
scroll to position [432, 0]
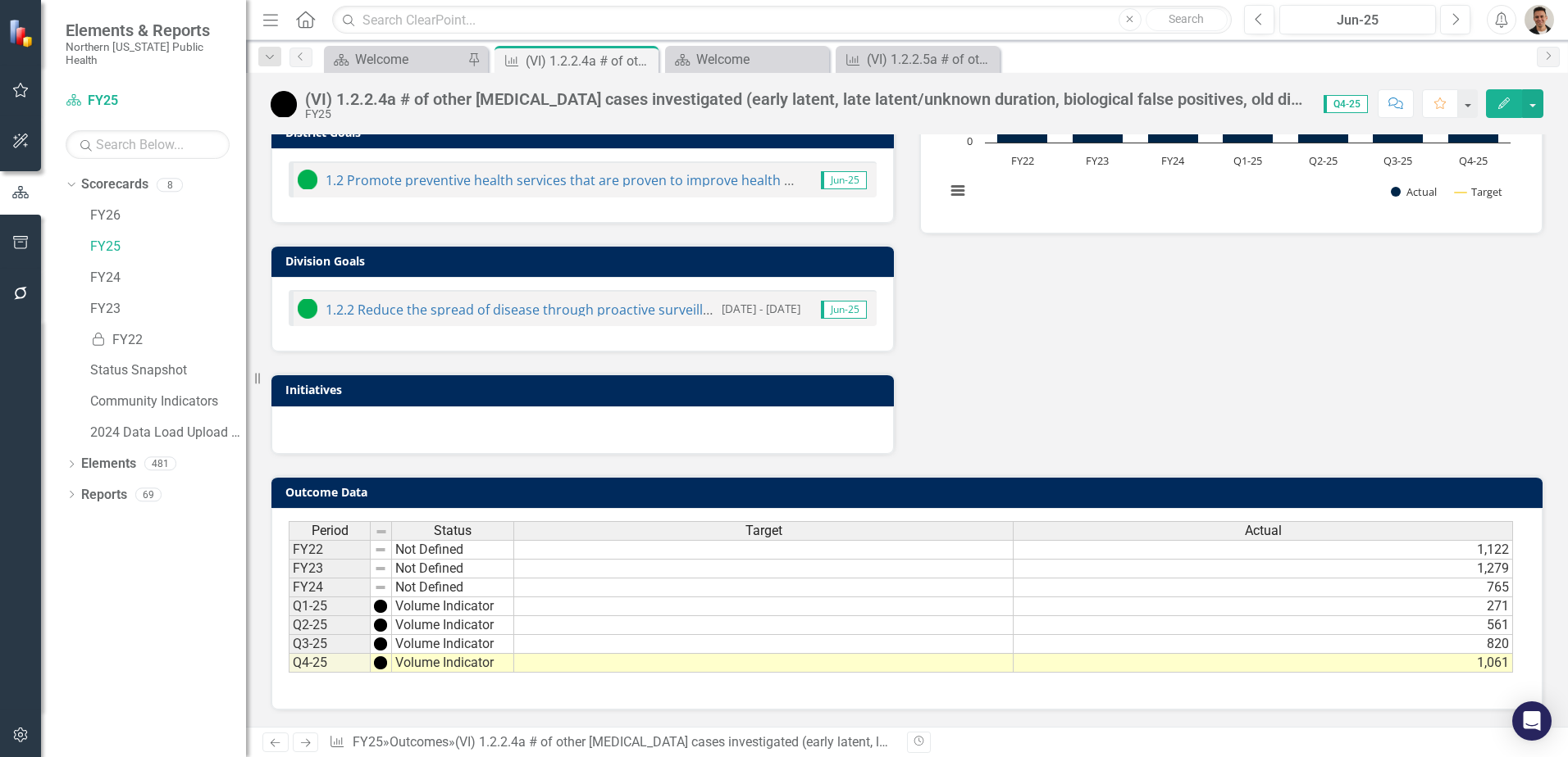
click at [1398, 587] on td "765" at bounding box center [1263, 588] width 499 height 19
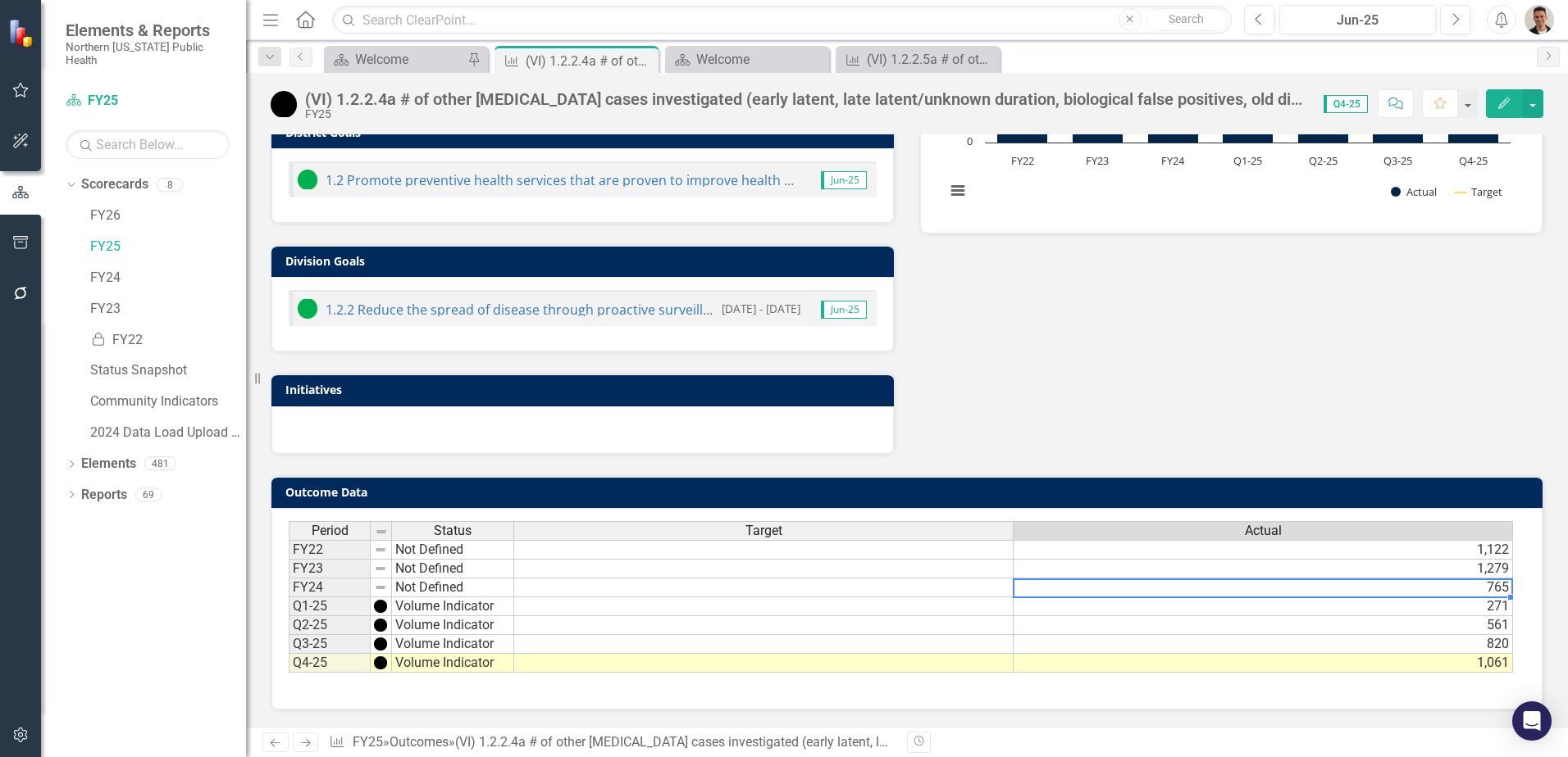
click at [1398, 587] on td "765" at bounding box center [1263, 588] width 499 height 19
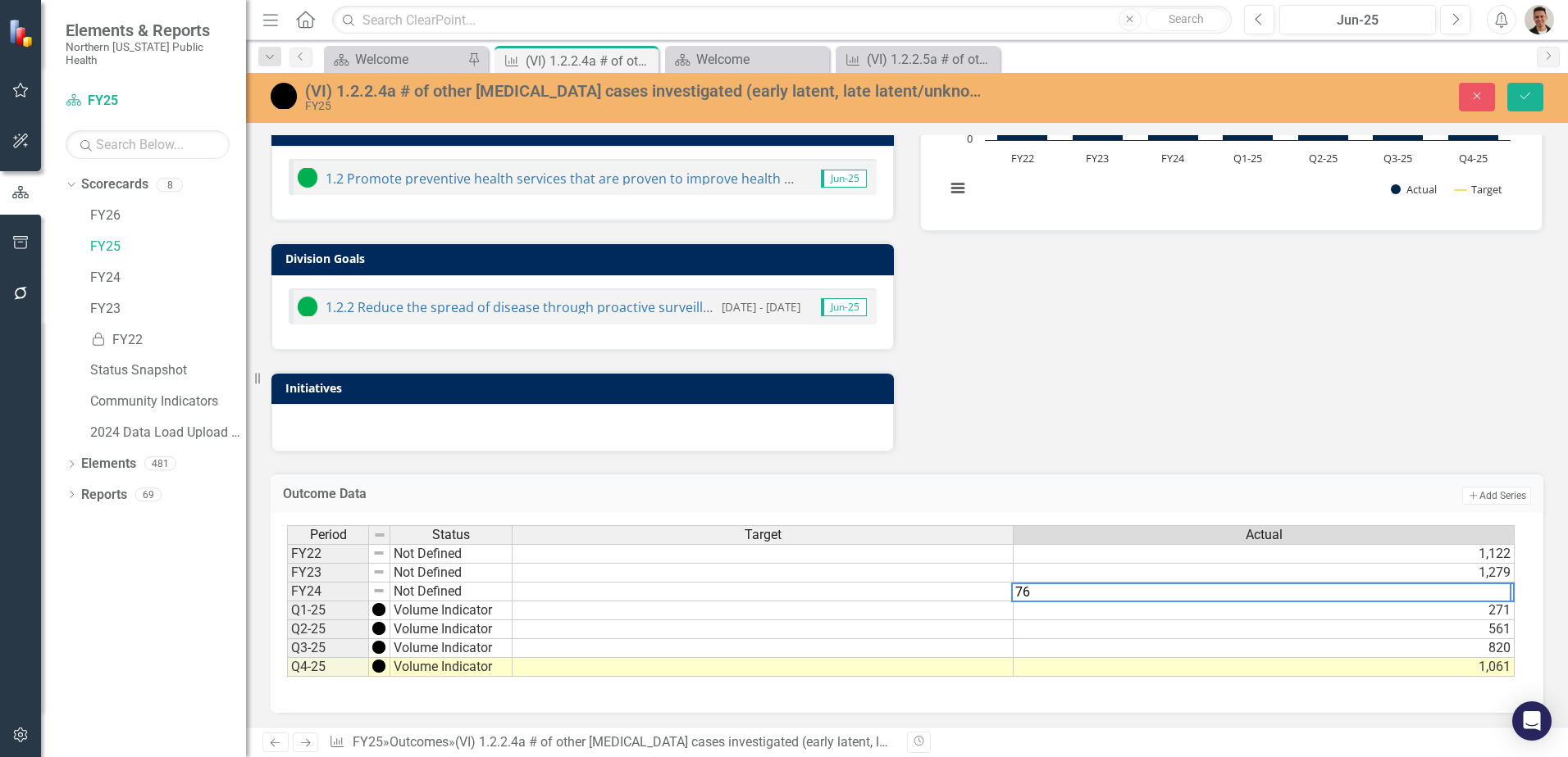
type textarea "7"
type textarea "946"
click at [1531, 99] on icon "Save" at bounding box center [1525, 95] width 15 height 11
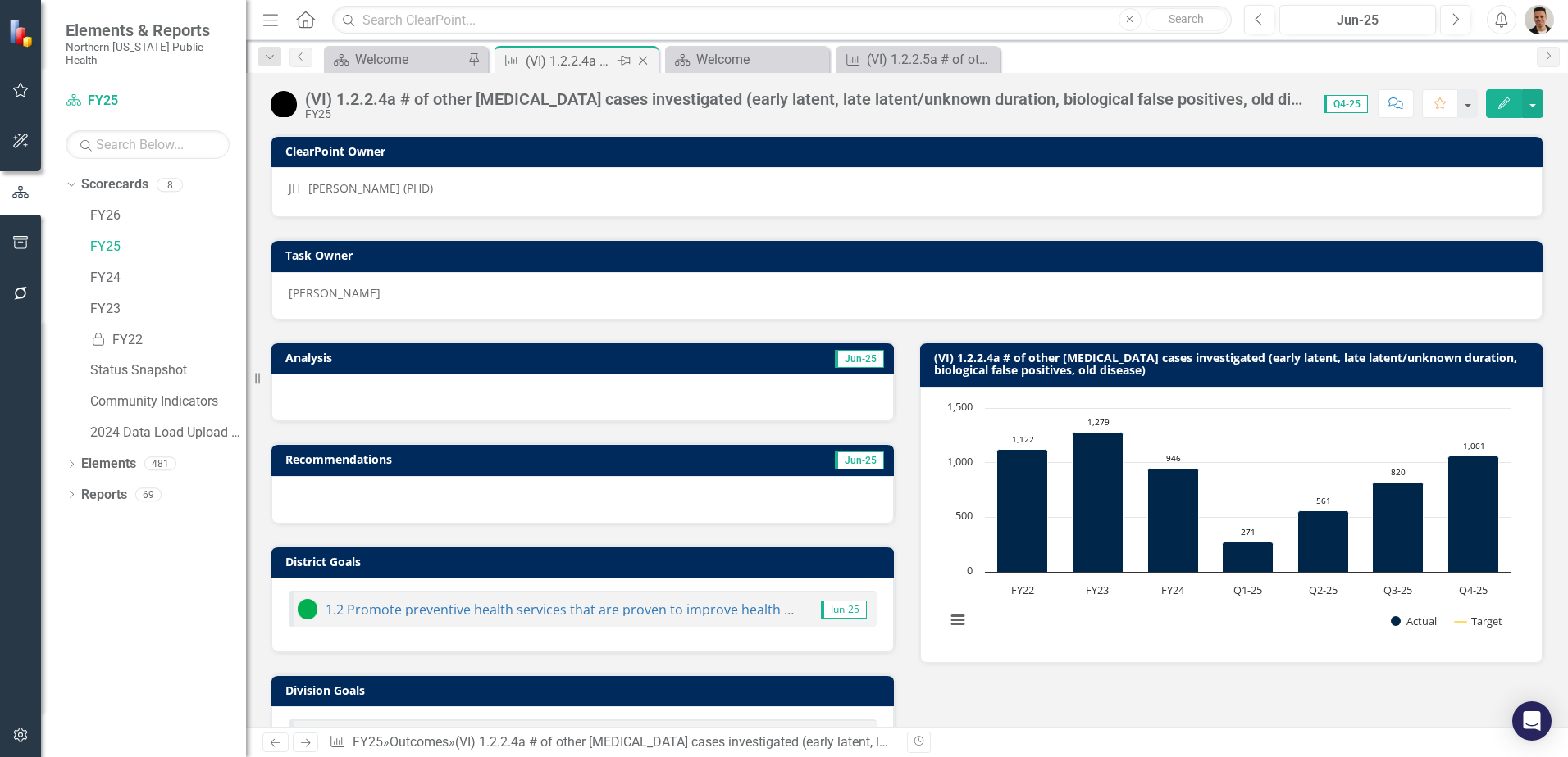
click at [643, 60] on icon at bounding box center [643, 61] width 9 height 9
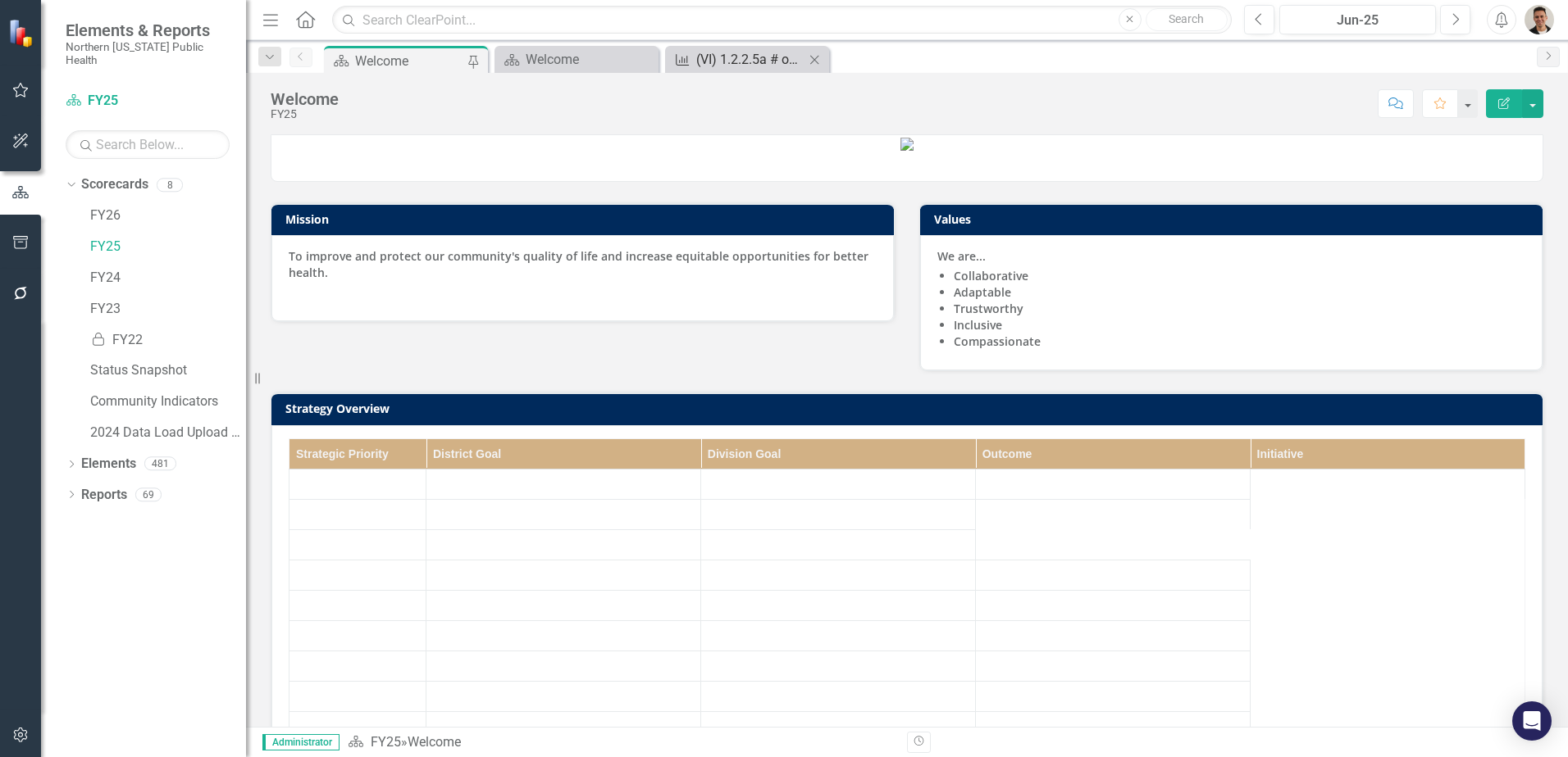
click at [698, 54] on div "(VI) 1.2.2.5a # of other [MEDICAL_DATA] cases investigated (early latent, late …" at bounding box center [749, 60] width 108 height 21
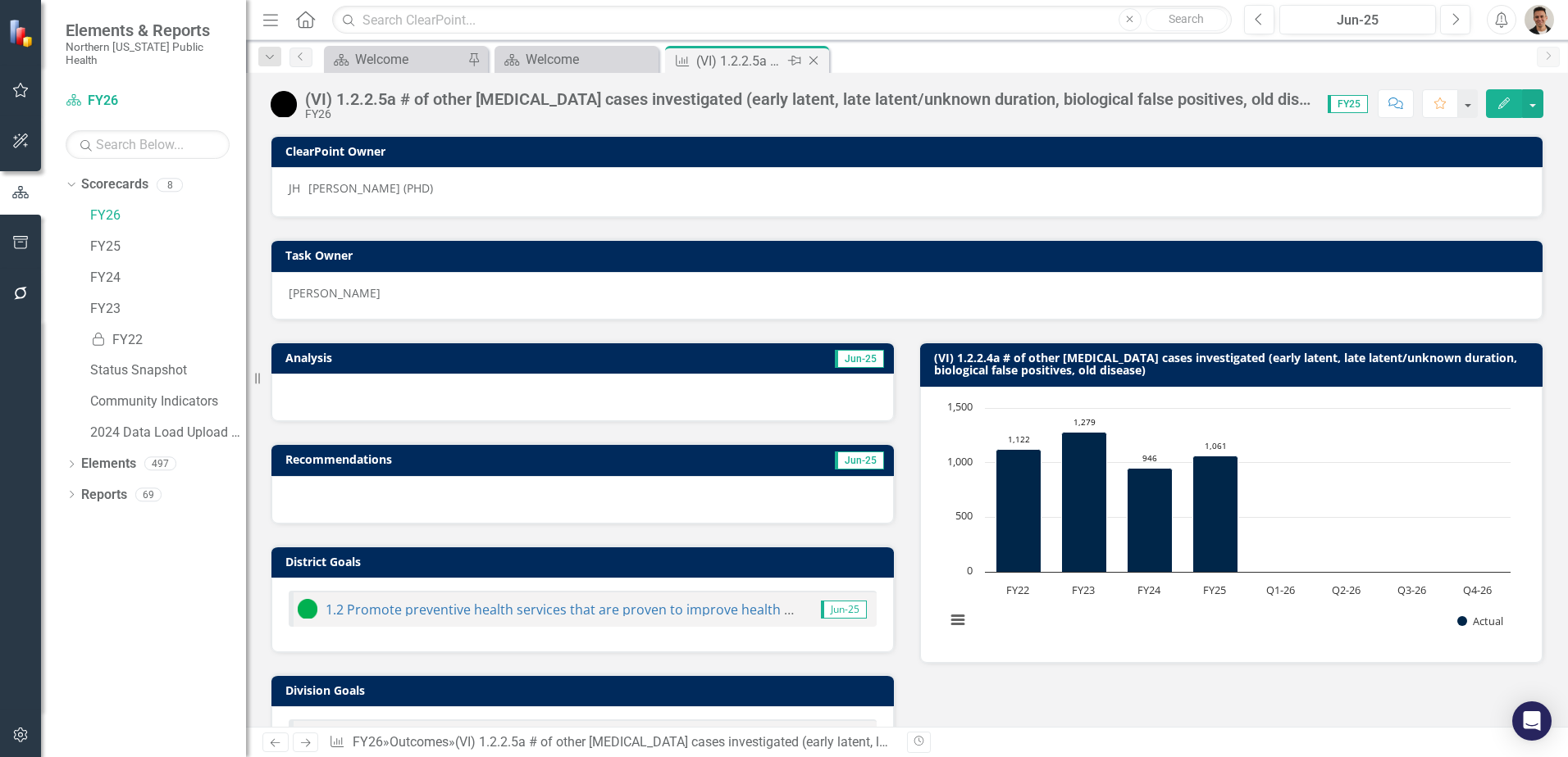
click at [816, 61] on icon "Close" at bounding box center [813, 60] width 16 height 13
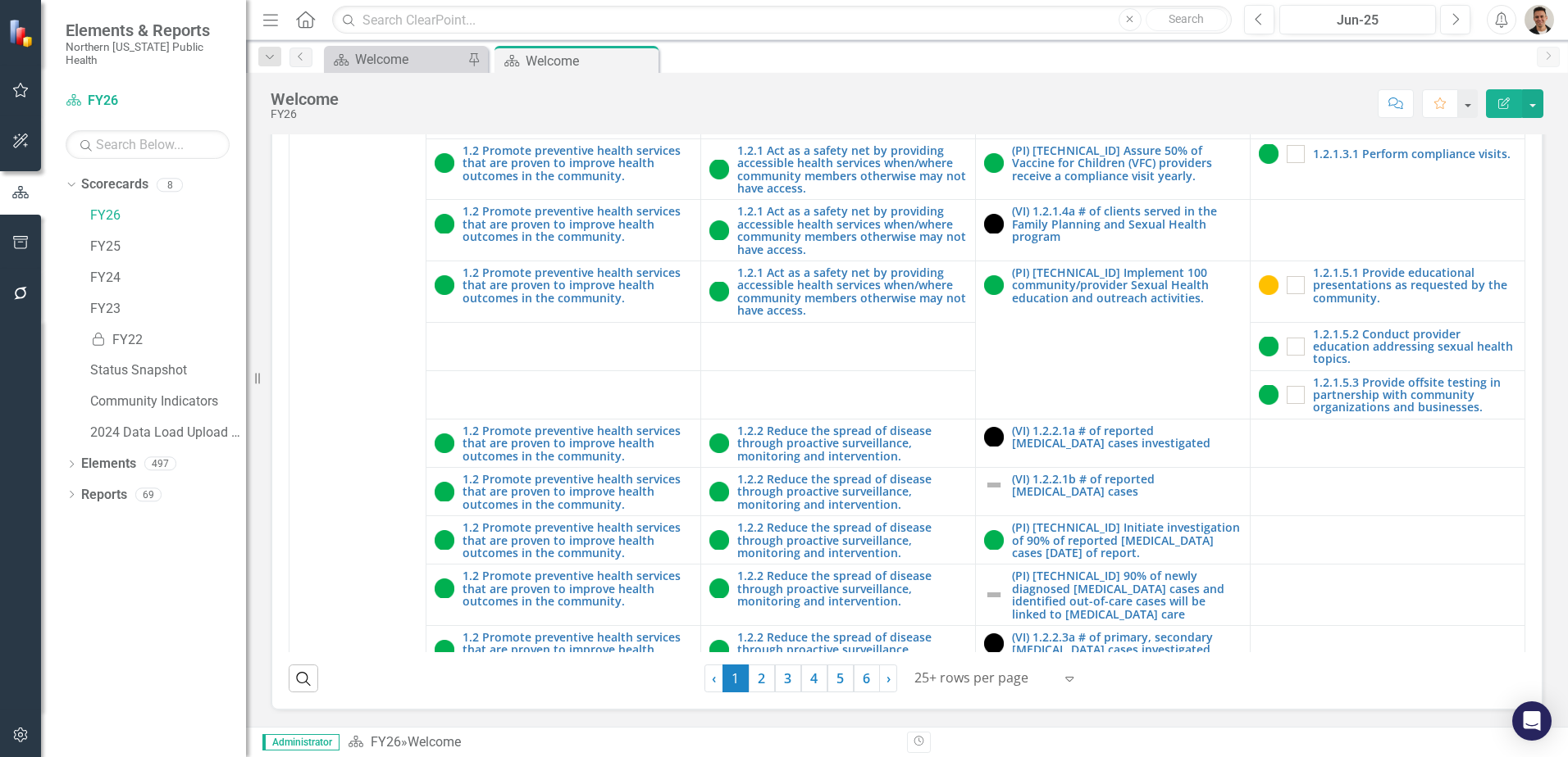
scroll to position [1066, 0]
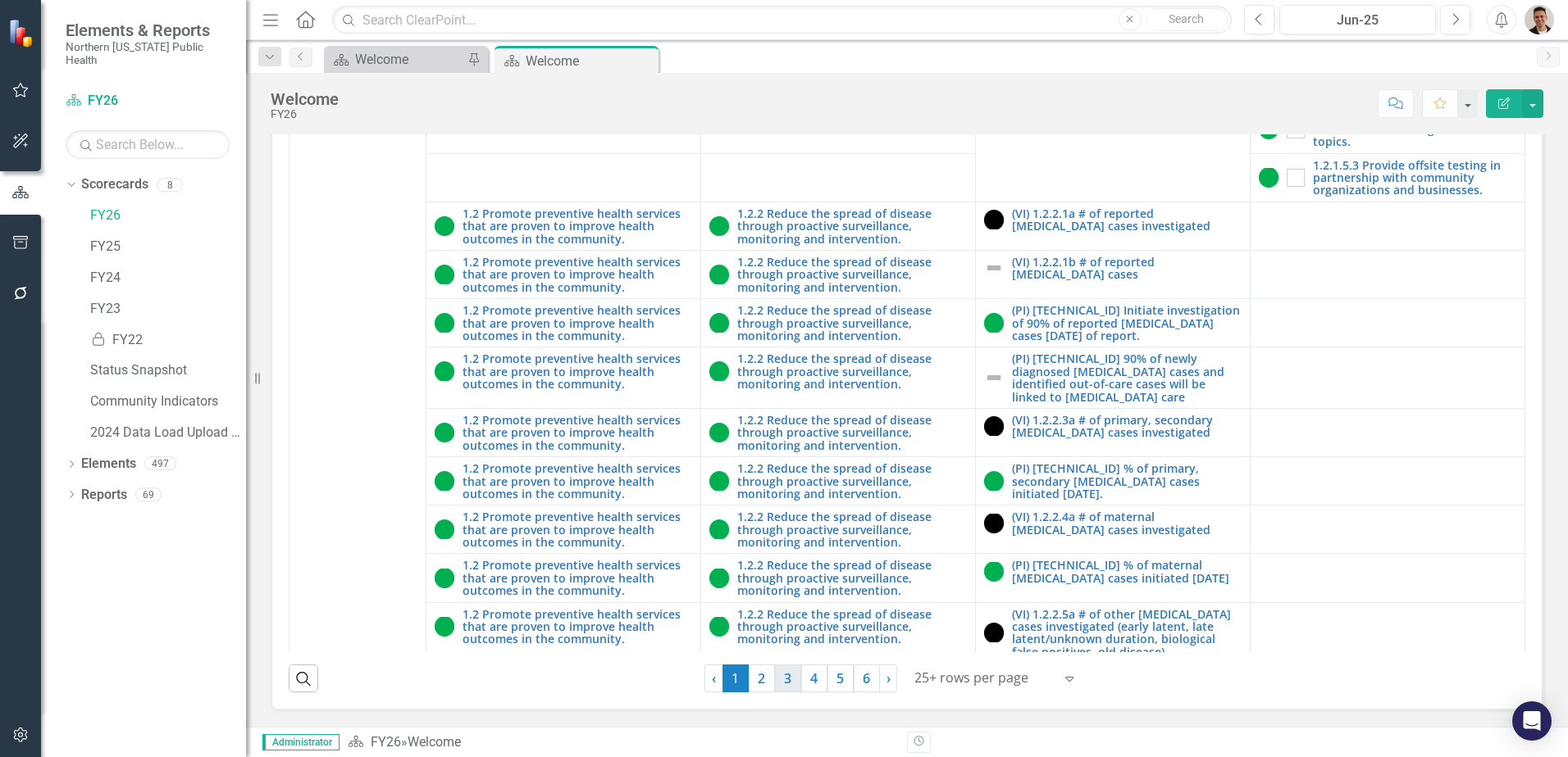
click at [789, 684] on link "3" at bounding box center [787, 678] width 26 height 28
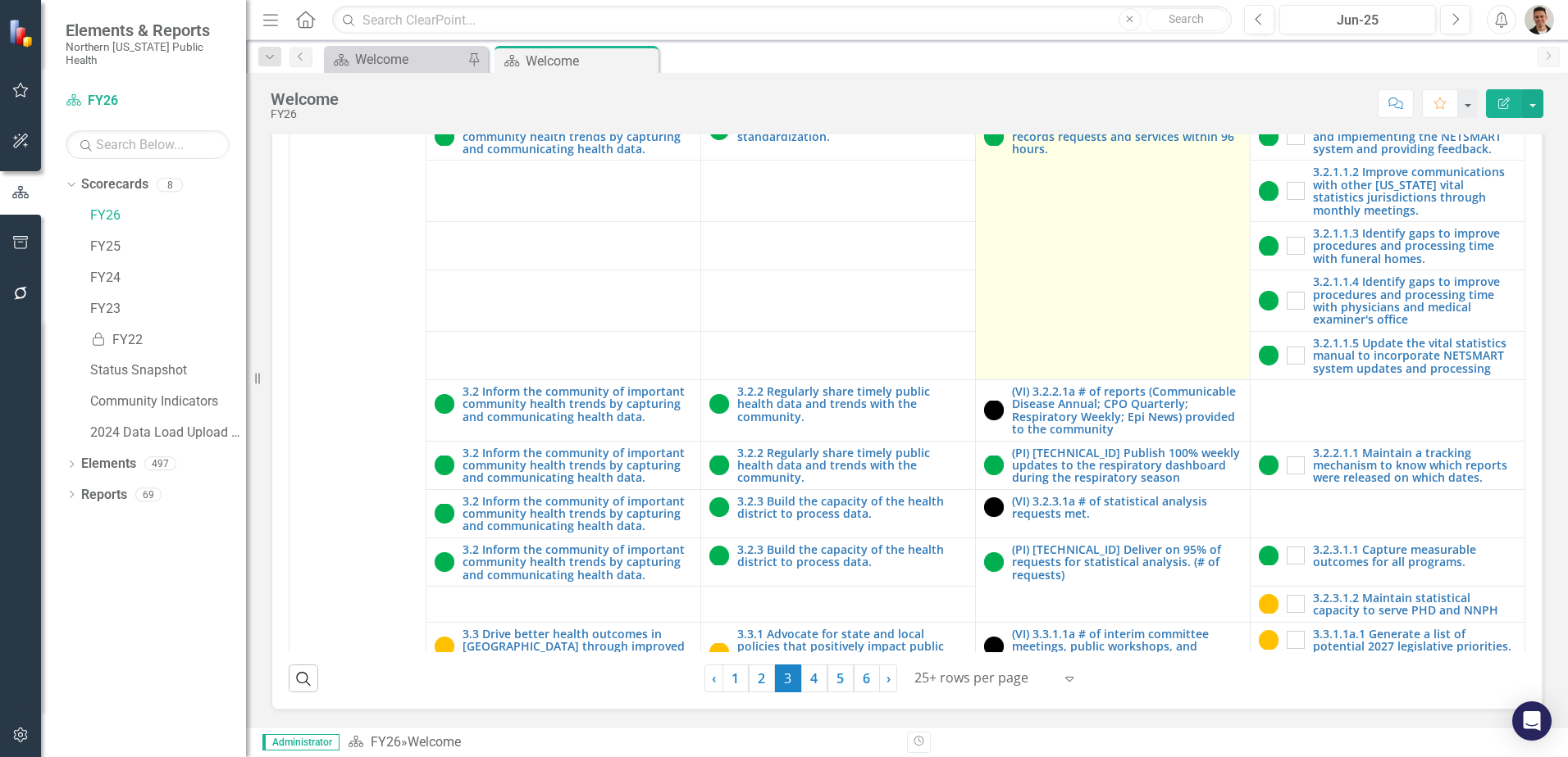
scroll to position [1230, 0]
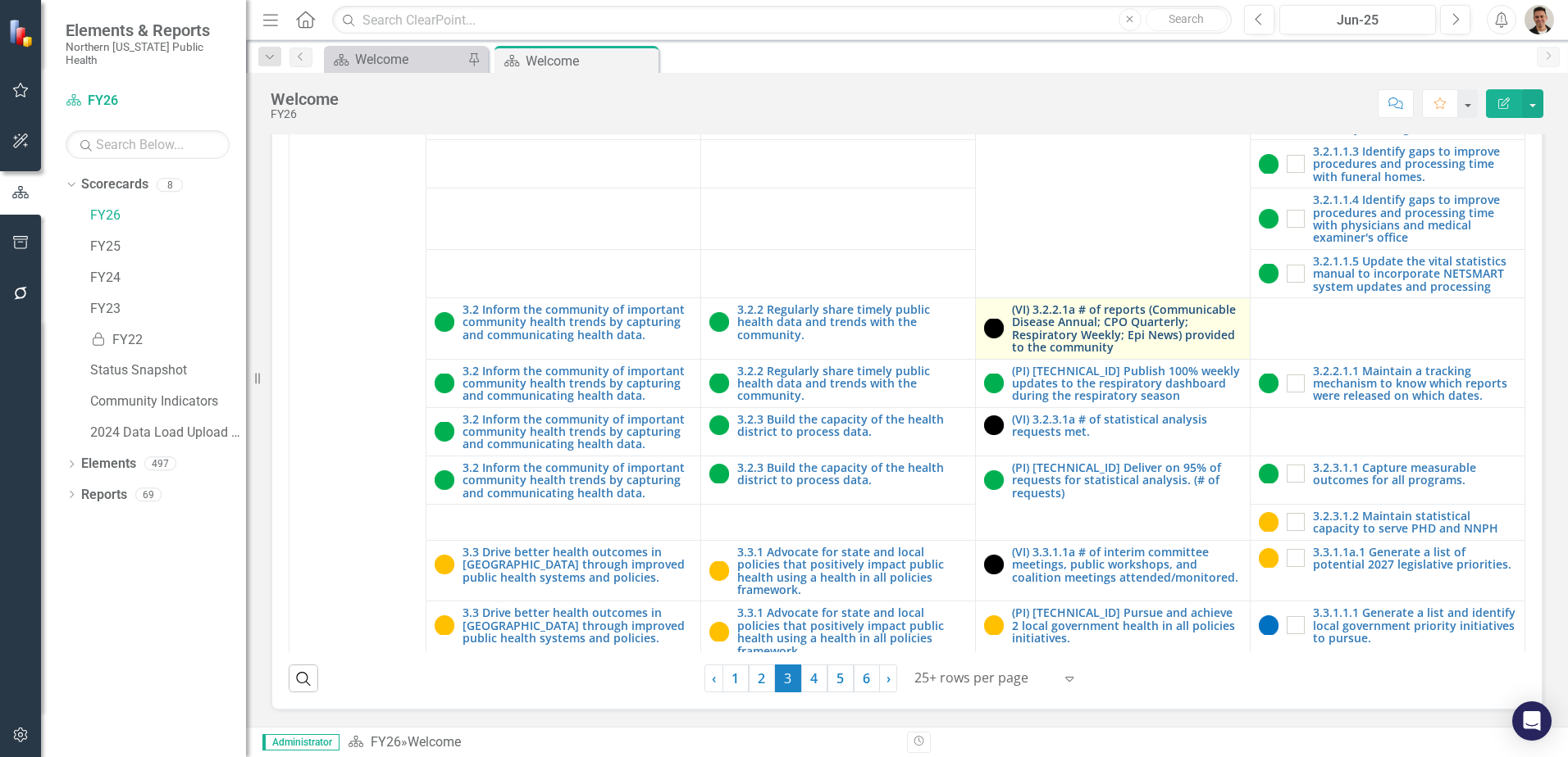
click at [1065, 354] on link "(VI) 3.2.2.1a # of reports (Communicable Disease Annual; CPO Quarterly; Respira…" at bounding box center [1127, 328] width 230 height 51
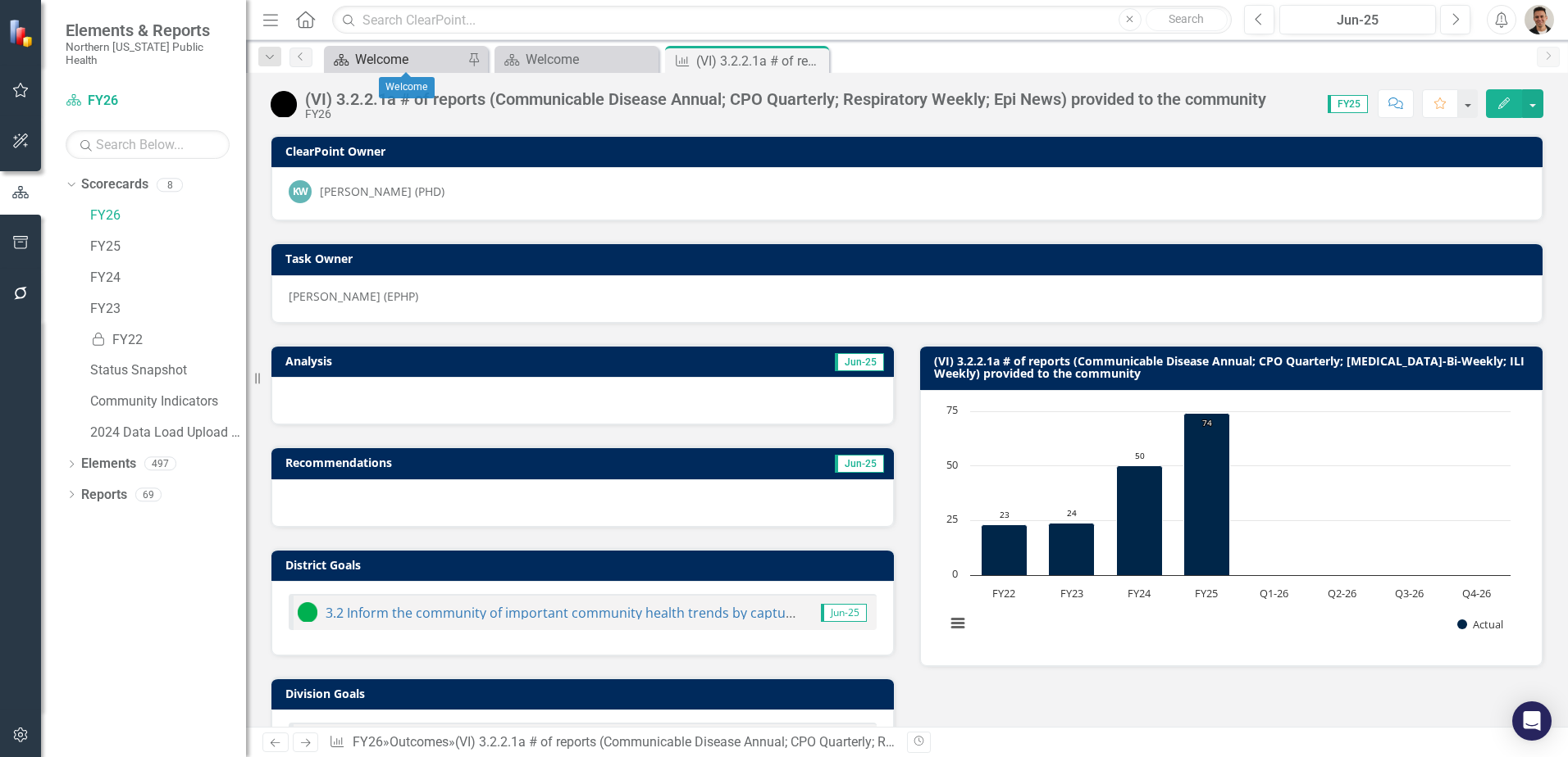
click at [407, 54] on div "Welcome" at bounding box center [408, 60] width 108 height 21
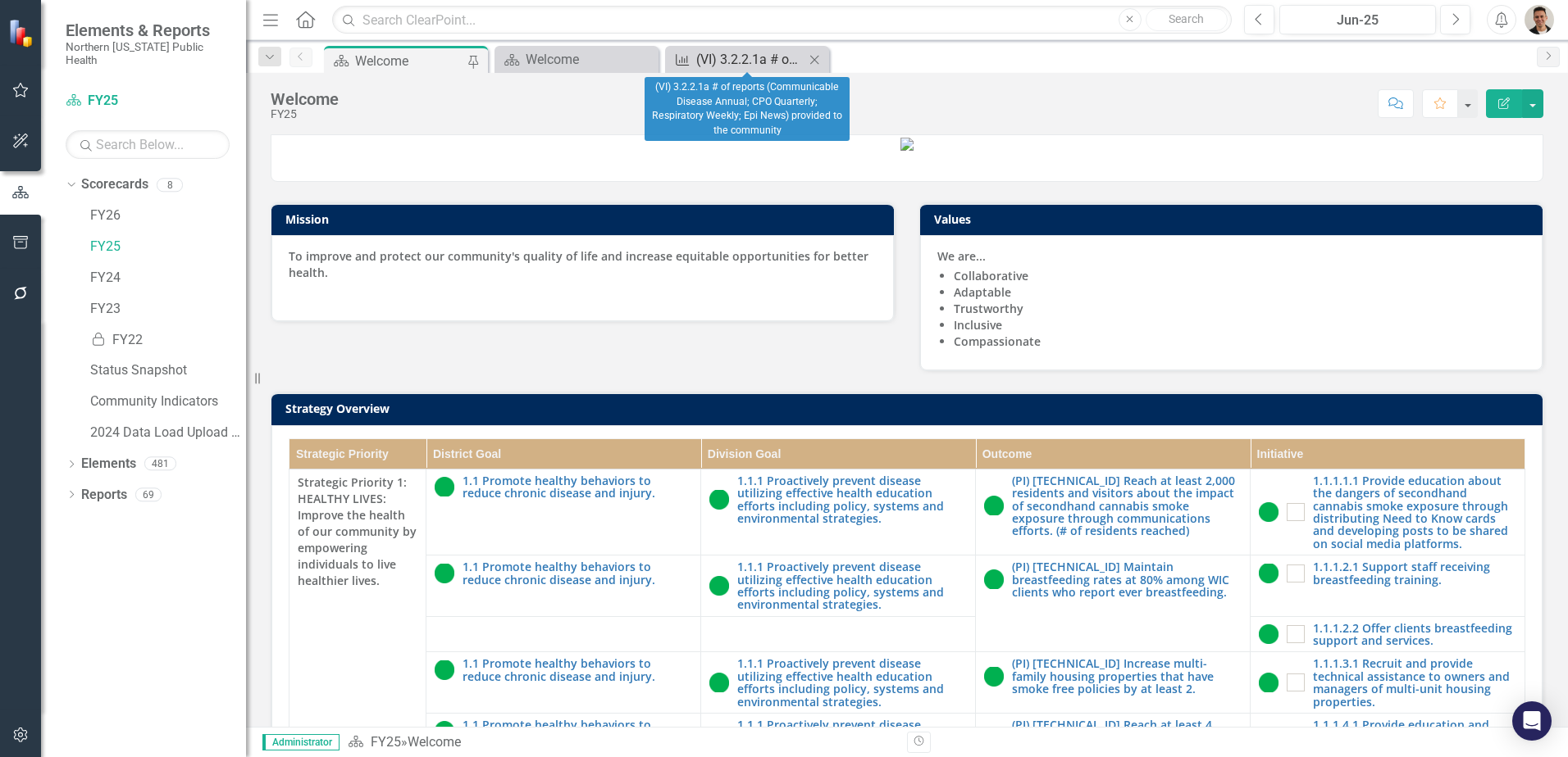
click at [742, 56] on div "(VI) 3.2.2.1a # of reports (Communicable Disease Annual; CPO Quarterly; Respira…" at bounding box center [749, 60] width 108 height 21
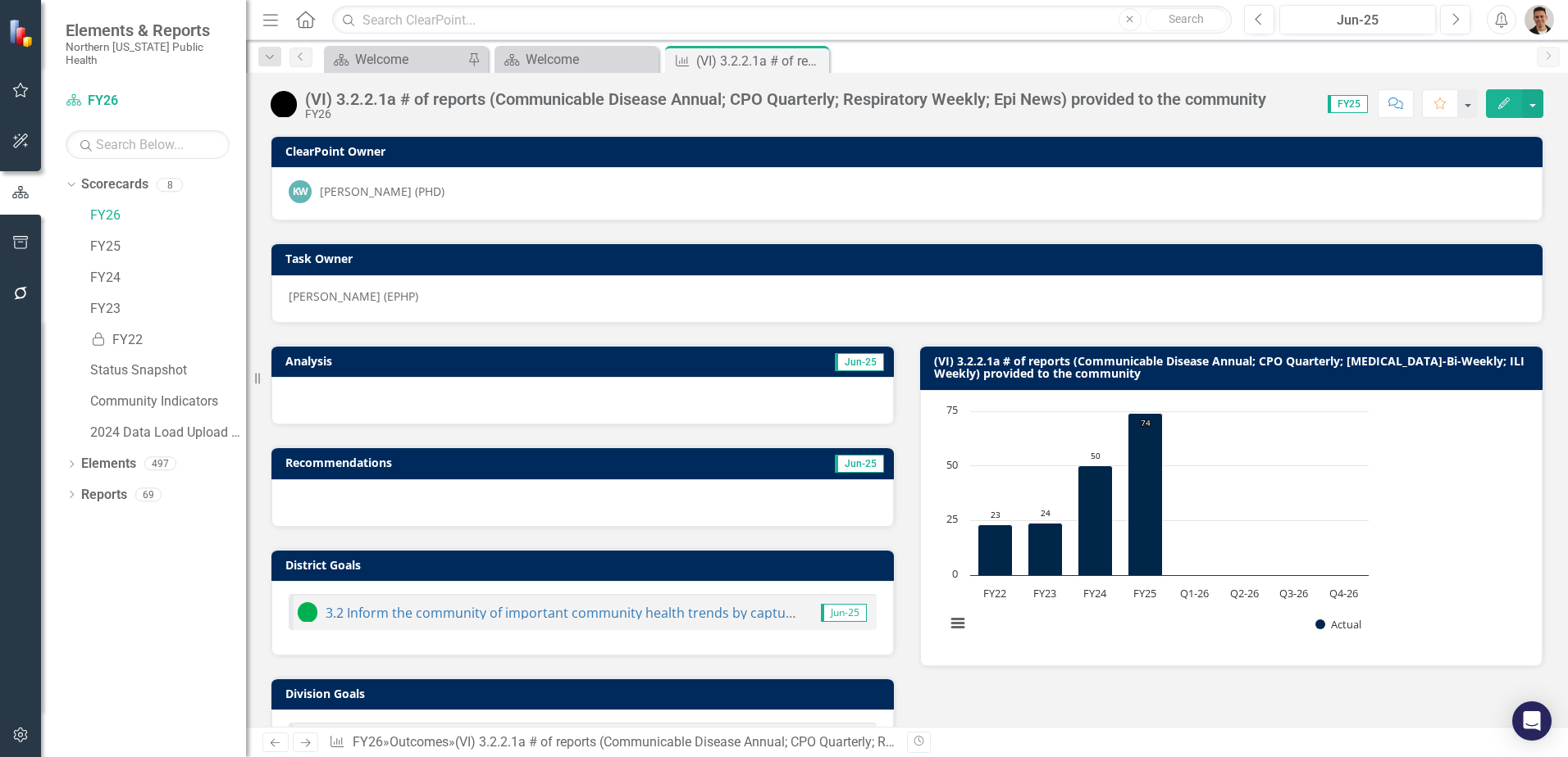
scroll to position [440, 0]
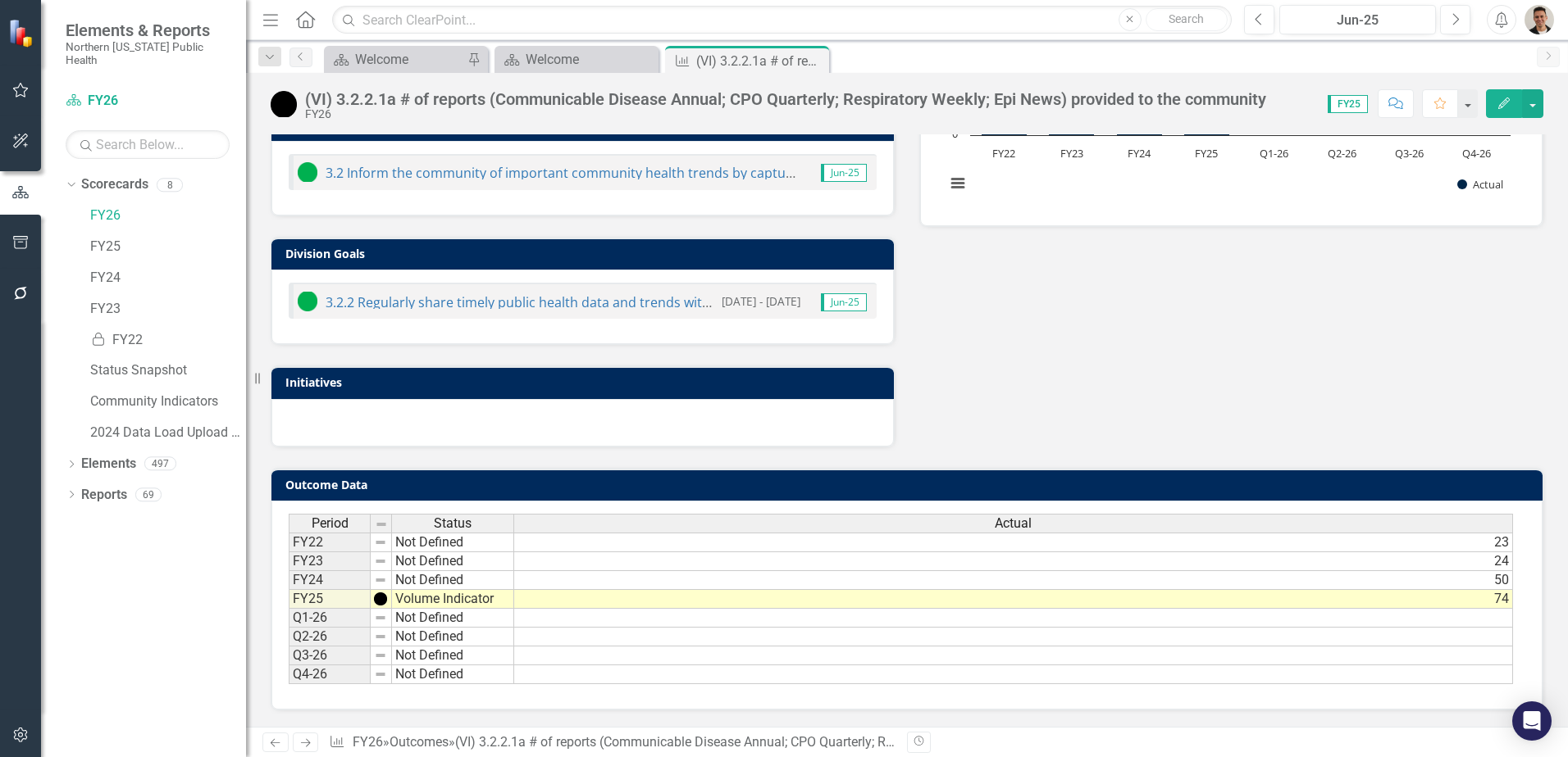
click at [1271, 558] on td "24" at bounding box center [1013, 562] width 999 height 19
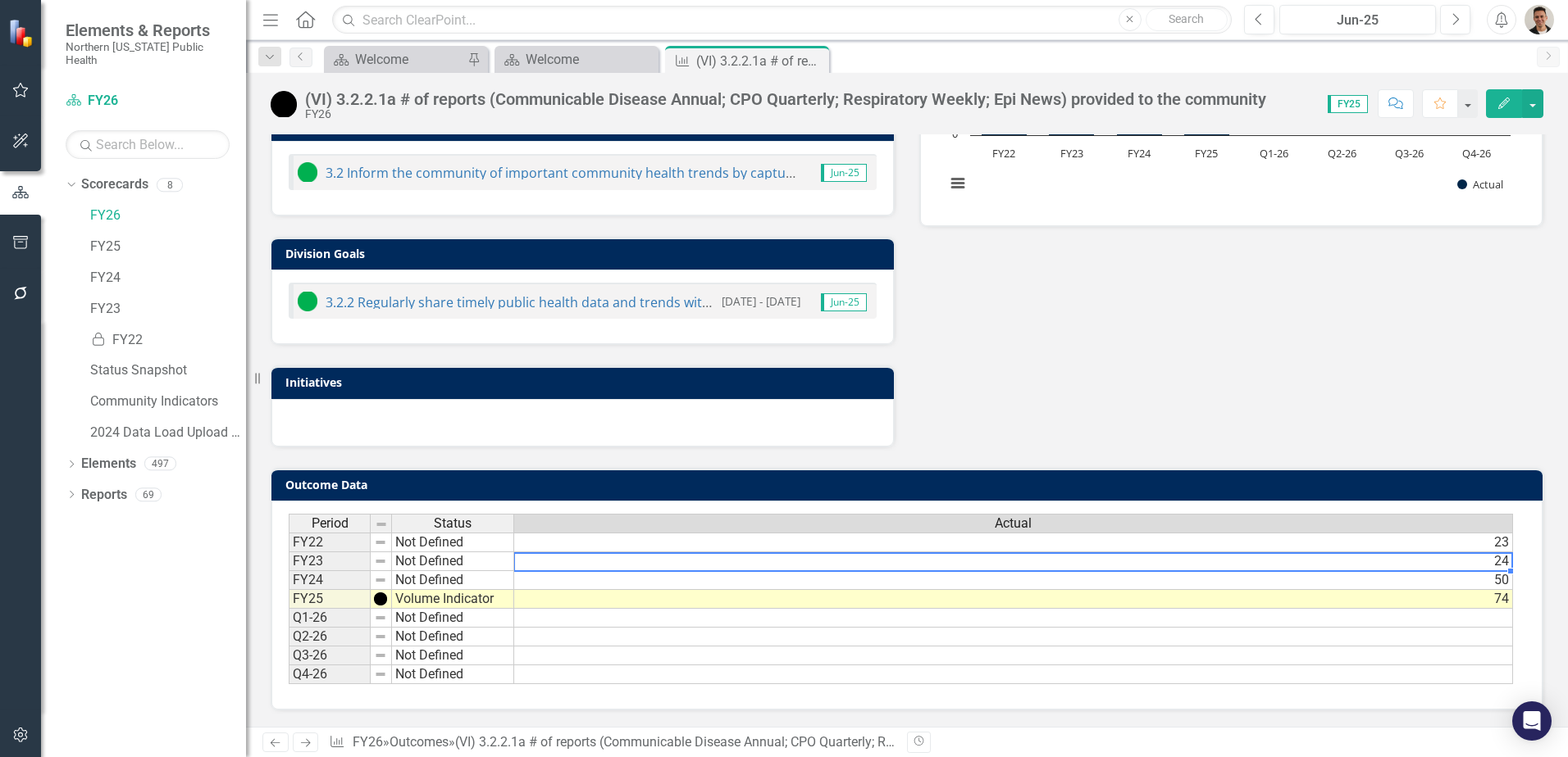
click at [1271, 558] on td "24" at bounding box center [1013, 562] width 999 height 19
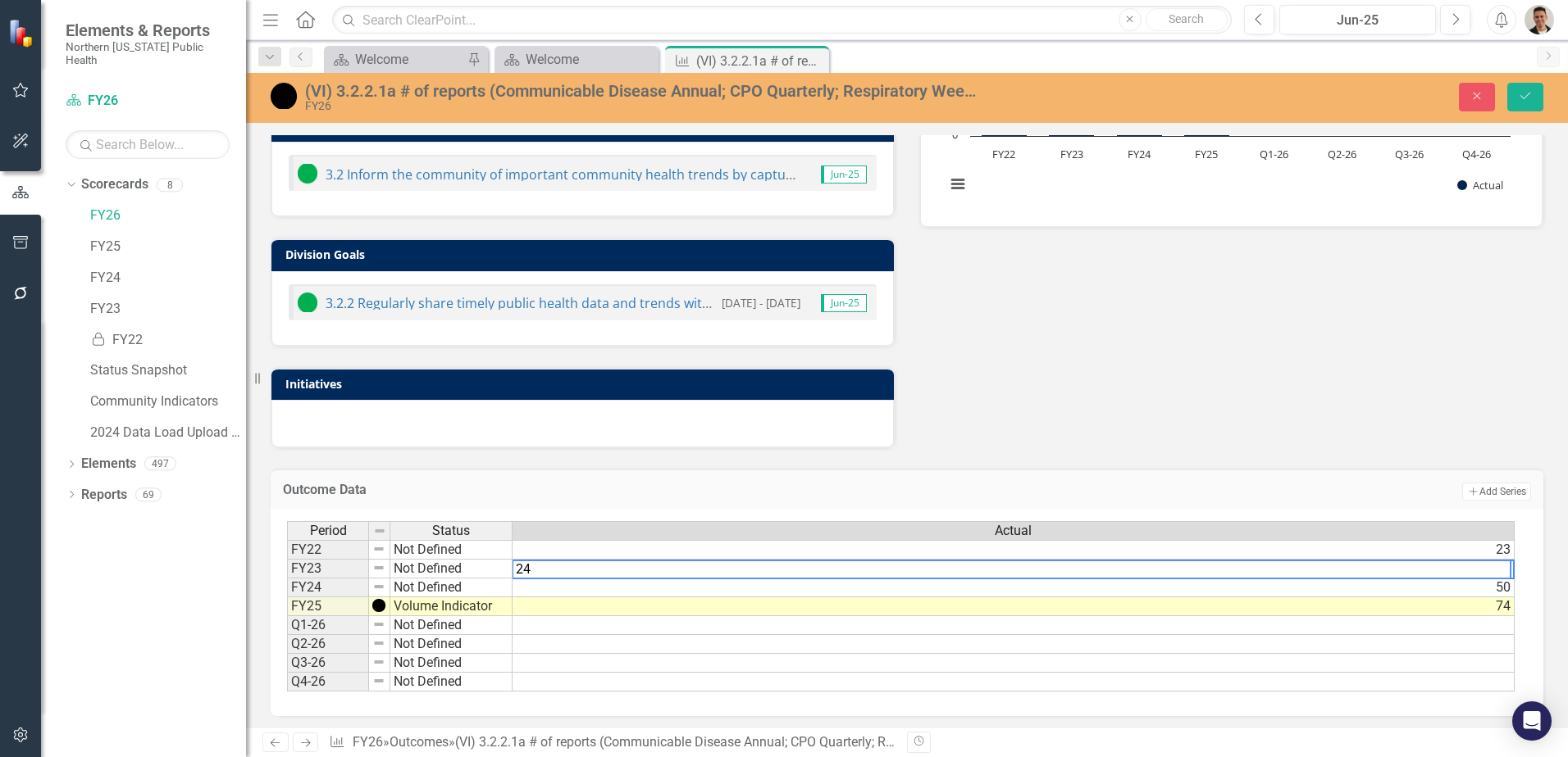
type textarea "2"
click at [1145, 550] on td "23" at bounding box center [1014, 550] width 1002 height 20
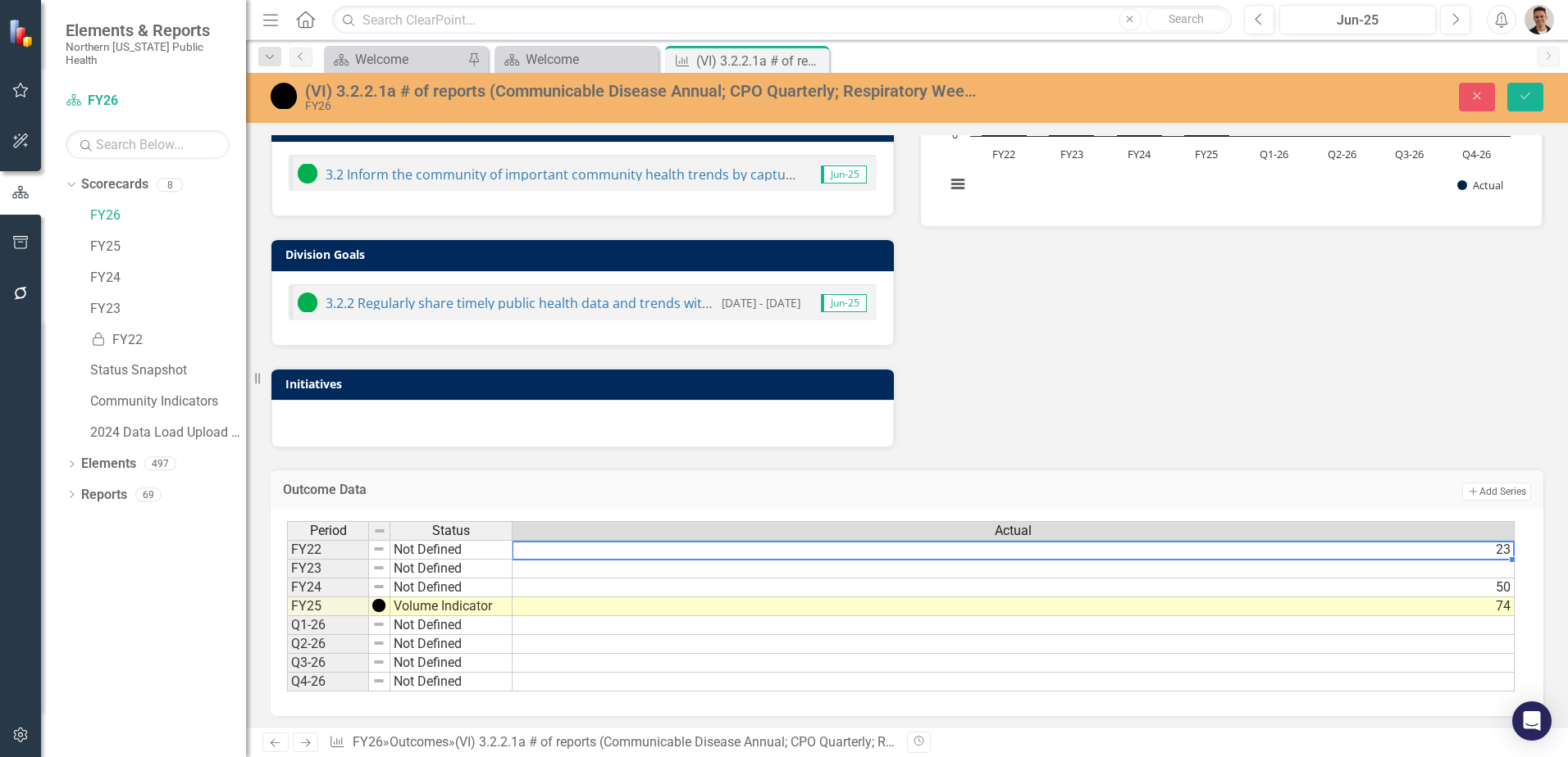
click at [1145, 550] on td "23" at bounding box center [1014, 550] width 1002 height 20
type textarea "2"
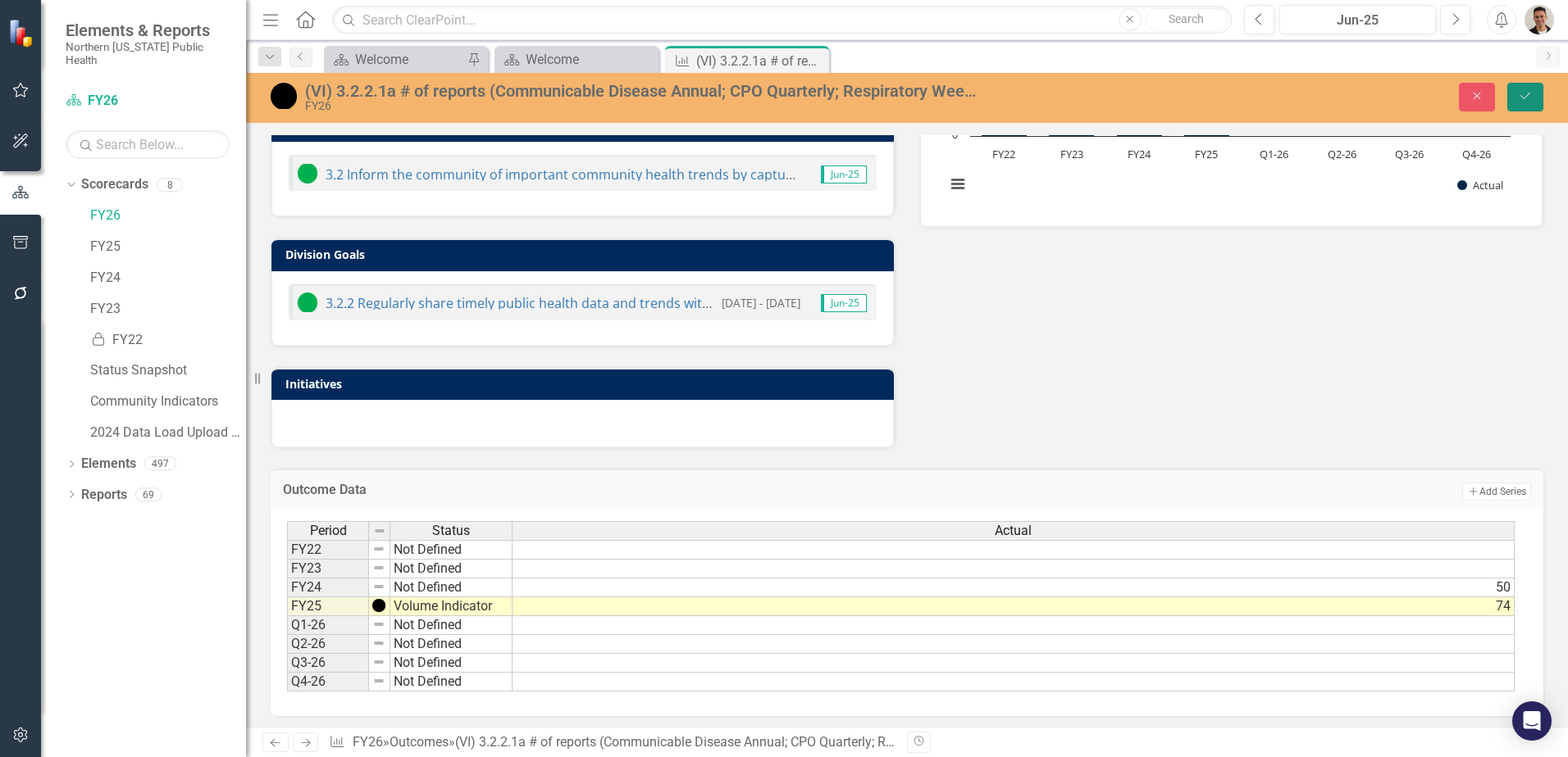
click at [1530, 97] on icon "Save" at bounding box center [1525, 95] width 15 height 11
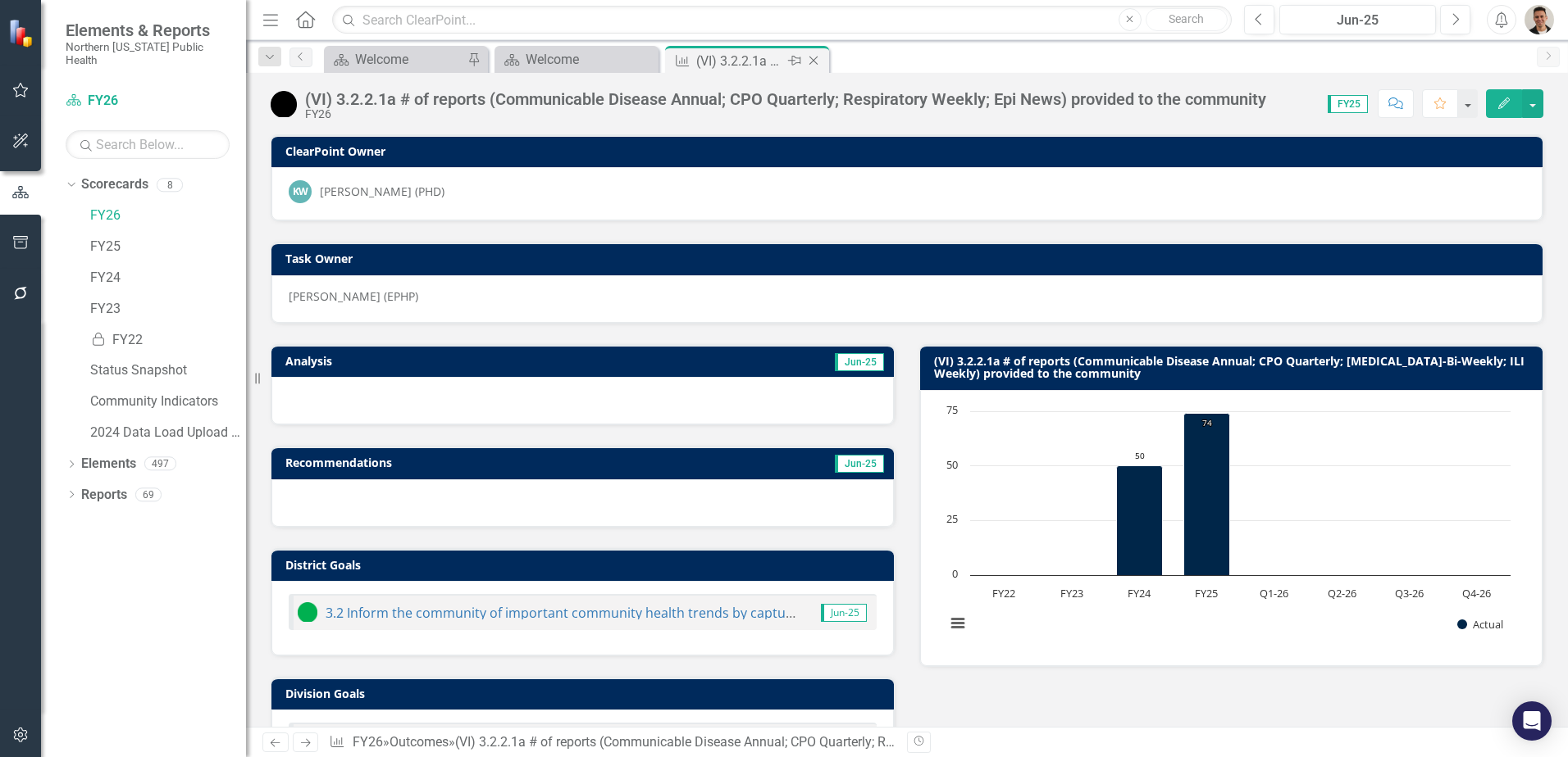
click at [812, 60] on icon "Close" at bounding box center [813, 60] width 16 height 13
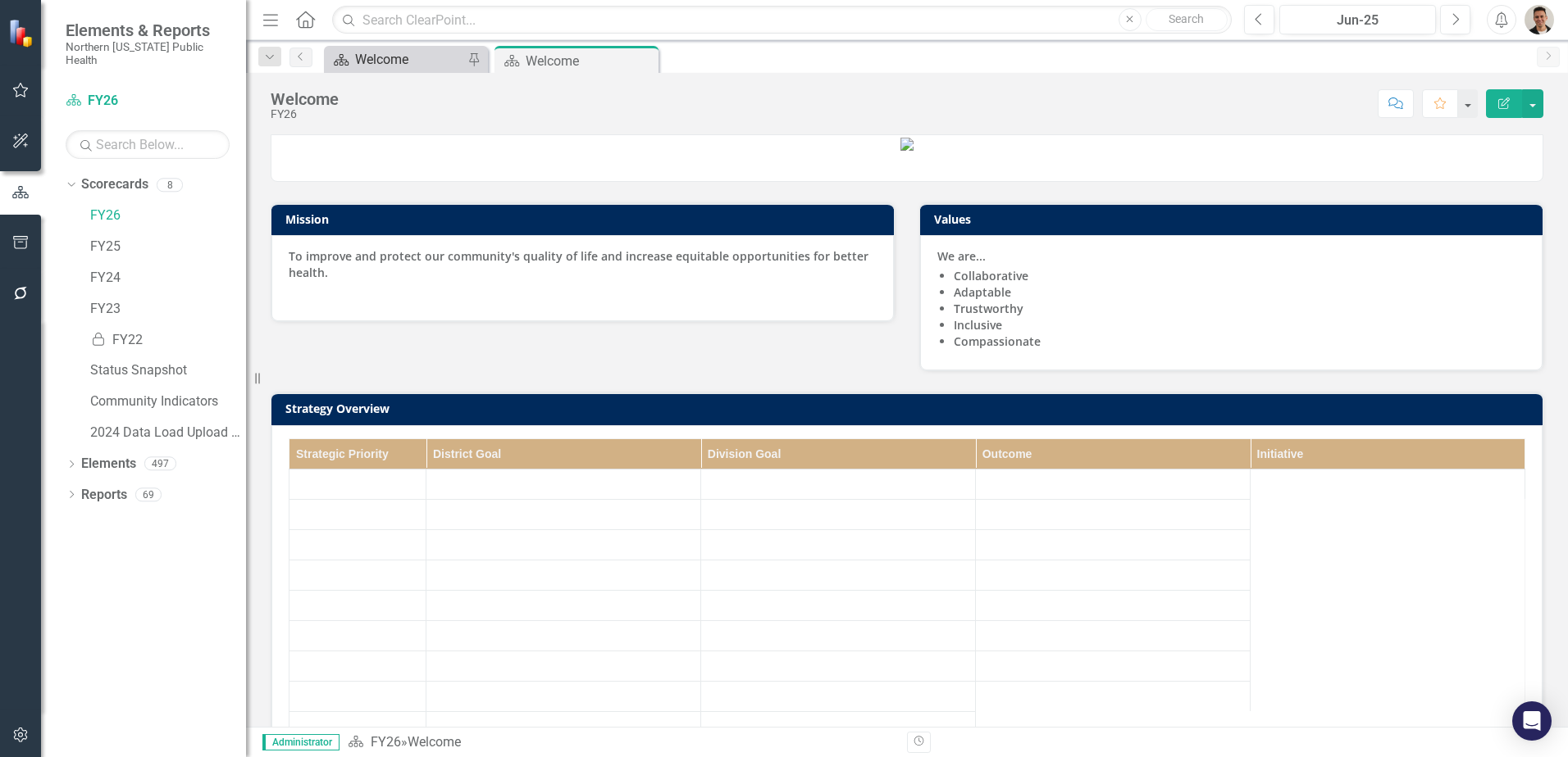
click at [376, 49] on div "Welcome" at bounding box center [408, 60] width 108 height 21
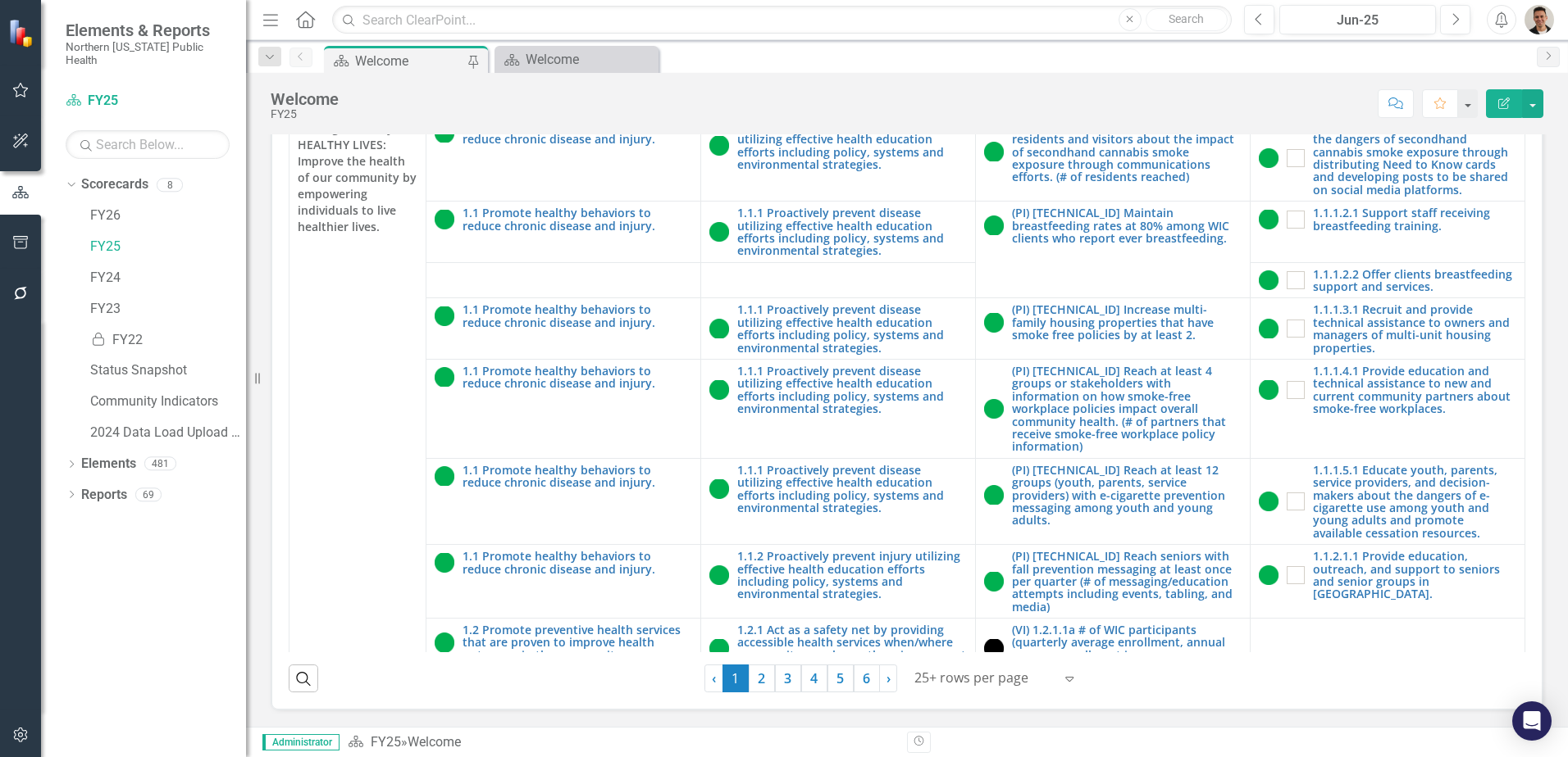
scroll to position [574, 0]
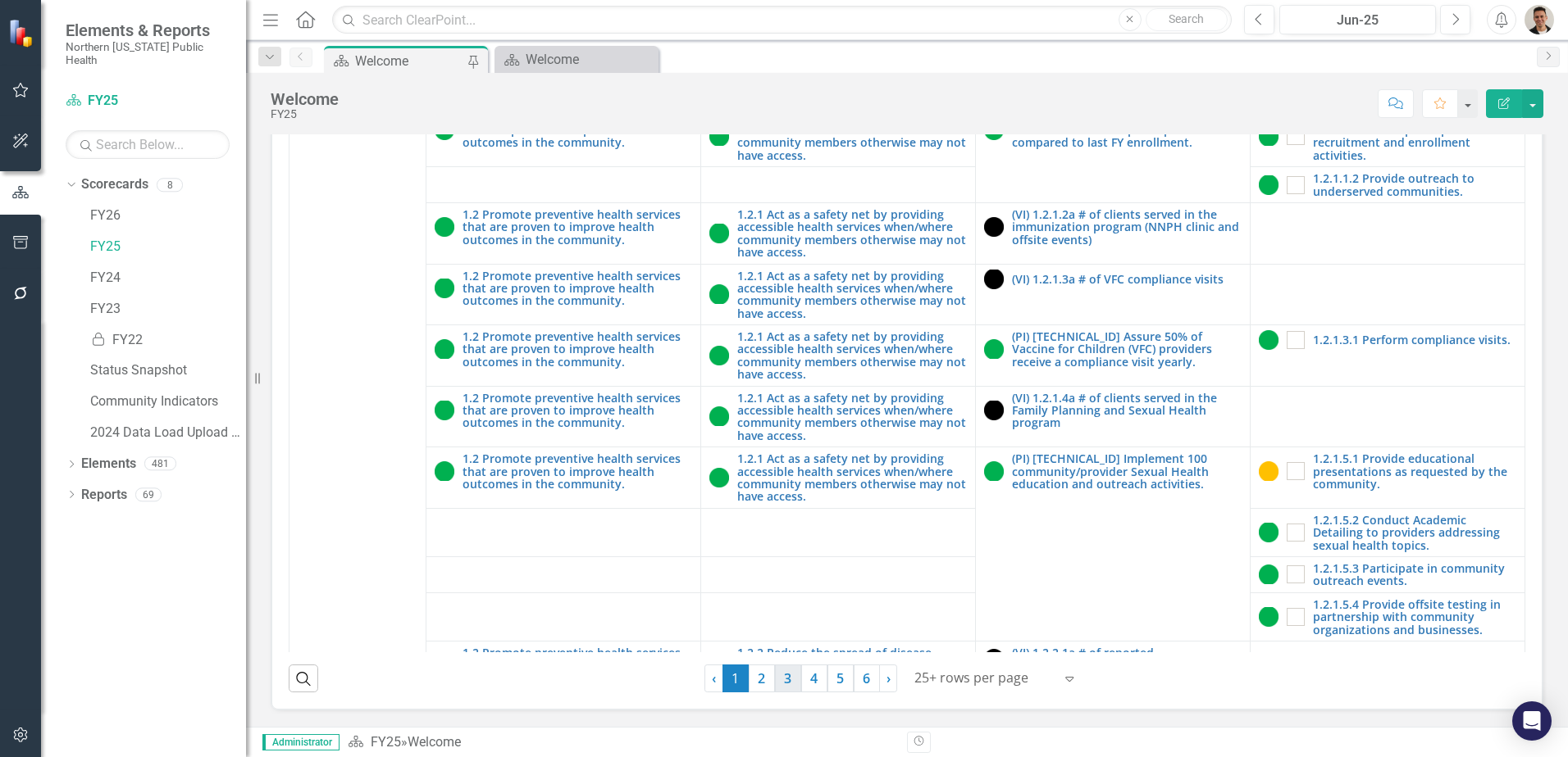
click at [778, 679] on link "3" at bounding box center [787, 678] width 26 height 28
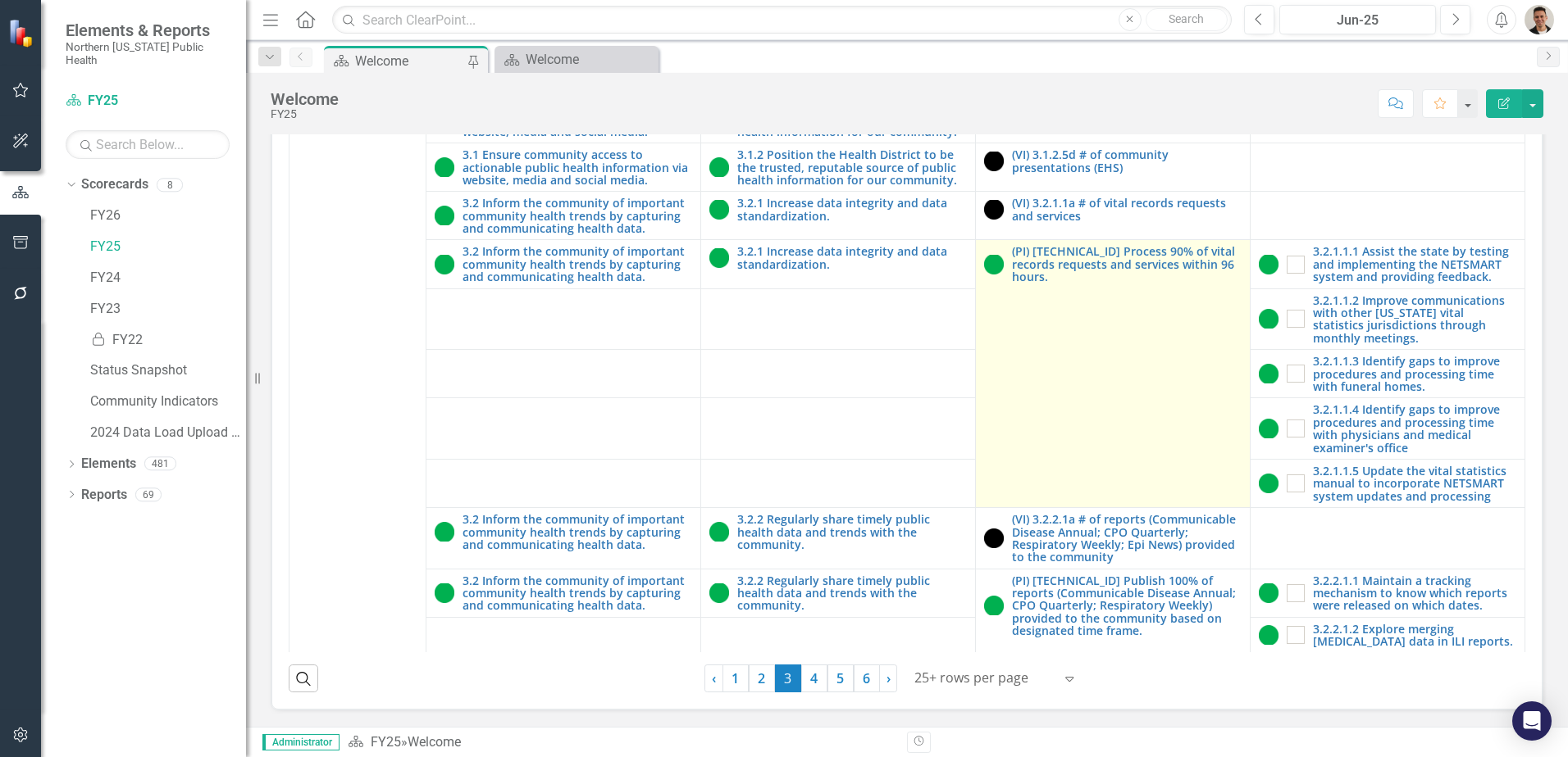
scroll to position [1066, 0]
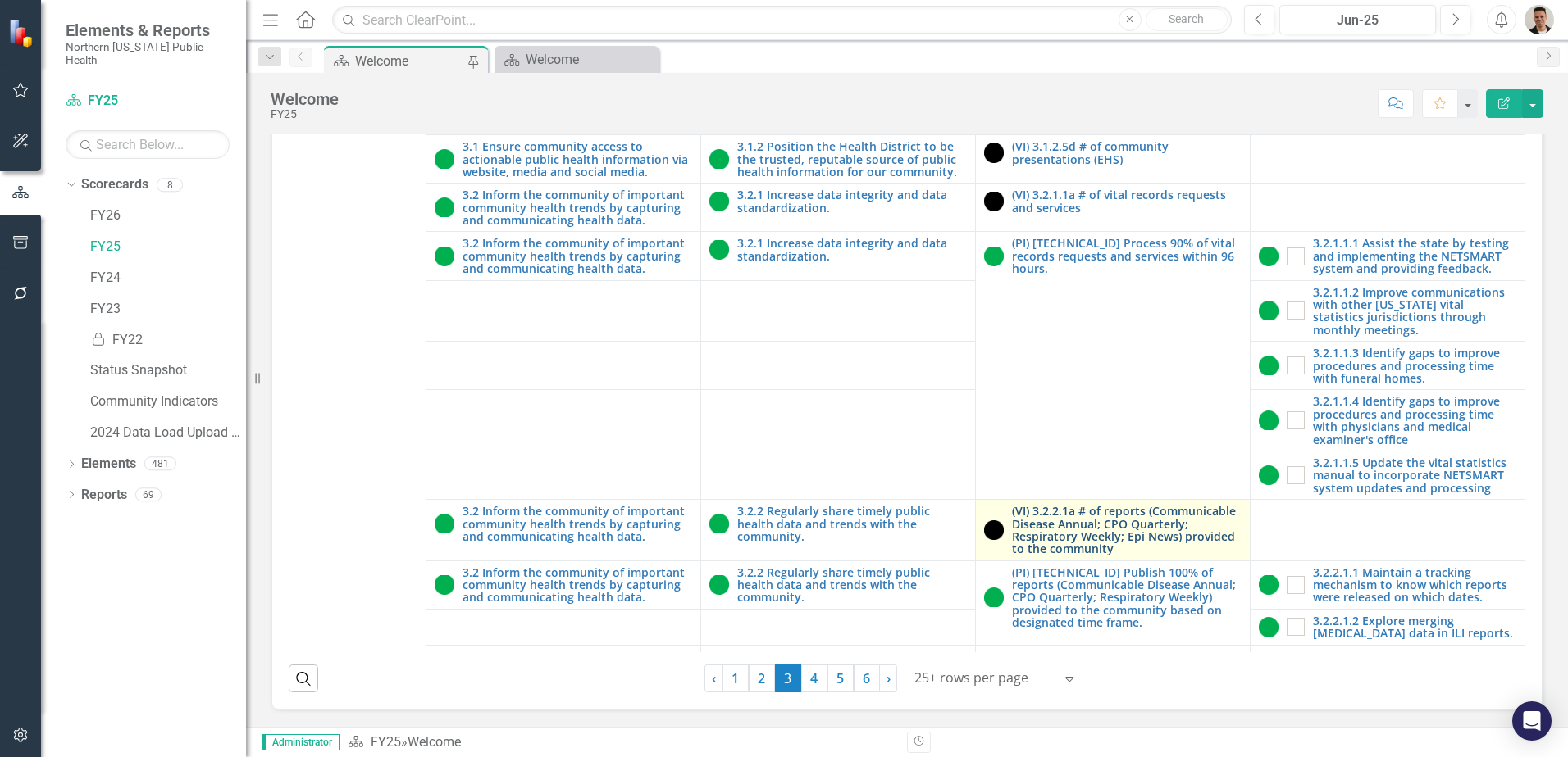
click at [1111, 532] on link "(VI) 3.2.2.1a # of reports (Communicable Disease Annual; CPO Quarterly; Respira…" at bounding box center [1127, 530] width 230 height 51
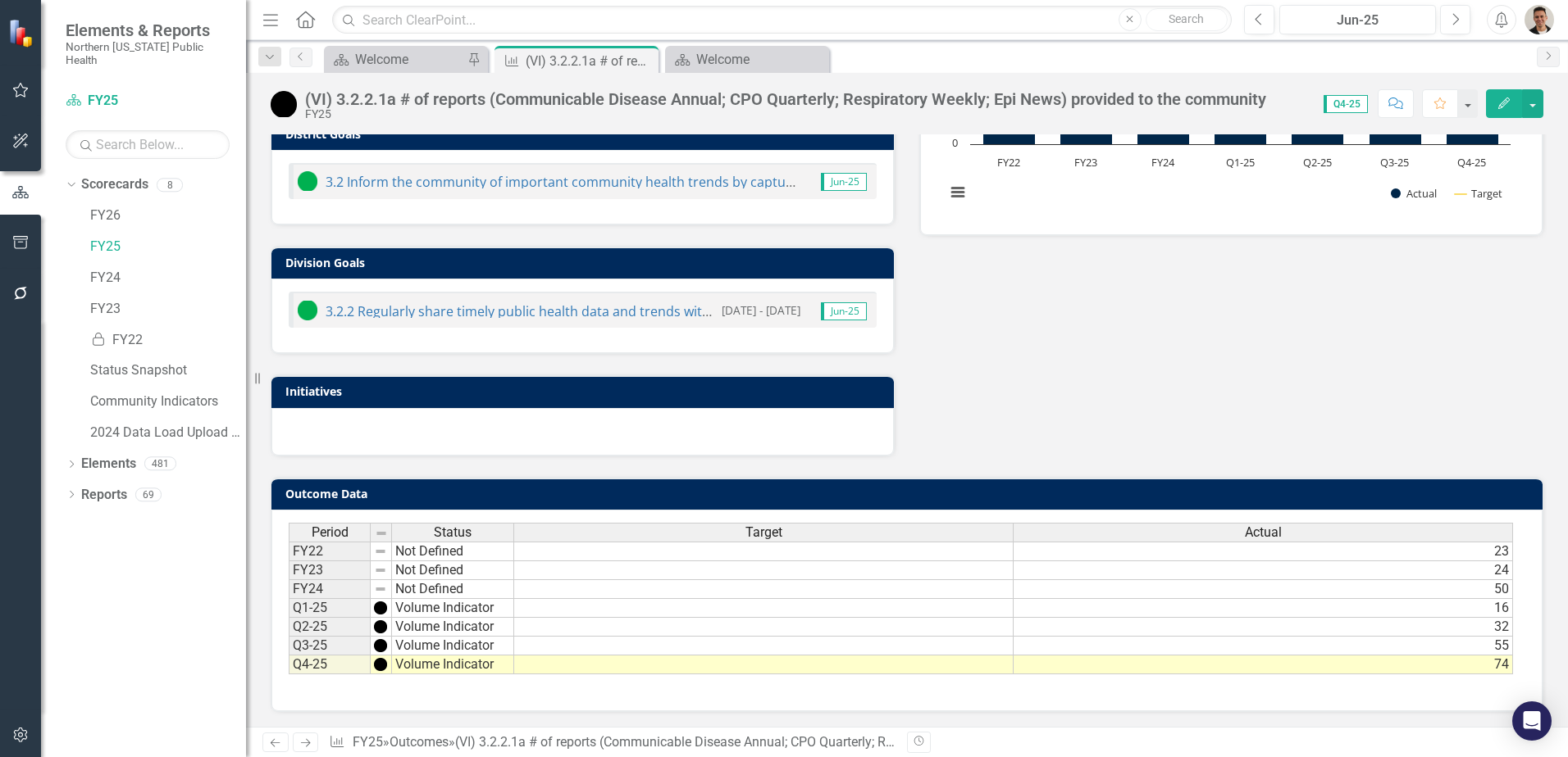
scroll to position [432, 0]
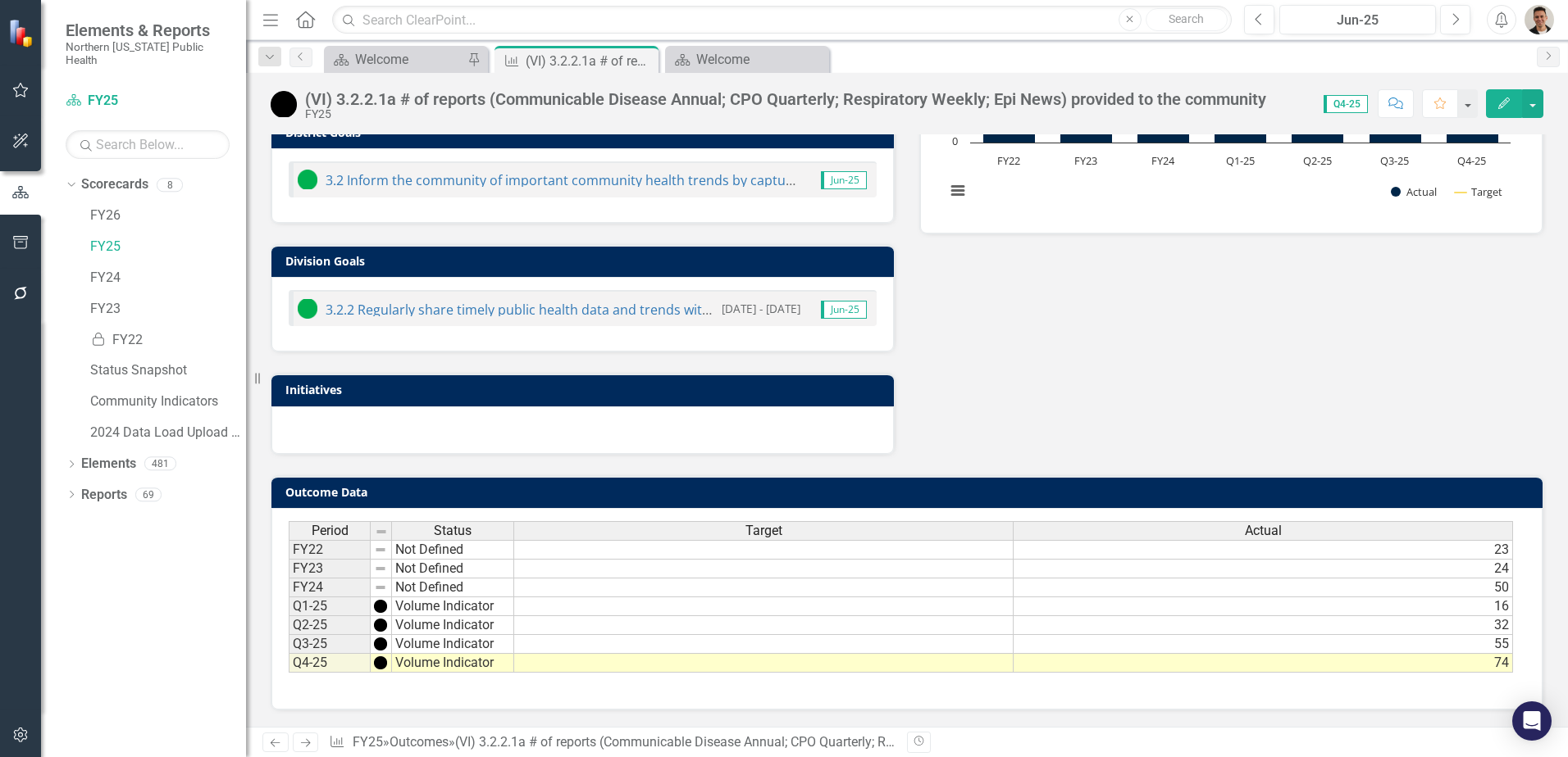
click at [1419, 552] on td "23" at bounding box center [1263, 550] width 499 height 20
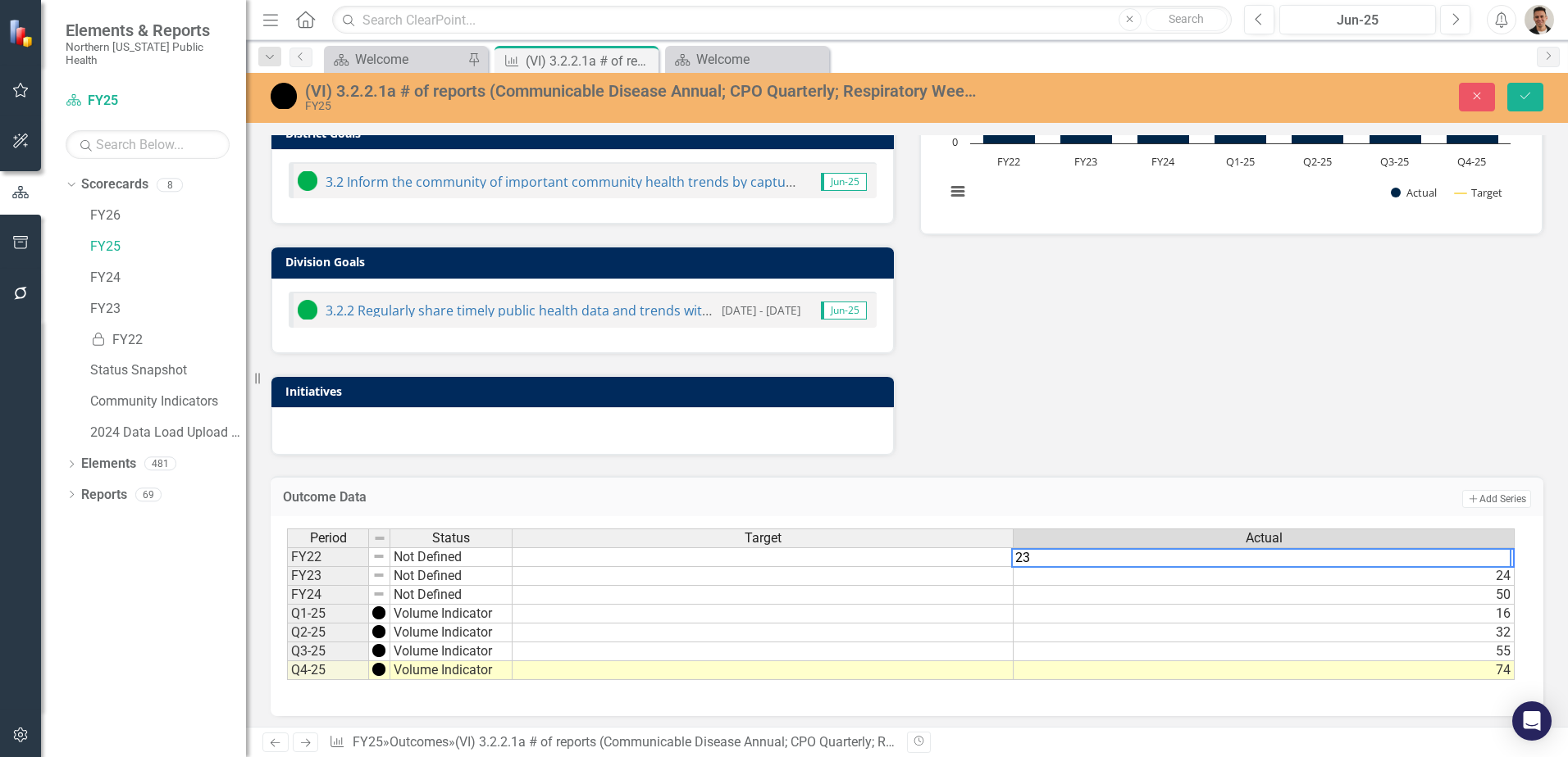
type textarea "2"
click at [1374, 579] on td "24" at bounding box center [1264, 577] width 501 height 19
type textarea "2"
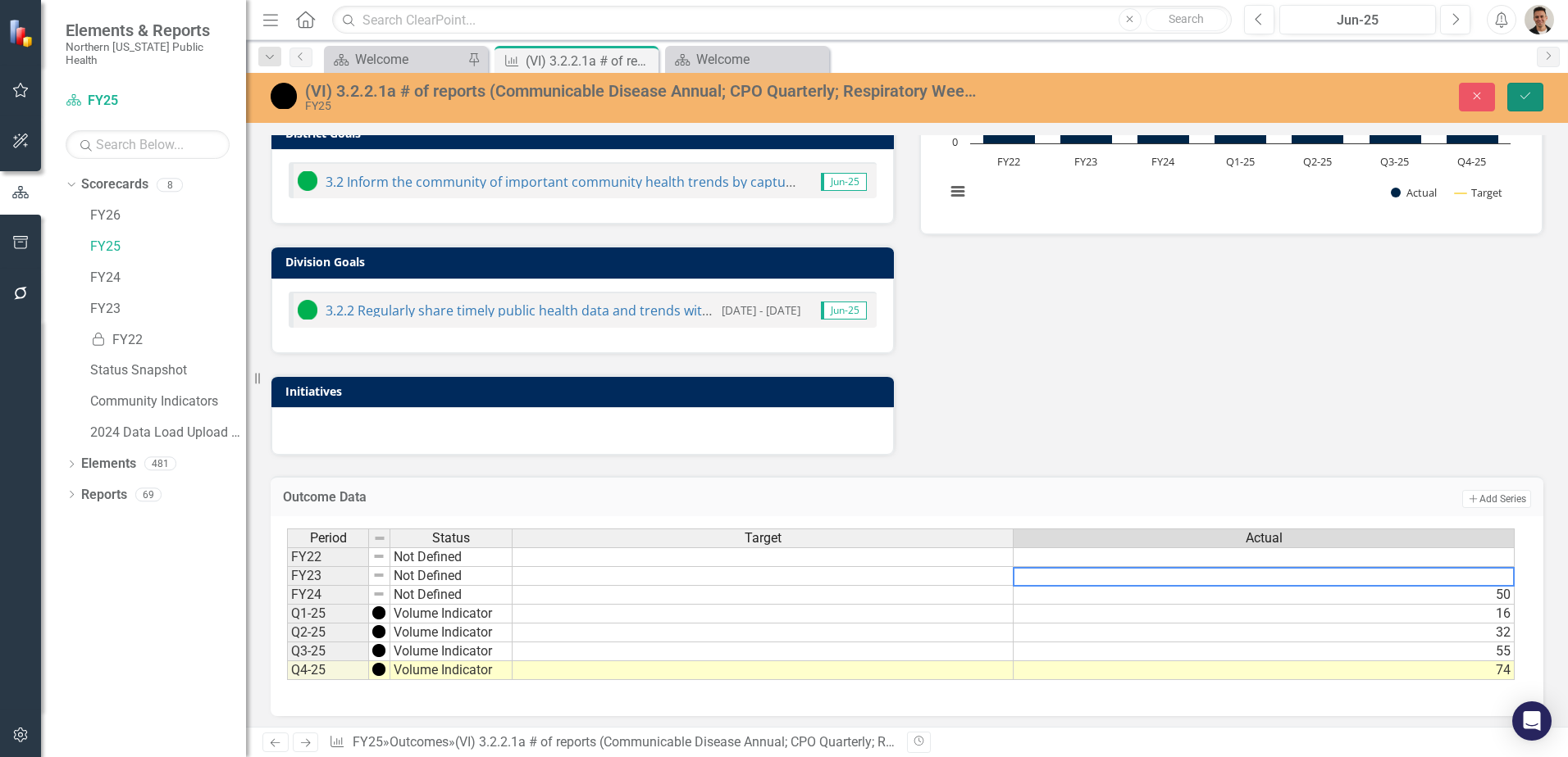
click at [1523, 100] on icon "Save" at bounding box center [1525, 95] width 15 height 11
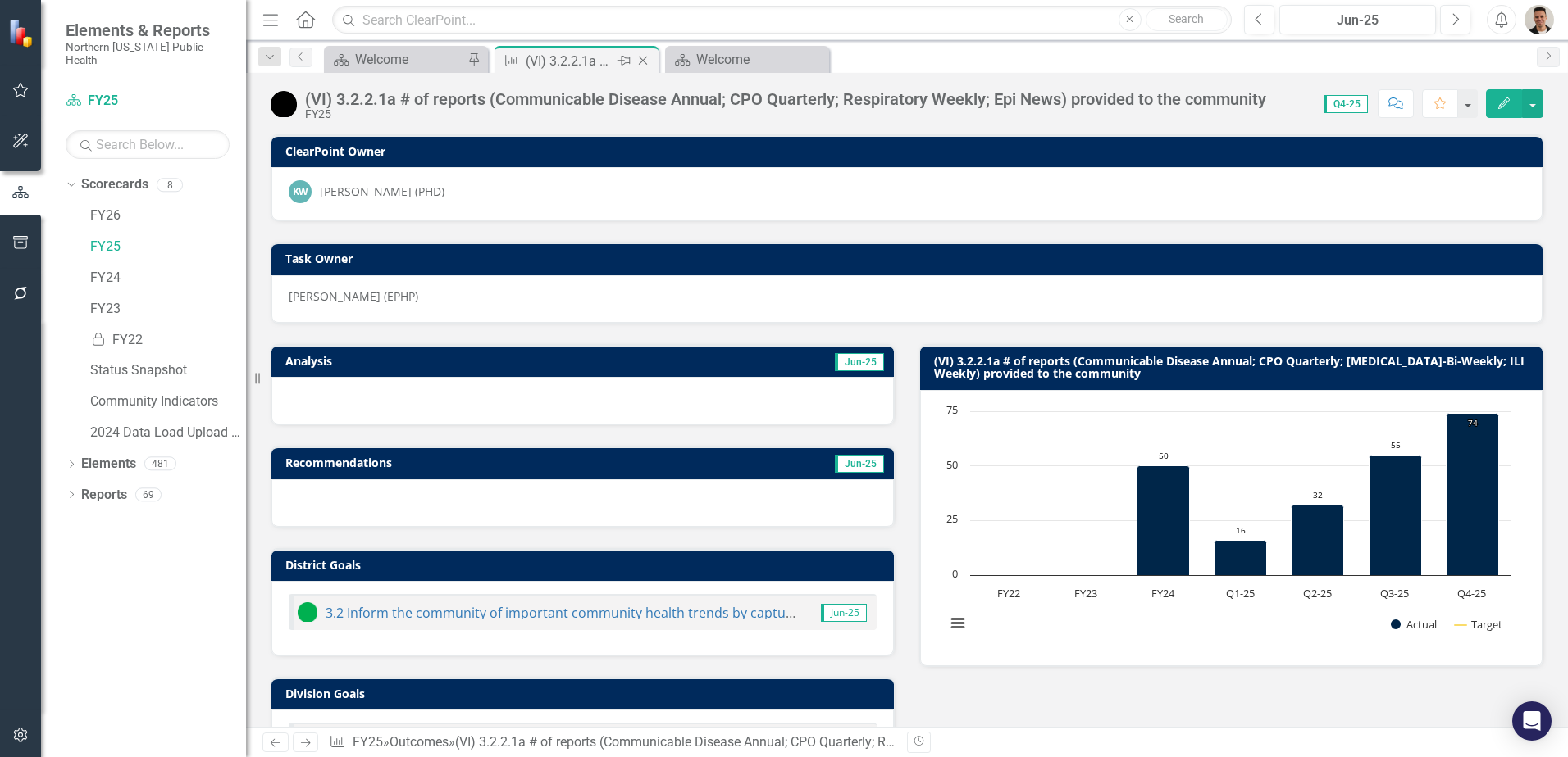
click at [644, 58] on icon "Close" at bounding box center [642, 60] width 16 height 13
